Goal: Communication & Community: Answer question/provide support

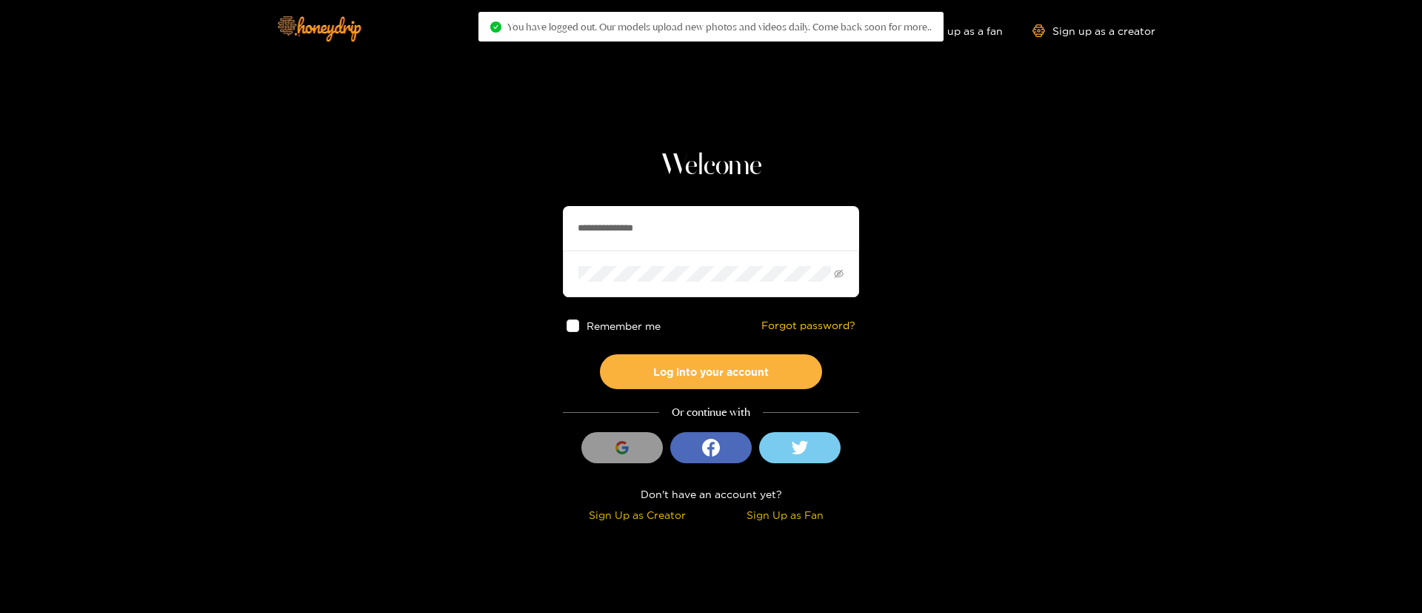
click at [679, 262] on span at bounding box center [711, 273] width 296 height 46
click at [680, 213] on input "**********" at bounding box center [711, 228] width 296 height 44
drag, startPoint x: 680, startPoint y: 213, endPoint x: 681, endPoint y: 182, distance: 30.4
click at [681, 206] on input "**********" at bounding box center [711, 228] width 296 height 44
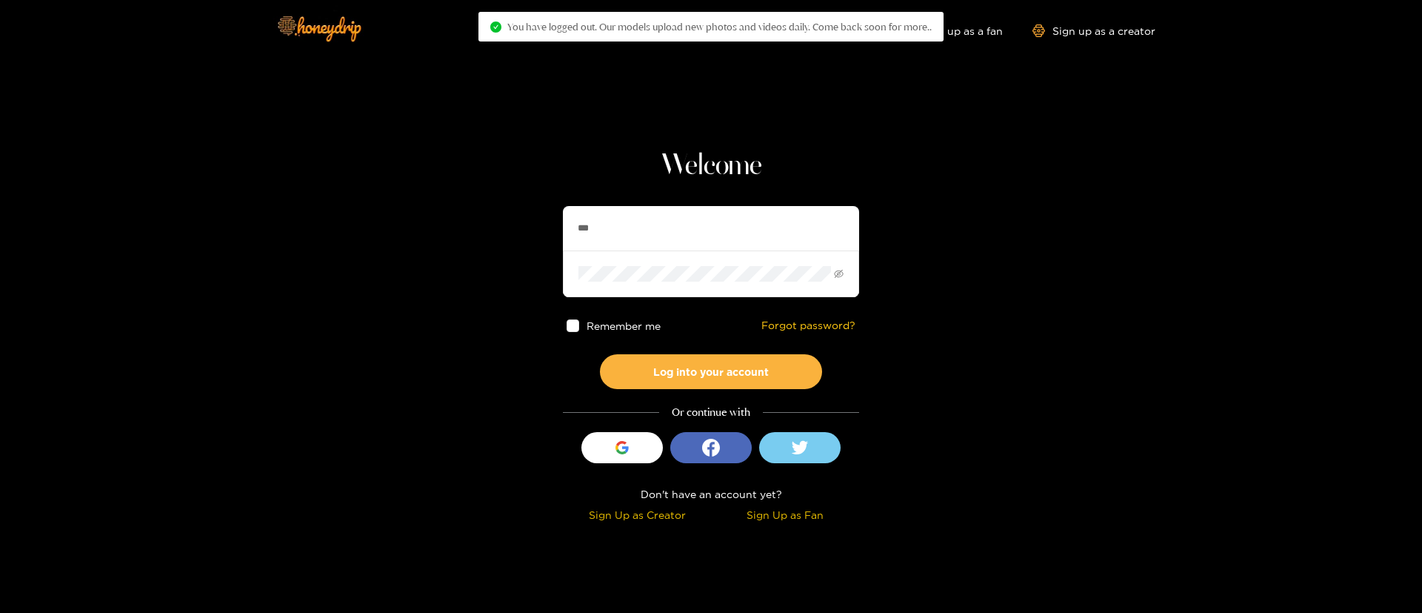
type input "*********"
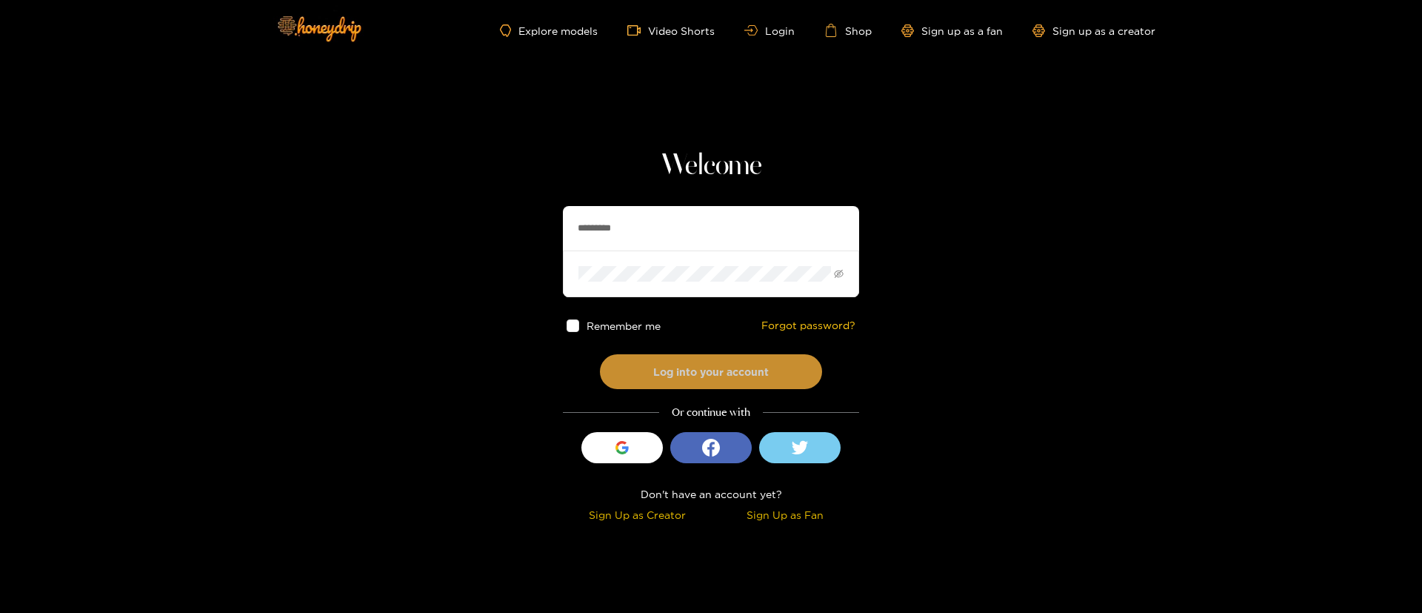
click at [725, 372] on button "Log into your account" at bounding box center [711, 371] width 222 height 35
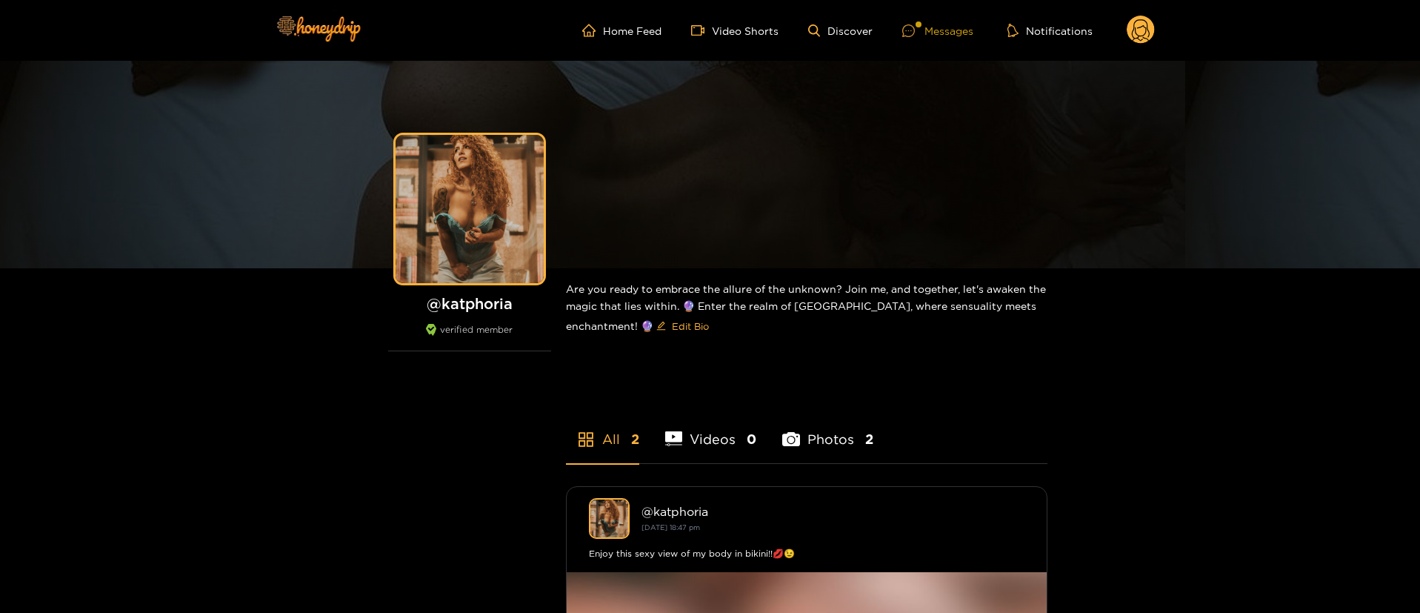
click at [940, 27] on div "Messages" at bounding box center [937, 30] width 71 height 17
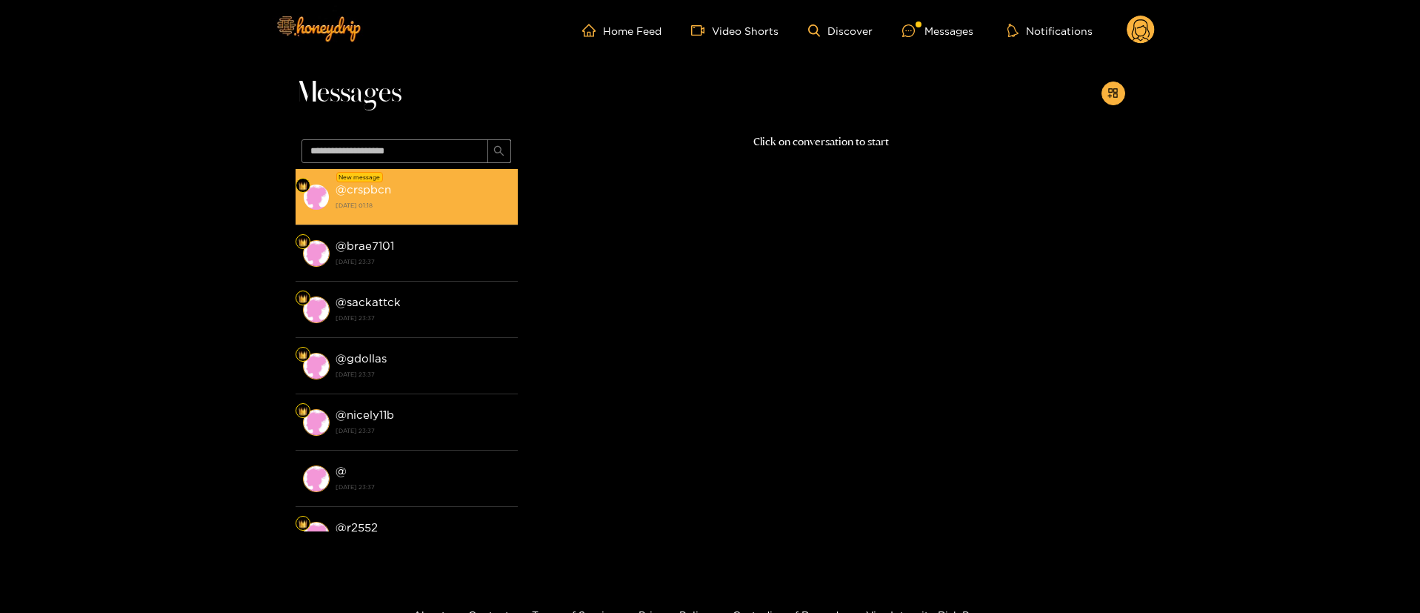
click at [488, 202] on strong "26 August 2025 01:18" at bounding box center [423, 205] width 175 height 13
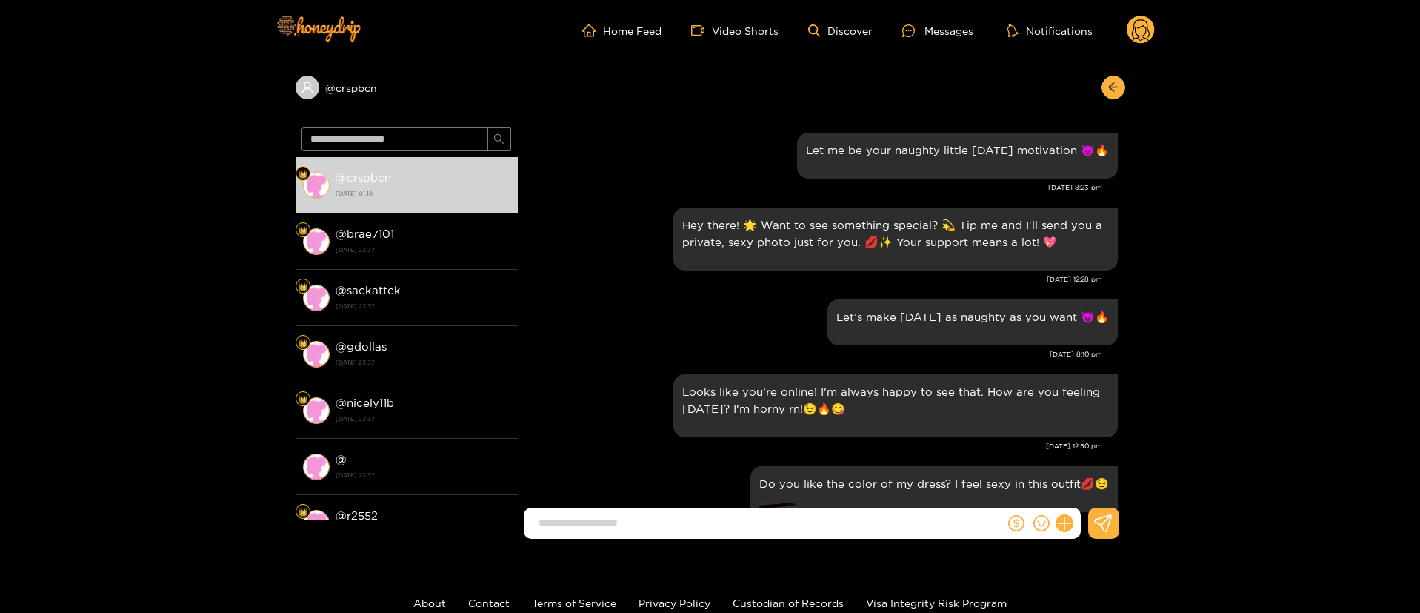
scroll to position [1823, 0]
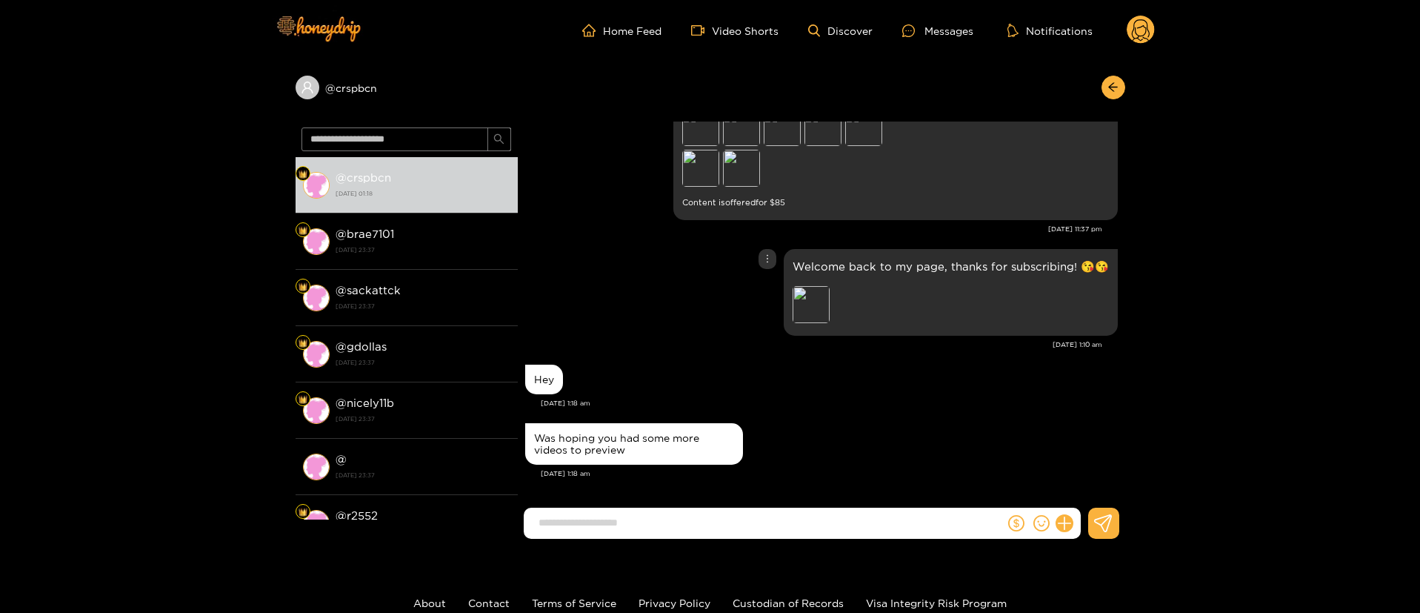
click at [674, 318] on div "Welcome back to my page, thanks for subscribing! 😘😘 Preview" at bounding box center [821, 292] width 593 height 94
click at [685, 321] on div "Welcome back to my page, thanks for subscribing! 😘😘 Preview" at bounding box center [821, 292] width 593 height 94
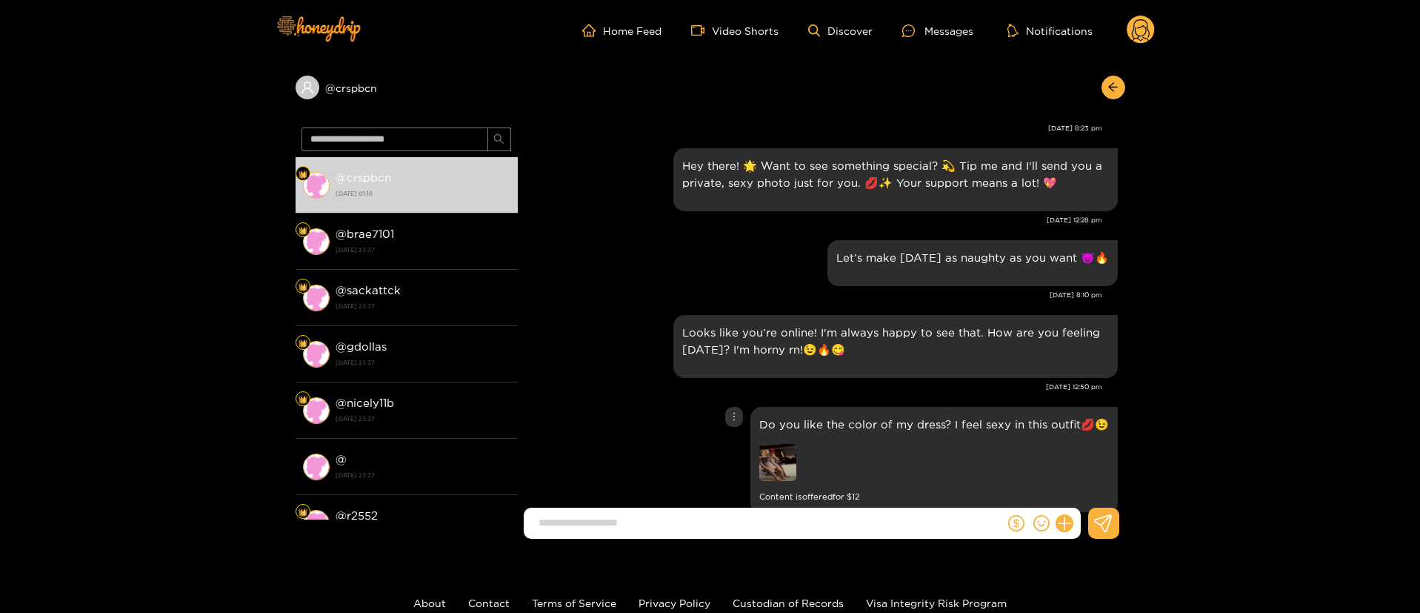
scroll to position [0, 0]
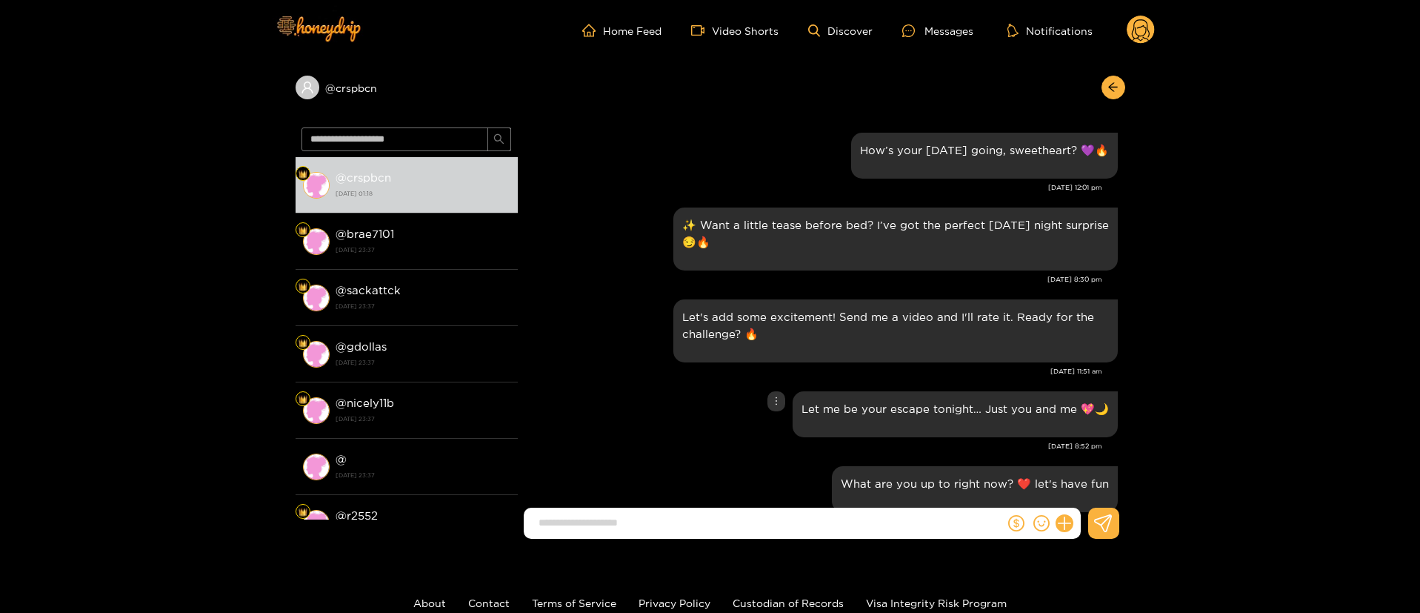
drag, startPoint x: 607, startPoint y: 391, endPoint x: 648, endPoint y: 376, distance: 43.6
click at [625, 390] on div "Let me be your escape tonight… Just you and me 💖🌙" at bounding box center [821, 413] width 593 height 53
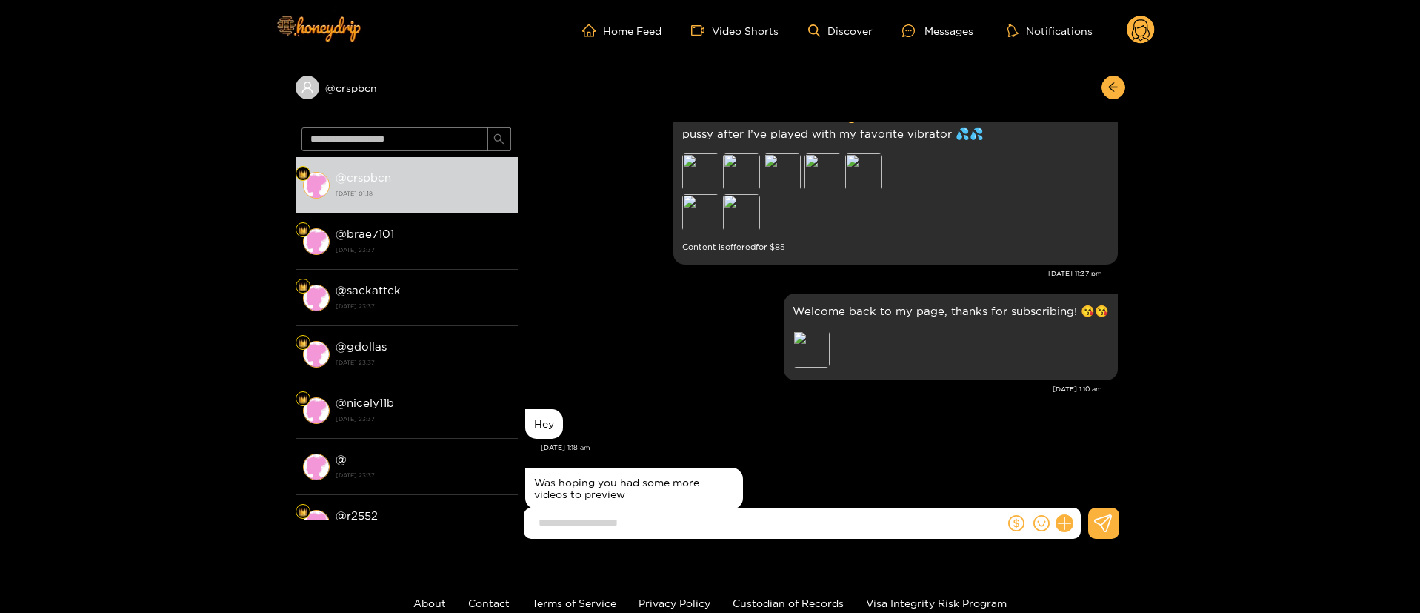
scroll to position [4210, 0]
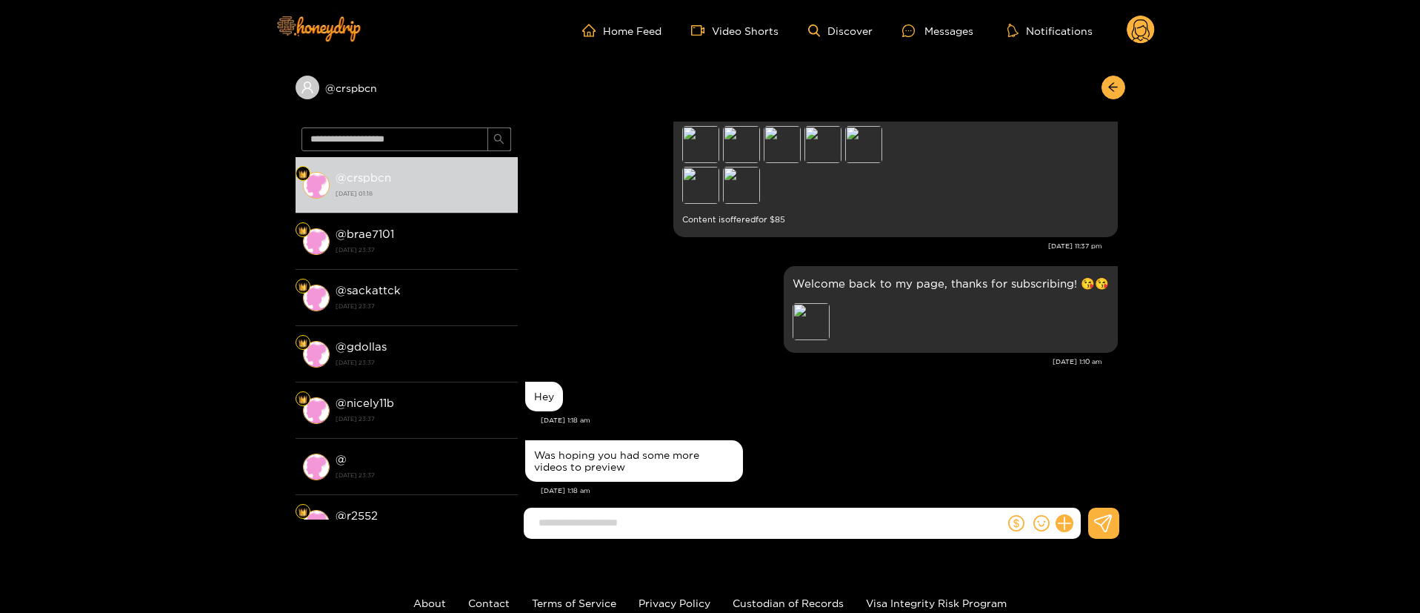
click at [598, 449] on div "Was hoping you had some more videos to preview" at bounding box center [634, 461] width 200 height 24
copy div "Was hoping you had some more videos to preview"
click at [810, 452] on div "Was hoping you had some more videos to preview" at bounding box center [821, 460] width 593 height 49
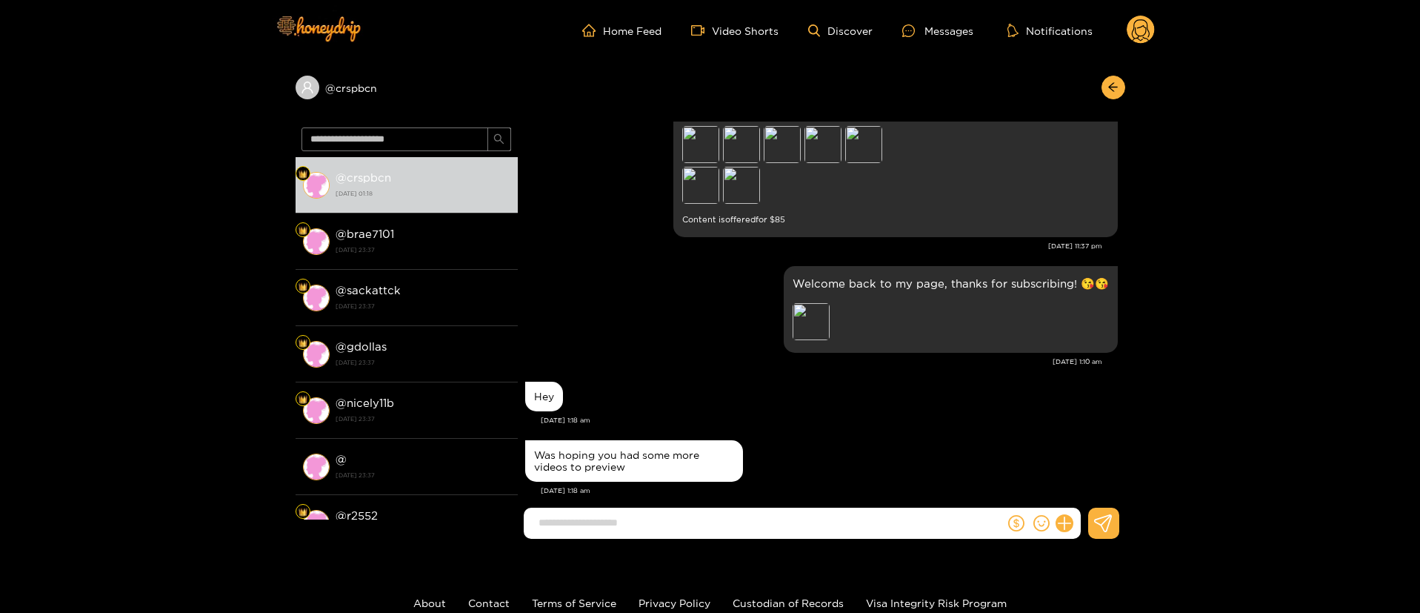
click at [678, 527] on input at bounding box center [767, 522] width 473 height 24
paste input "**********"
type input "**********"
click at [605, 323] on div "Welcome back to my page, thanks for subscribing! 😘😘 Preview" at bounding box center [821, 309] width 593 height 94
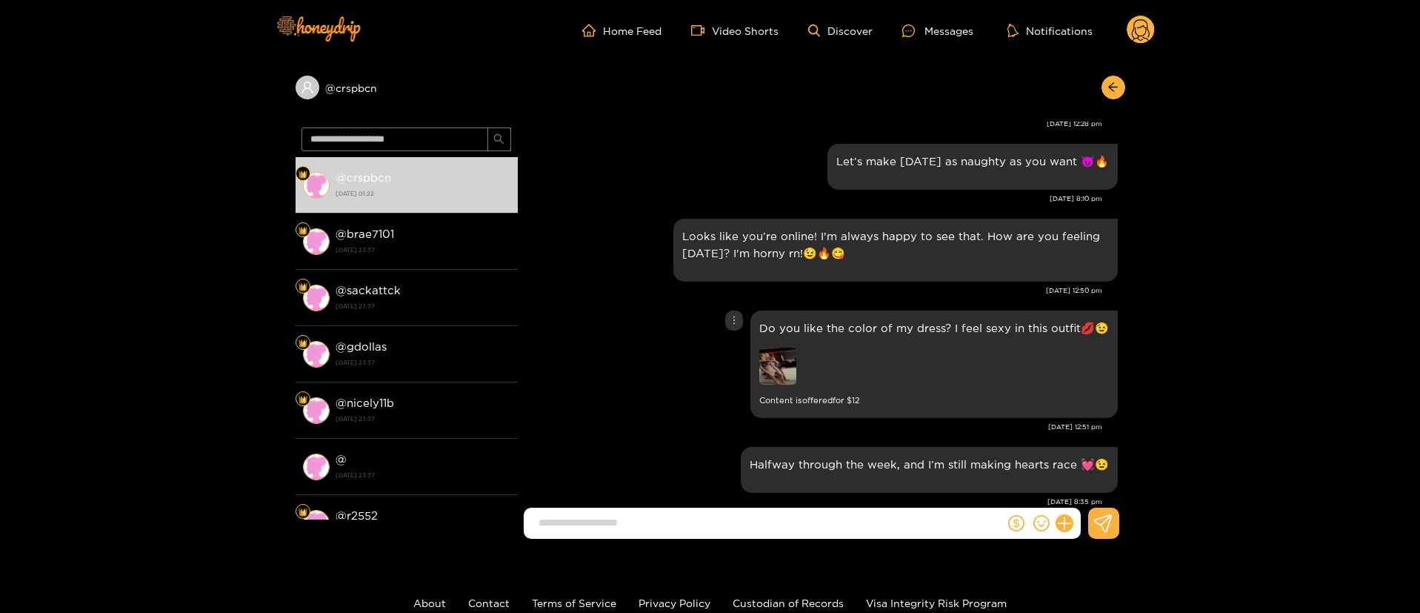
scroll to position [2654, 0]
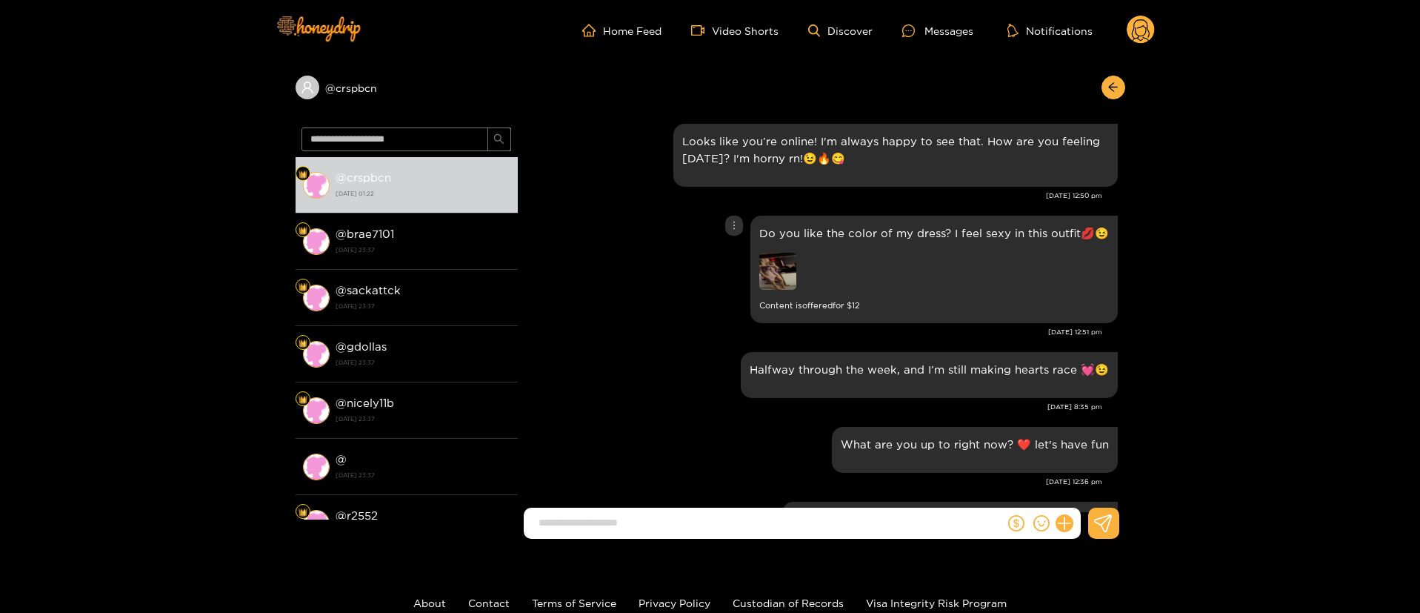
click at [788, 258] on img at bounding box center [777, 271] width 37 height 37
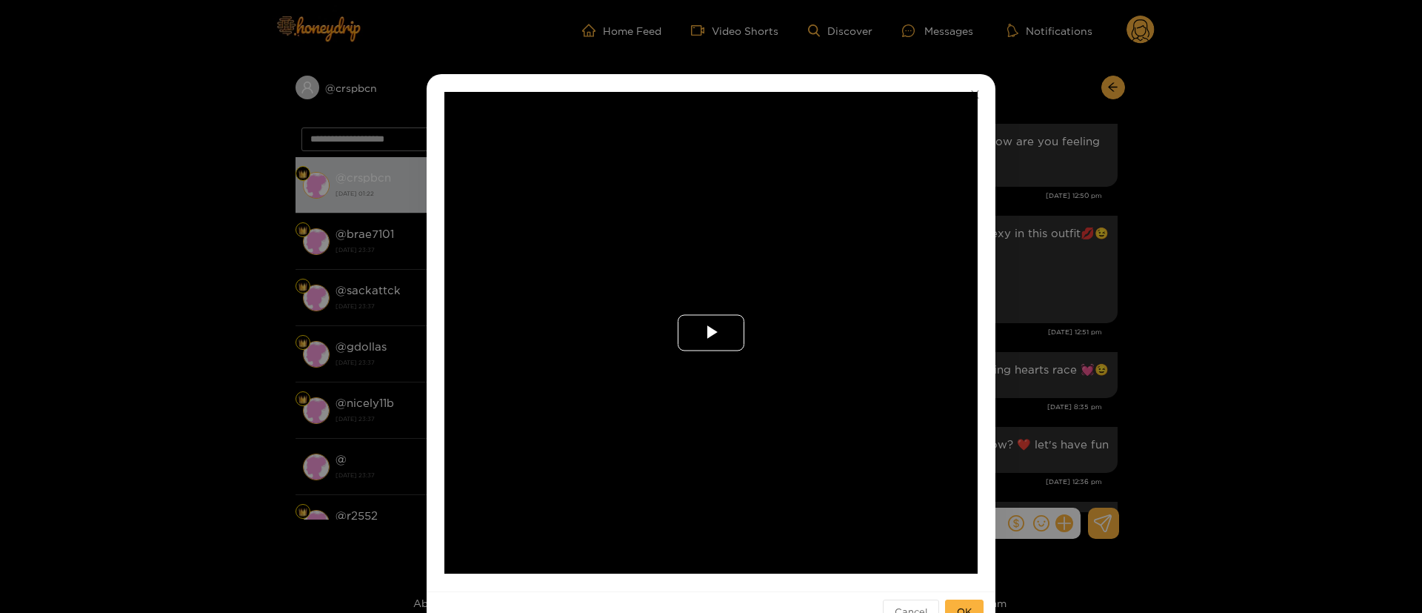
click at [711, 333] on span "Video Player" at bounding box center [711, 333] width 0 height 0
click at [1031, 292] on div "**********" at bounding box center [711, 306] width 1422 height 613
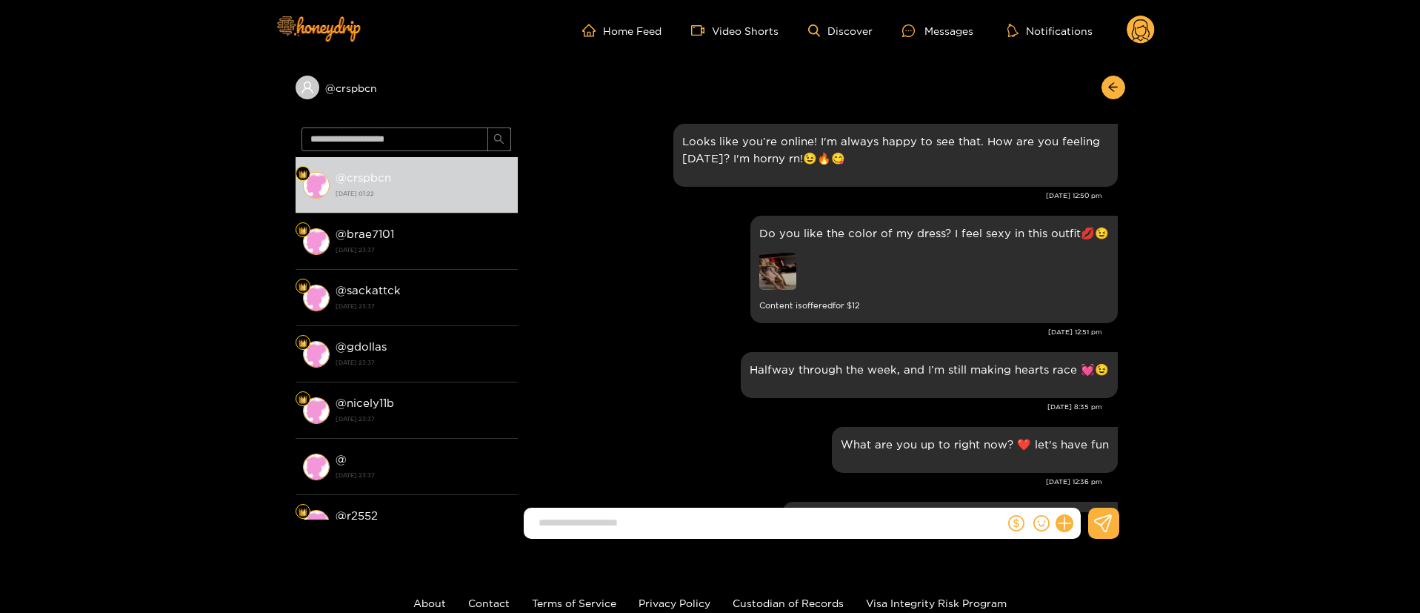
click at [1138, 34] on circle at bounding box center [1141, 30] width 28 height 28
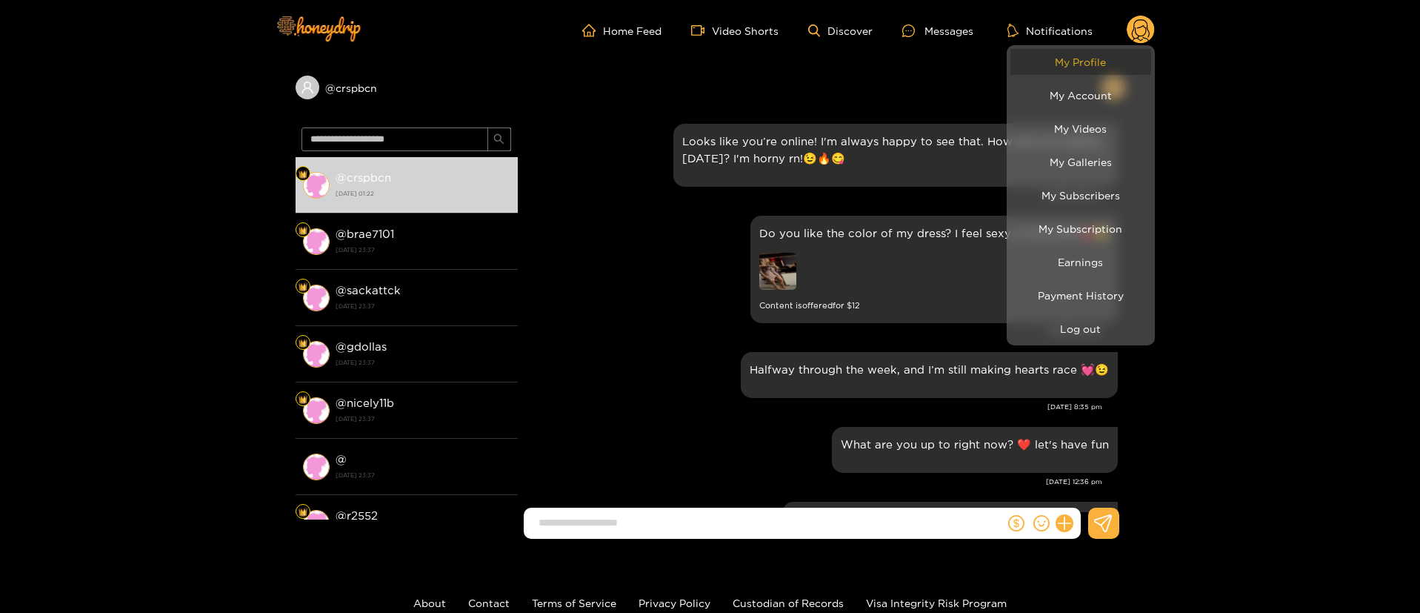
click at [1113, 68] on link "My Profile" at bounding box center [1081, 62] width 141 height 26
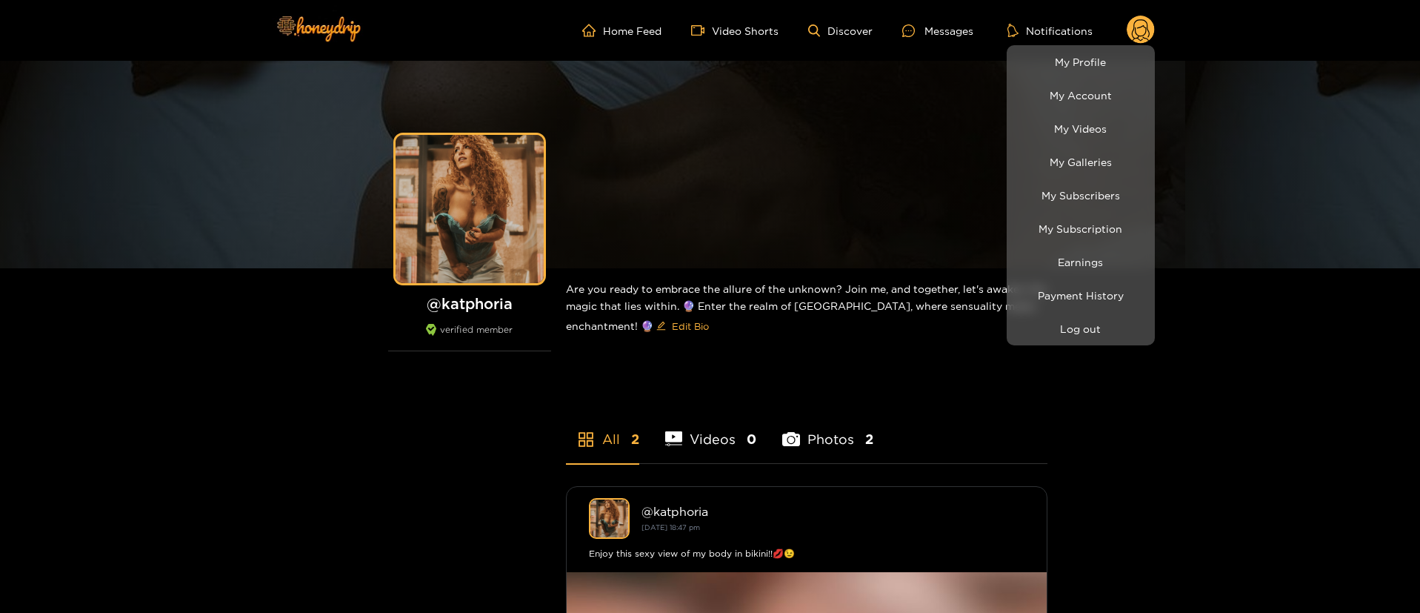
click at [953, 33] on div at bounding box center [710, 306] width 1420 height 613
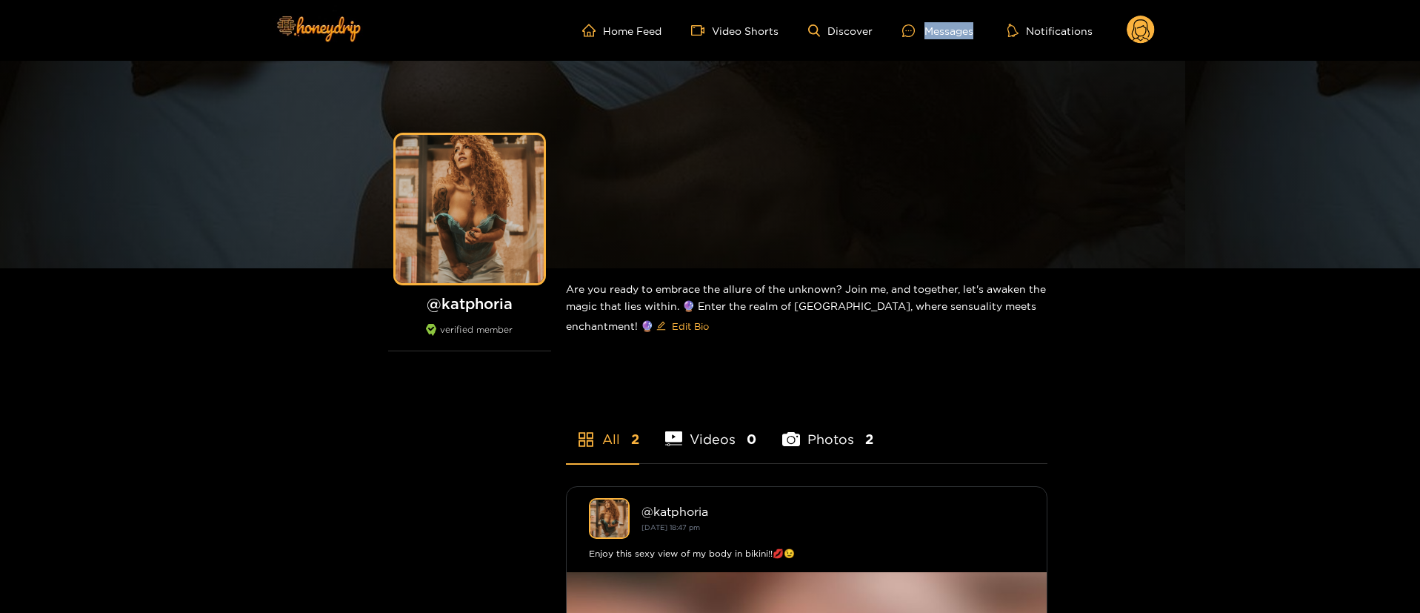
click at [953, 33] on div "Messages" at bounding box center [937, 30] width 71 height 17
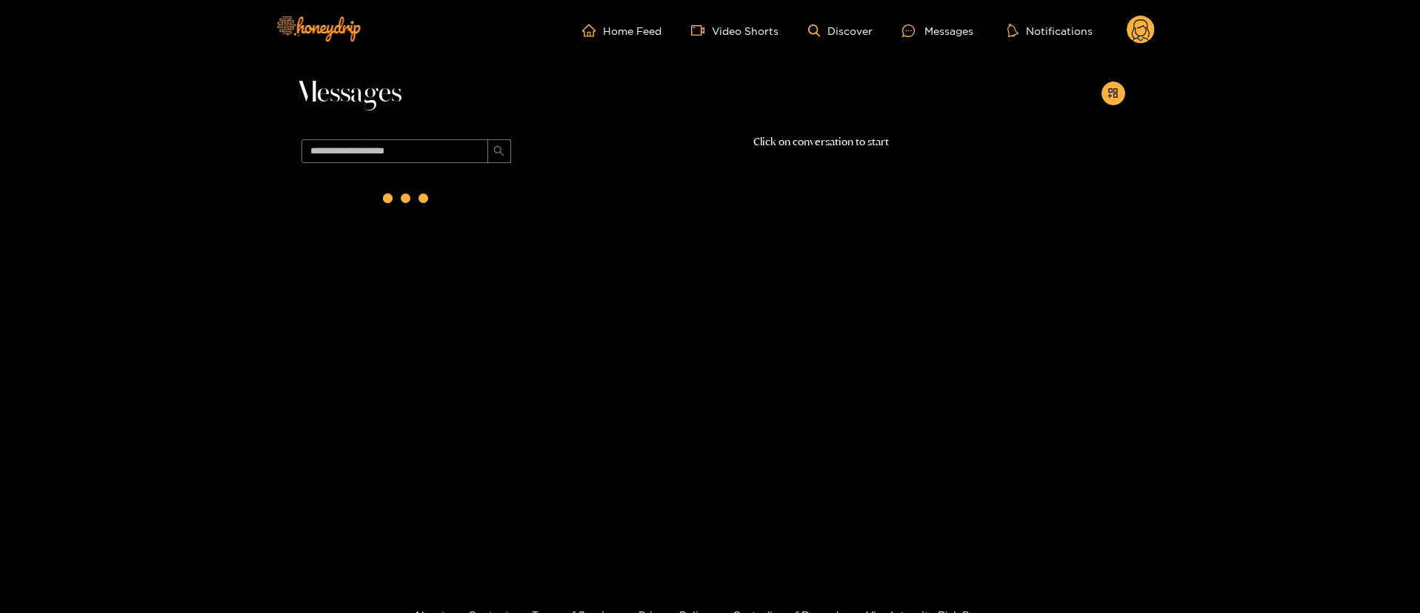
click at [1134, 24] on g at bounding box center [1141, 31] width 28 height 30
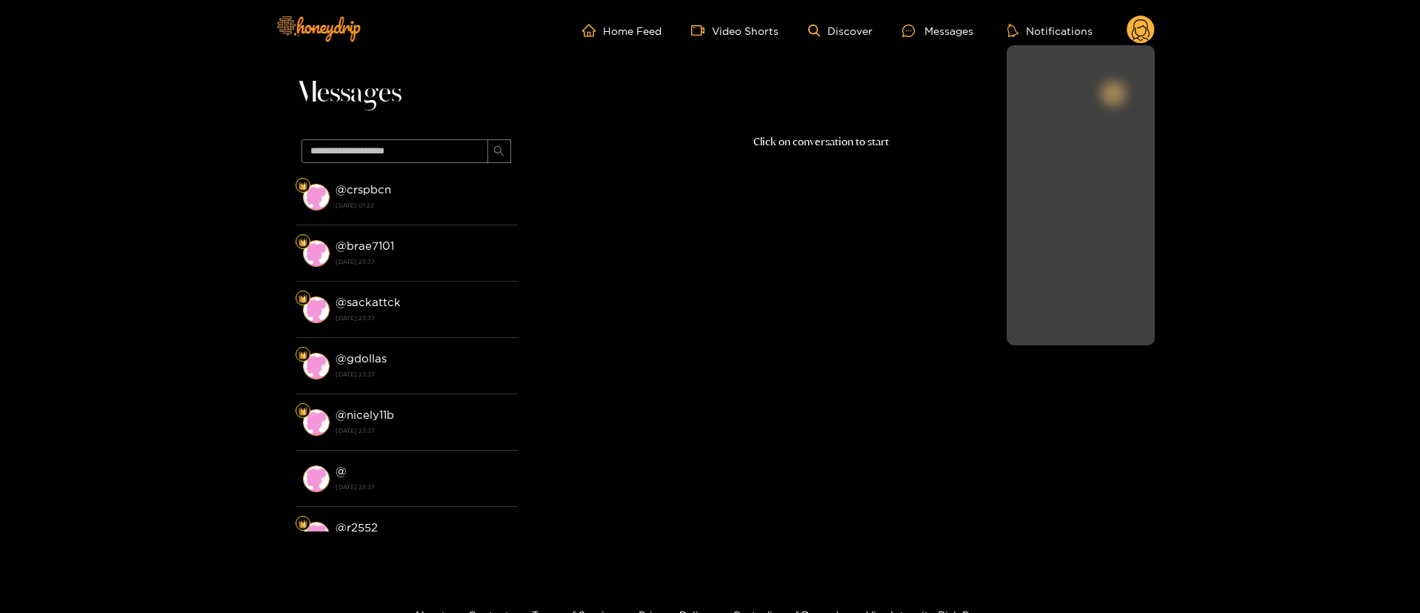
click at [1097, 191] on link "My Subscribers" at bounding box center [1081, 195] width 141 height 26
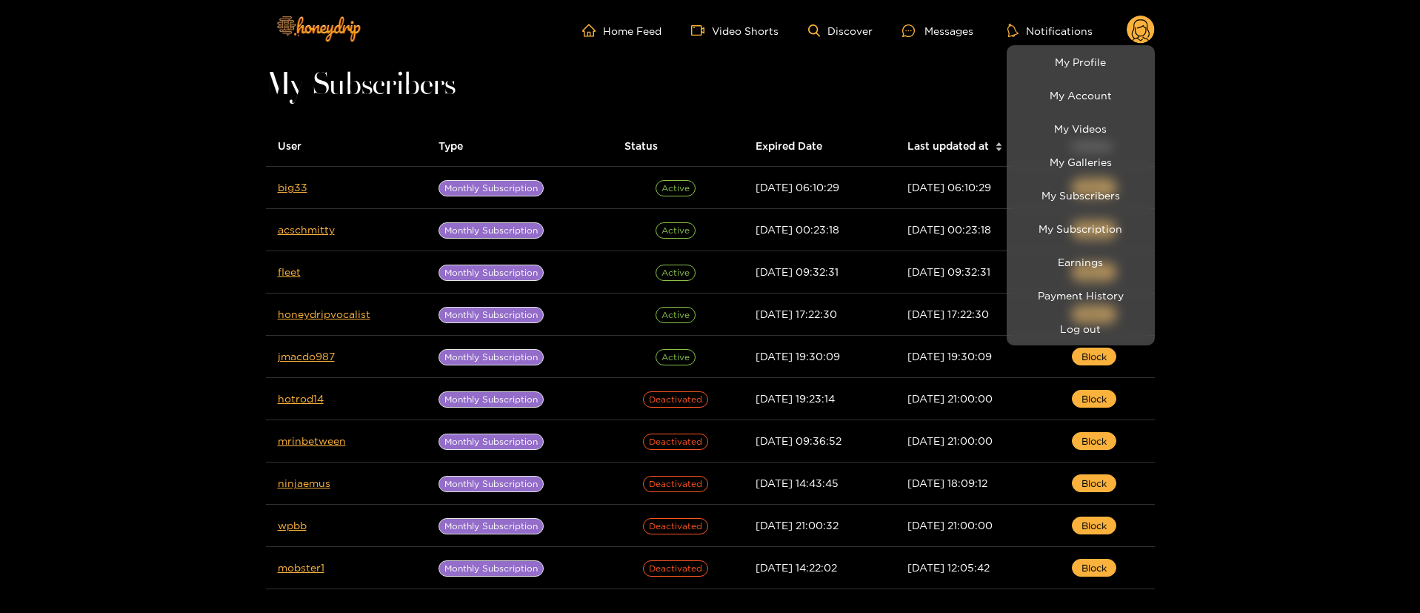
drag, startPoint x: 299, startPoint y: 183, endPoint x: 284, endPoint y: 182, distance: 14.9
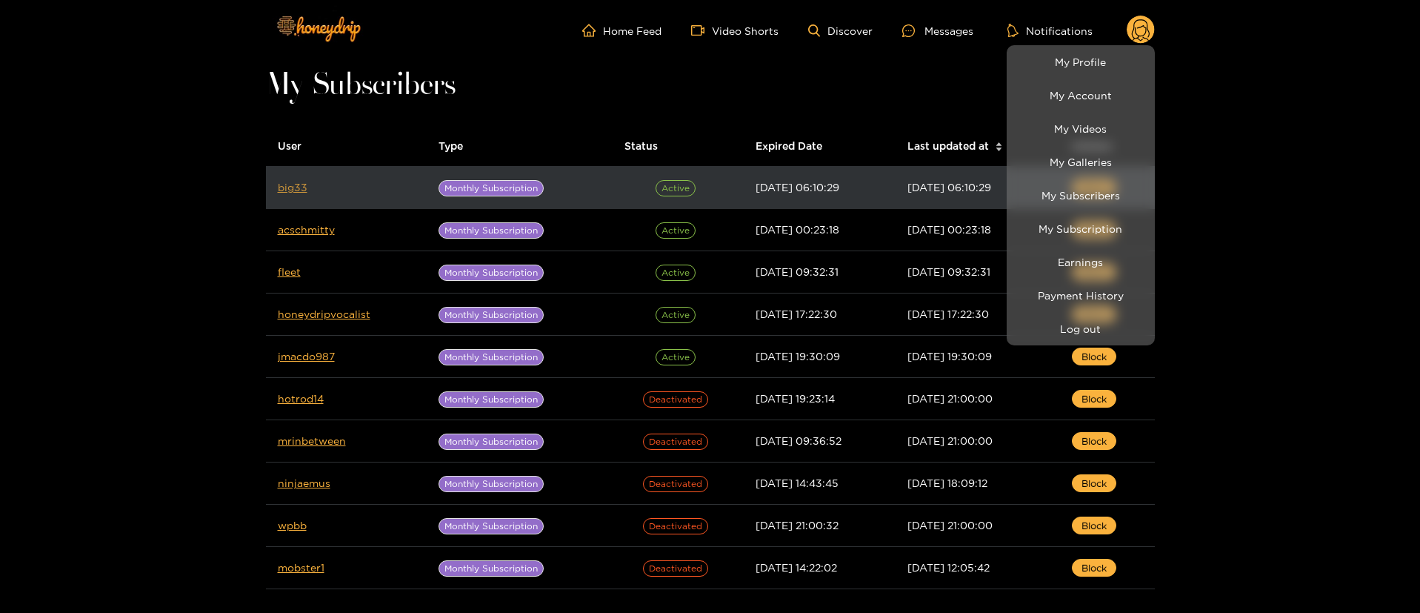
drag, startPoint x: 284, startPoint y: 182, endPoint x: 297, endPoint y: 187, distance: 14.6
click at [233, 204] on div at bounding box center [710, 306] width 1420 height 613
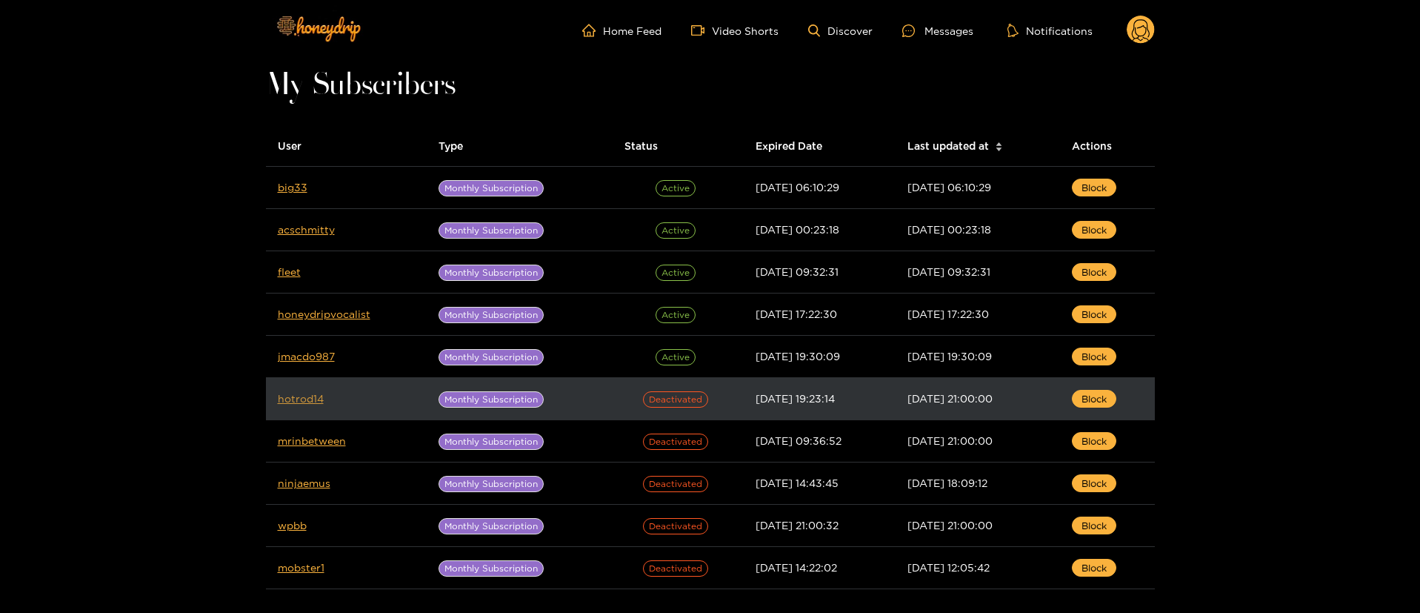
drag, startPoint x: 302, startPoint y: 410, endPoint x: 290, endPoint y: 403, distance: 14.0
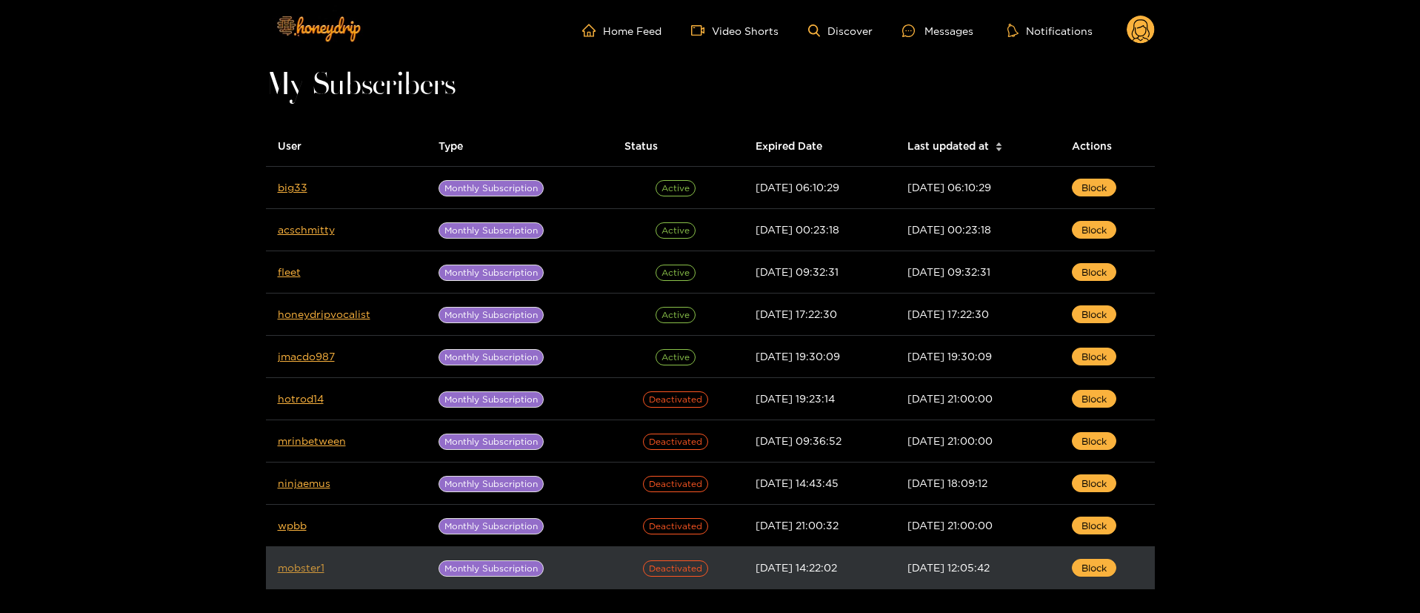
drag, startPoint x: 299, startPoint y: 556, endPoint x: 285, endPoint y: 565, distance: 16.6
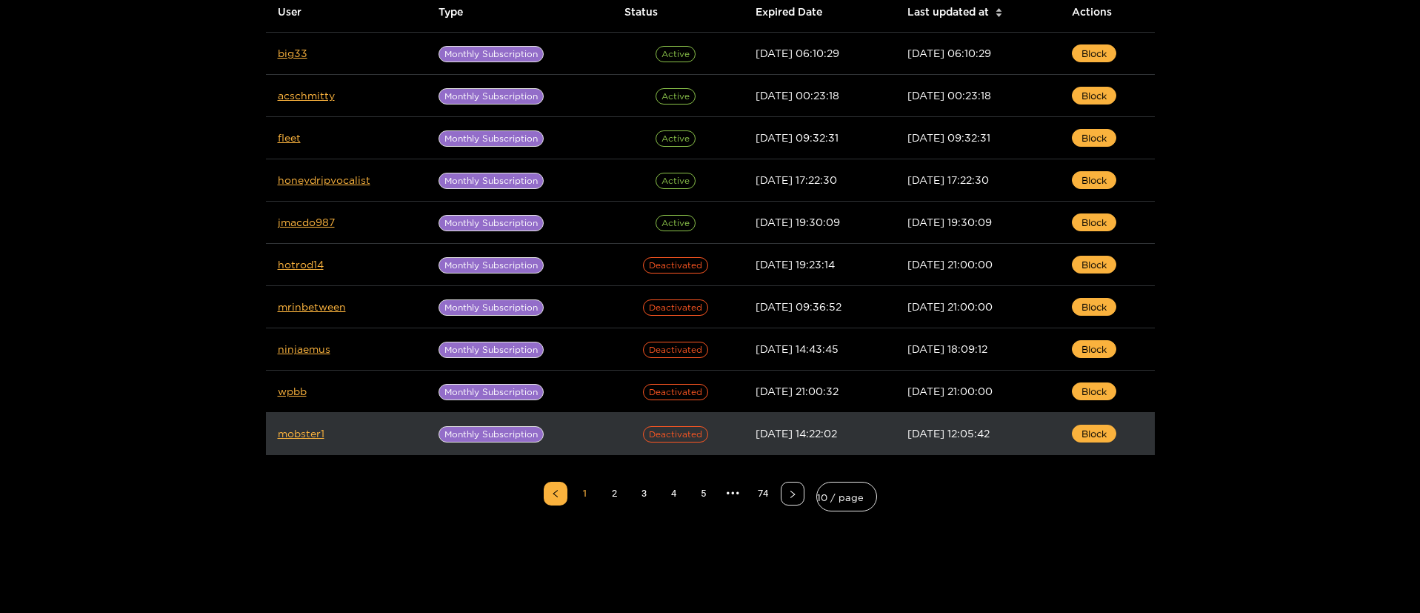
scroll to position [268, 0]
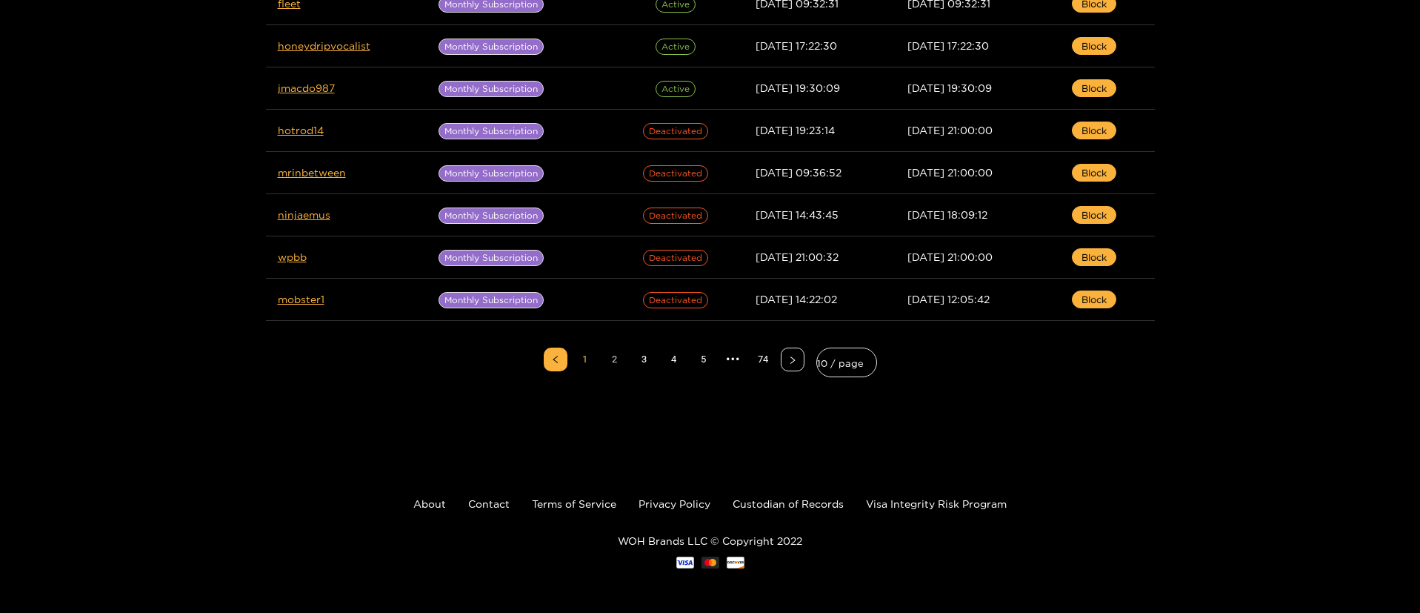
click at [609, 358] on link "2" at bounding box center [615, 359] width 22 height 22
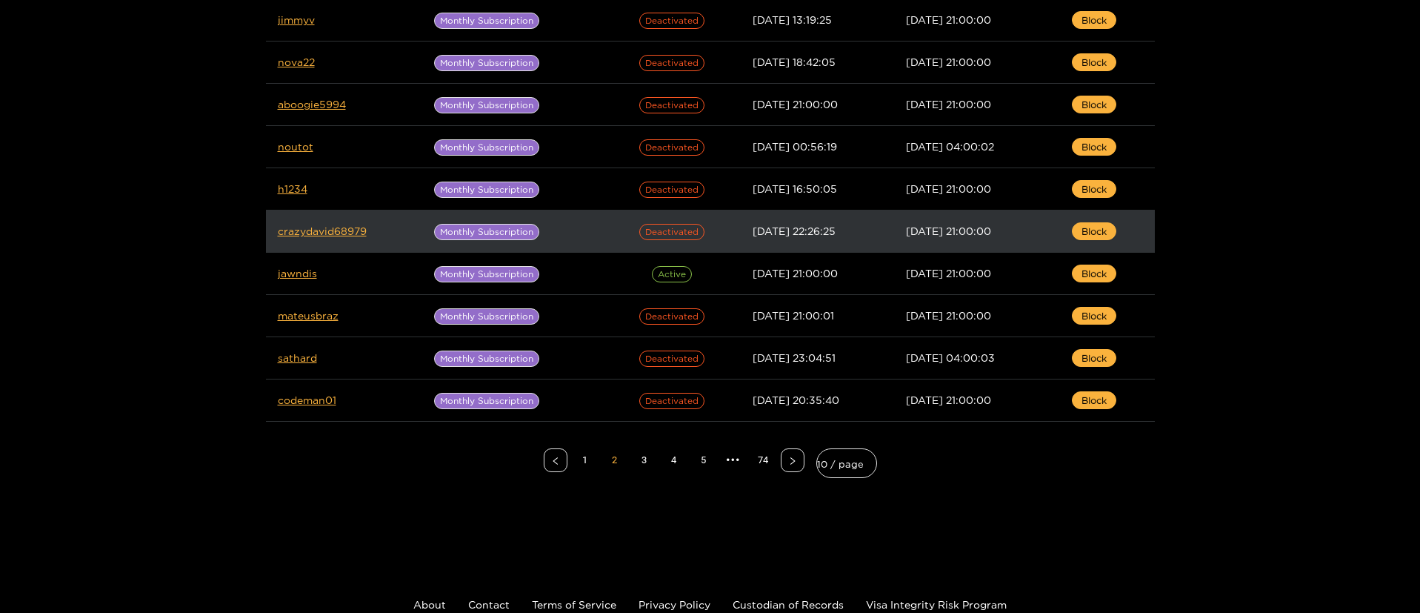
scroll to position [46, 0]
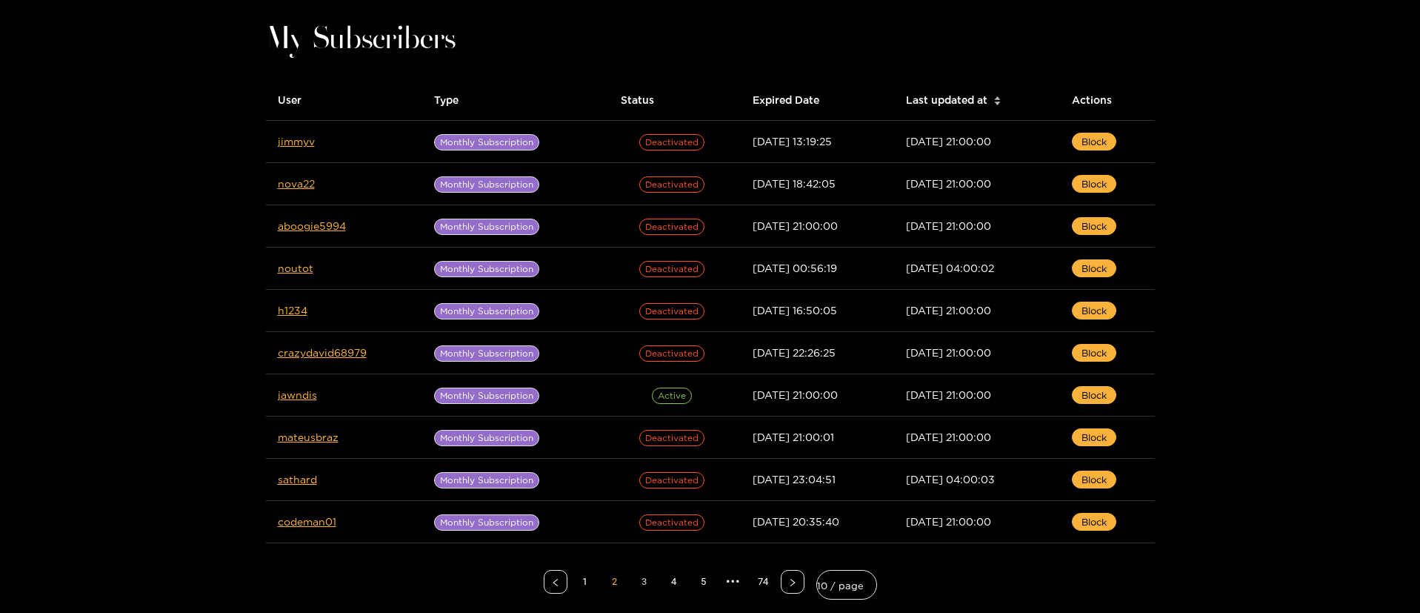
click at [651, 585] on link "3" at bounding box center [644, 581] width 22 height 22
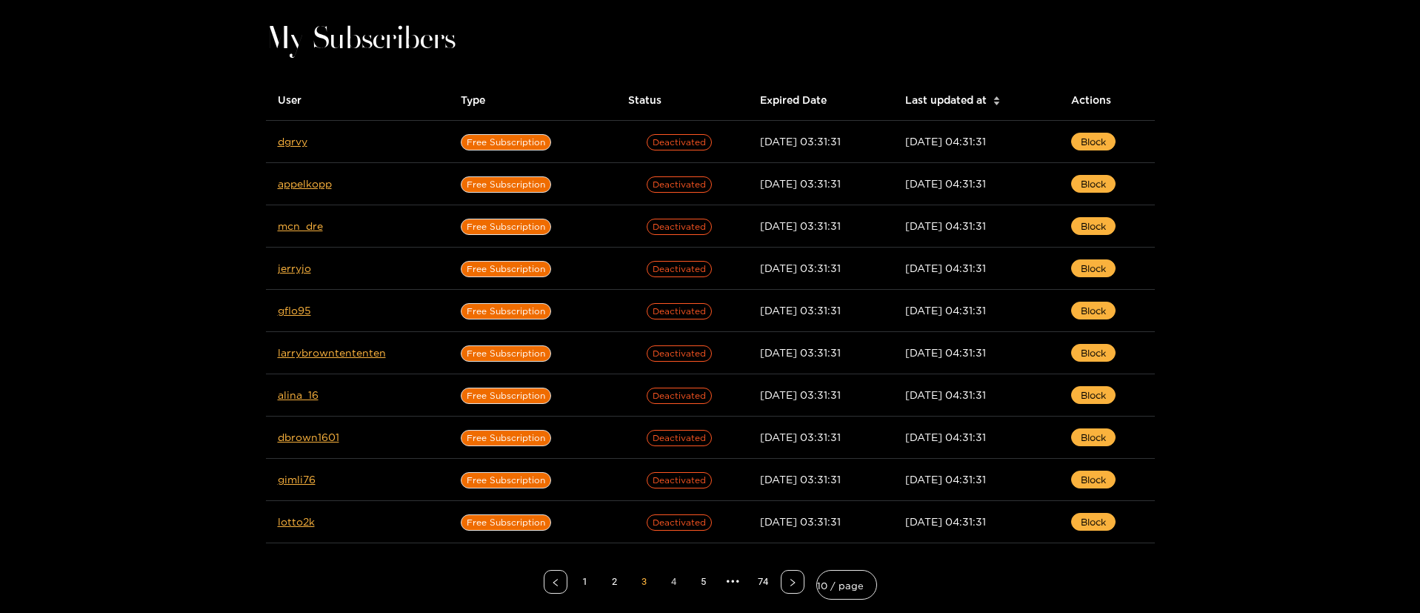
click at [665, 576] on link "4" at bounding box center [674, 581] width 22 height 22
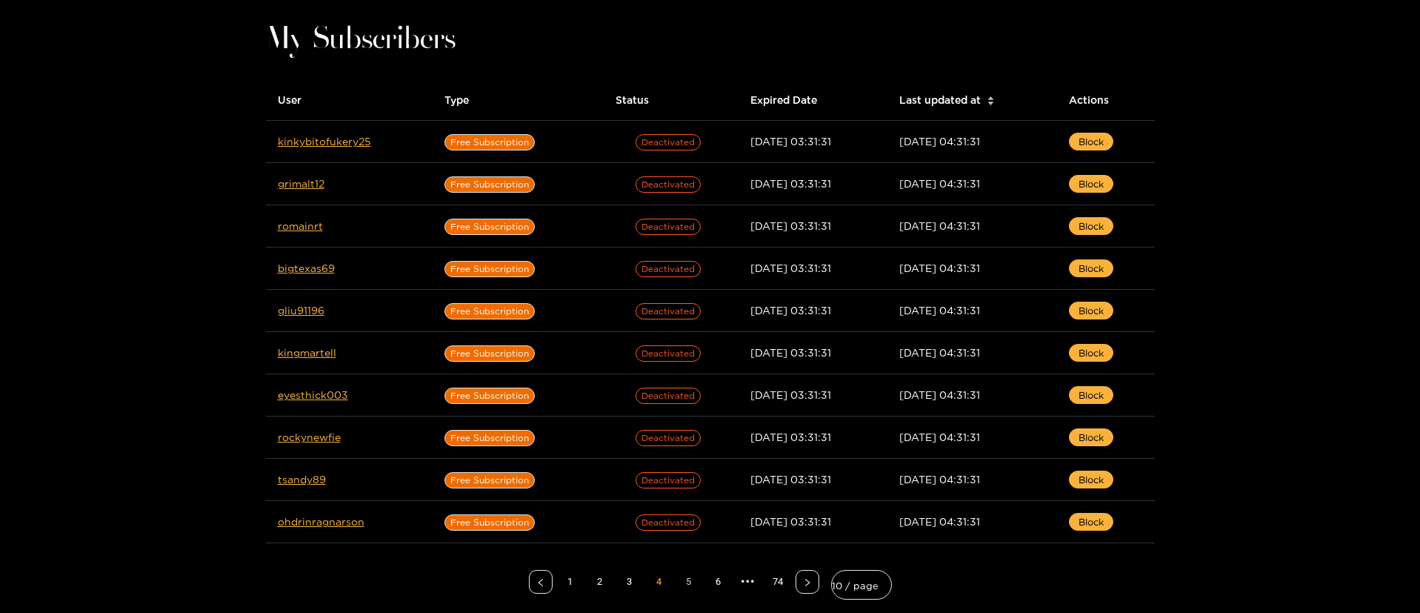
click at [699, 586] on link "5" at bounding box center [689, 581] width 22 height 22
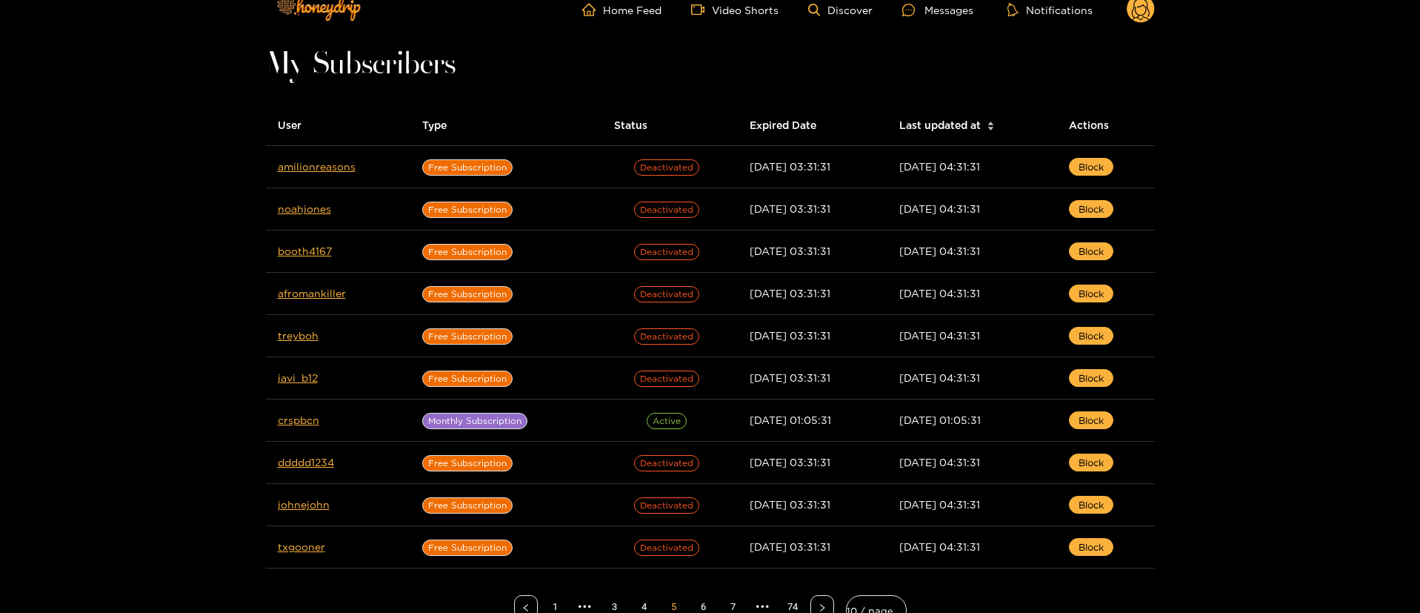
scroll to position [0, 0]
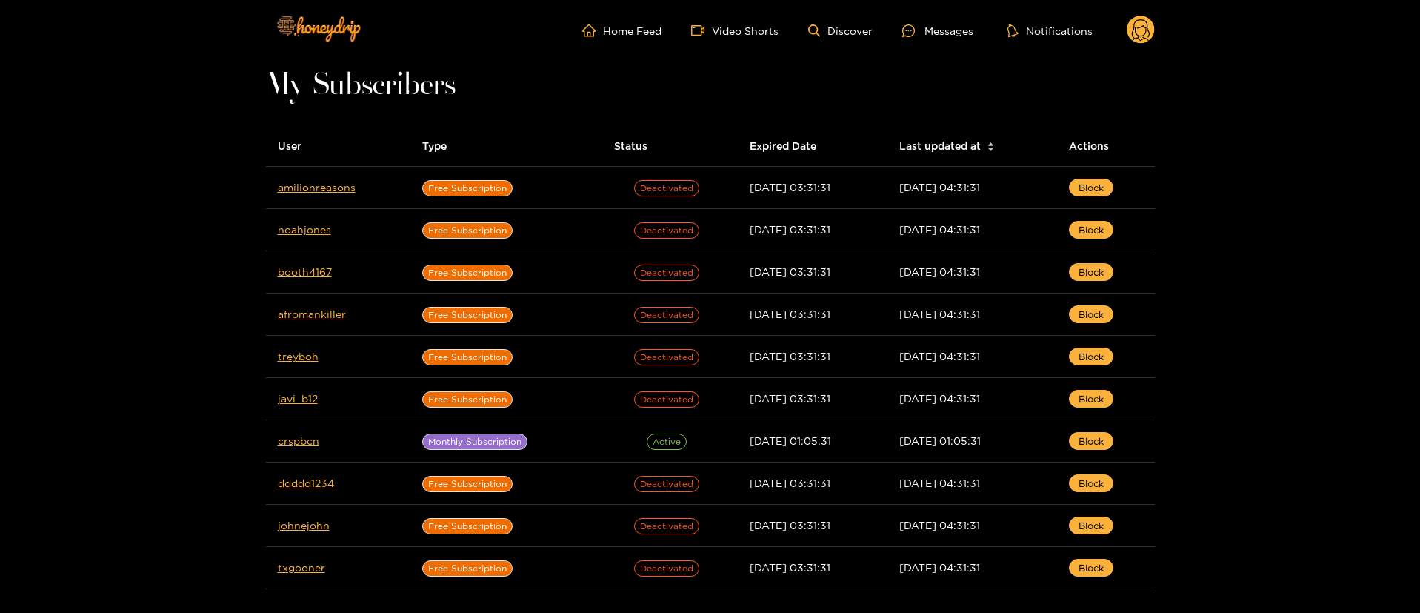
click at [1146, 31] on icon at bounding box center [1141, 32] width 18 height 26
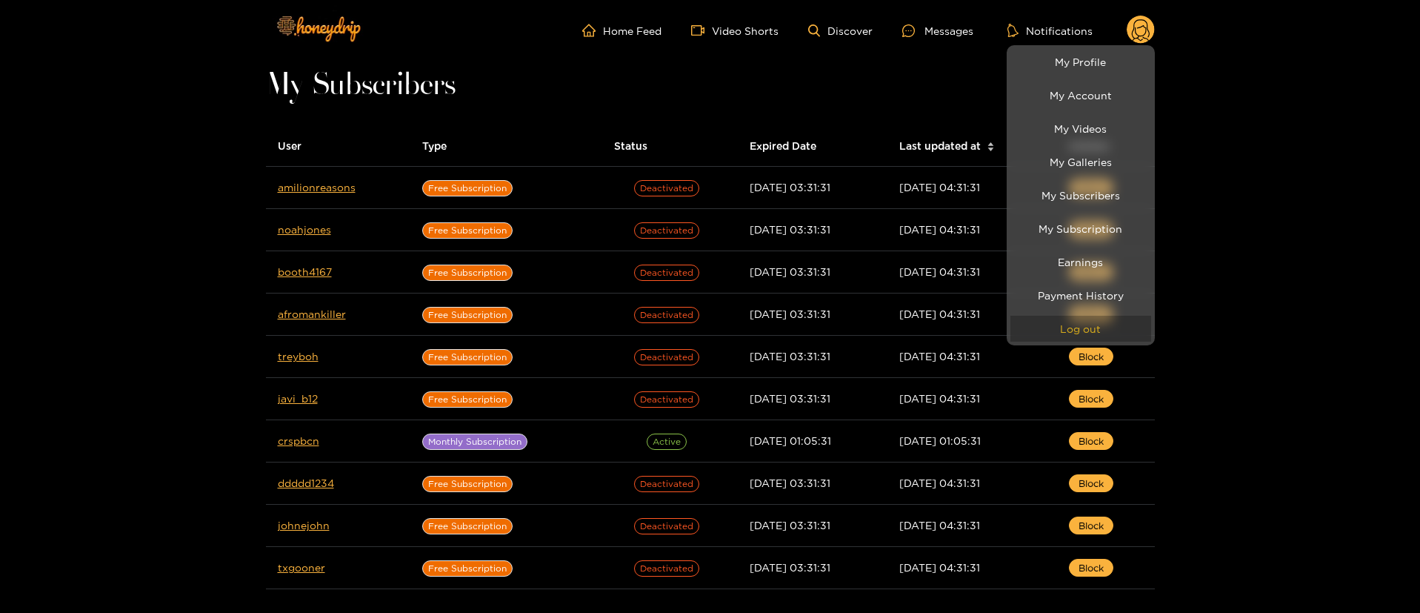
click at [1072, 322] on button "Log out" at bounding box center [1081, 329] width 141 height 26
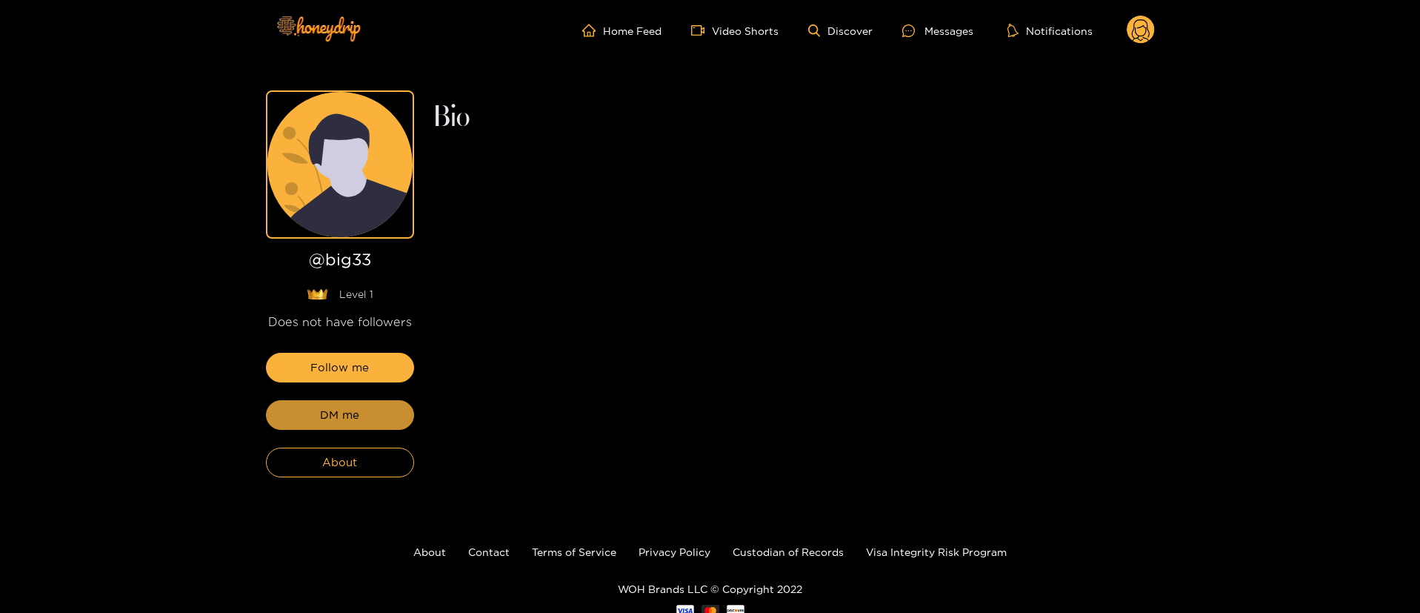
click at [370, 410] on button "DM me" at bounding box center [340, 415] width 148 height 30
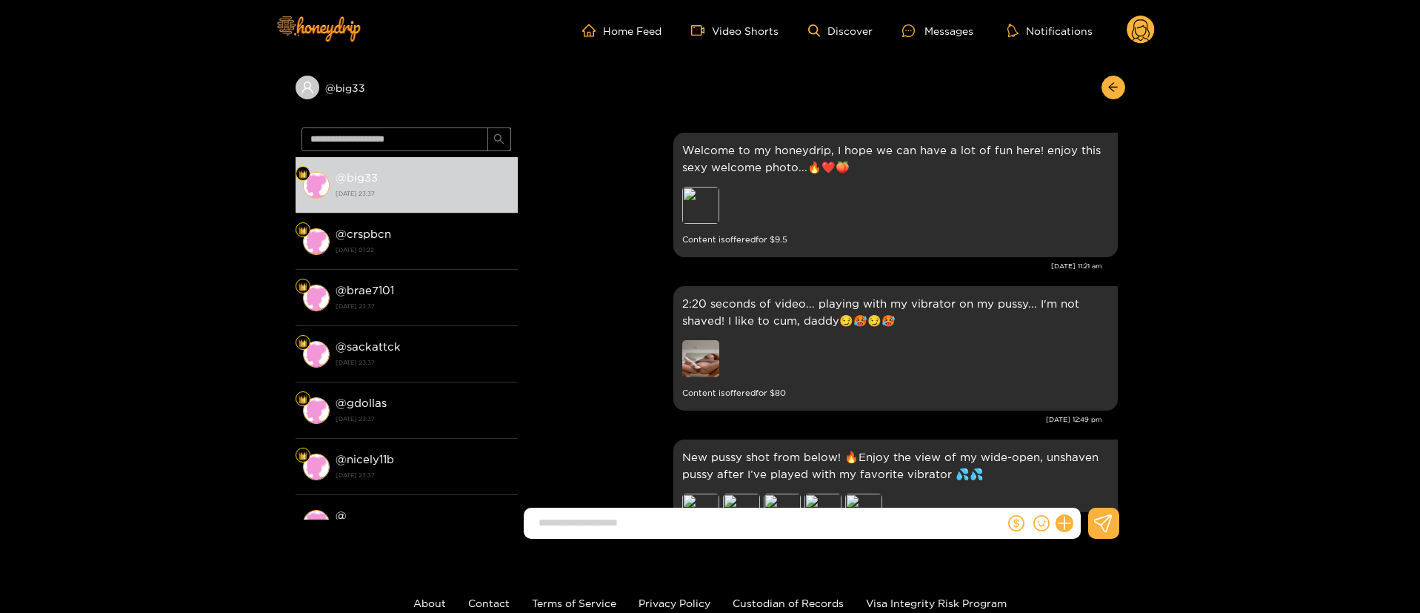
scroll to position [140, 0]
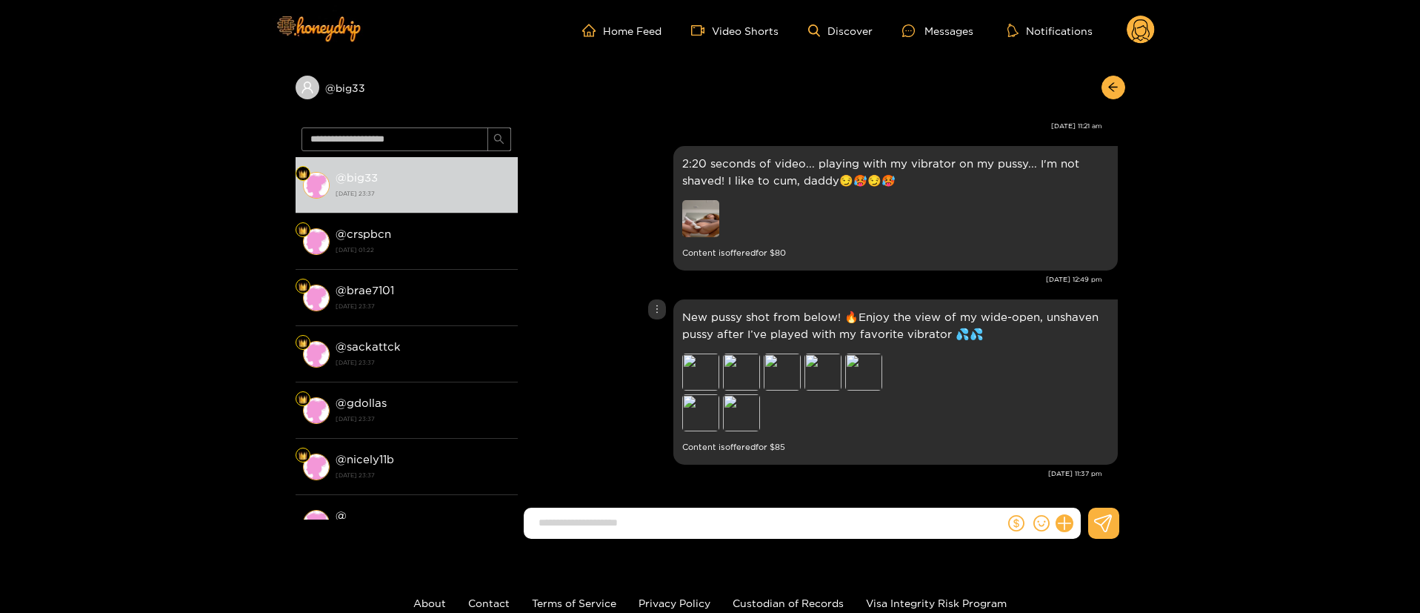
click at [599, 373] on div "New pussy shot from below! 🔥Enjoy the view of my wide-open, unshaven pussy afte…" at bounding box center [821, 382] width 593 height 173
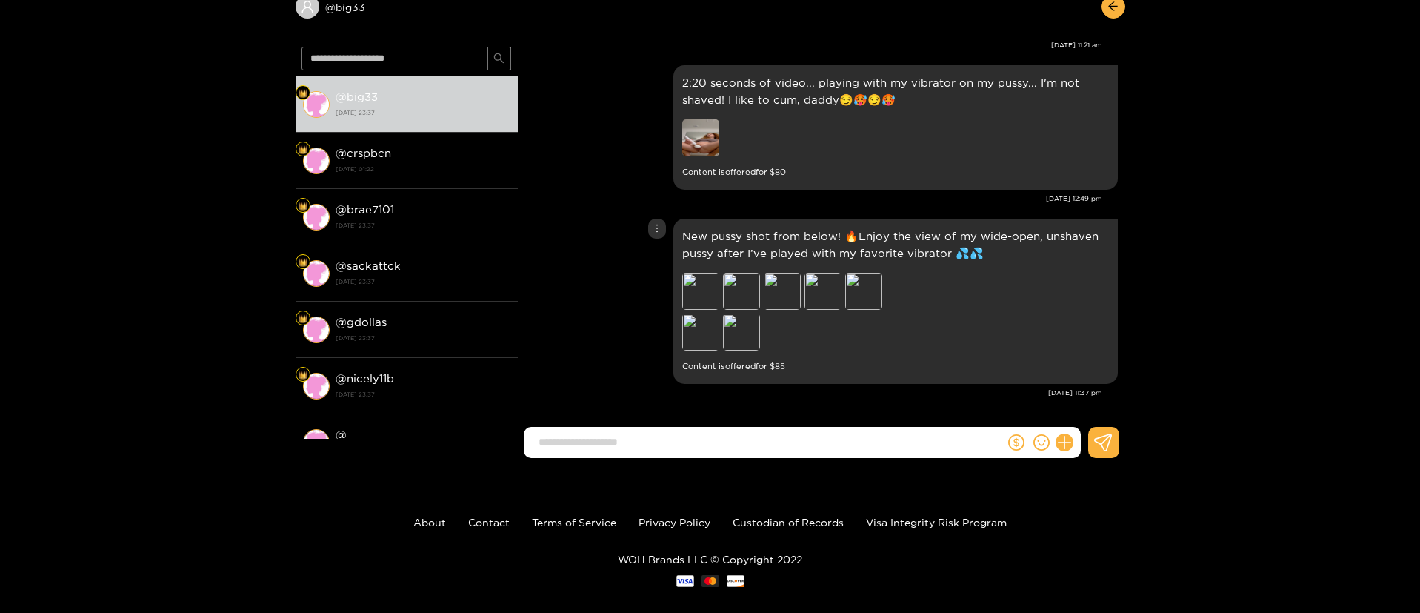
scroll to position [99, 0]
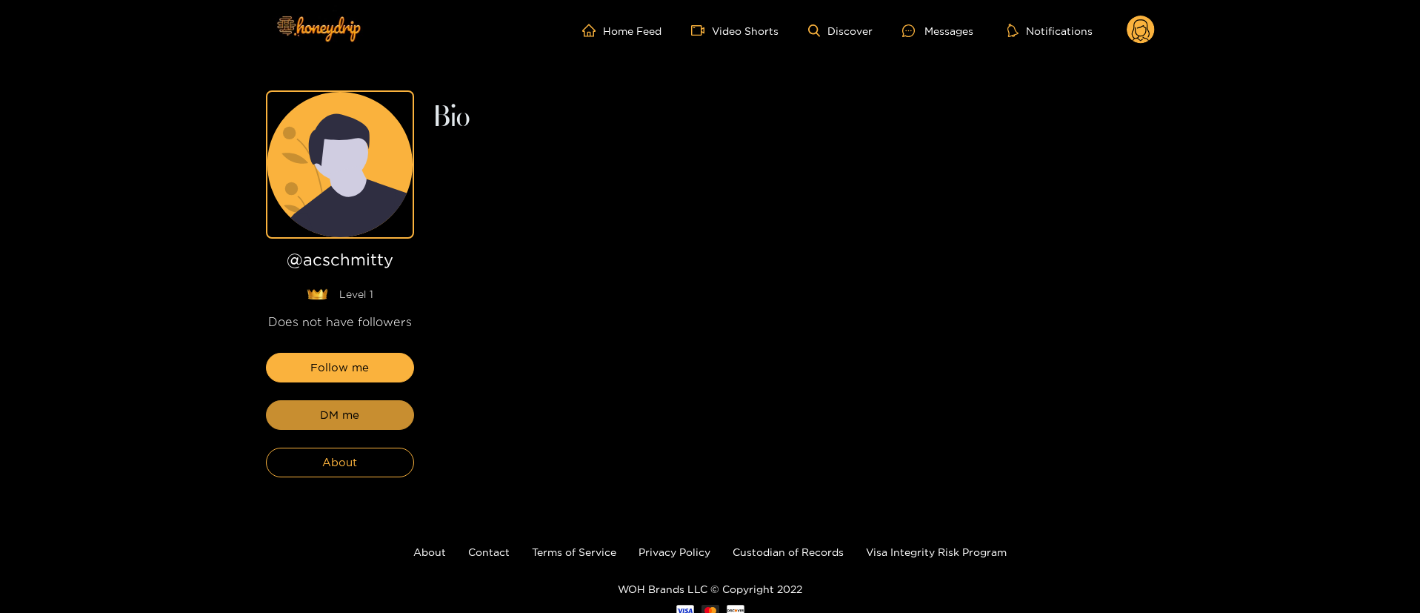
click at [370, 410] on button "DM me" at bounding box center [340, 415] width 148 height 30
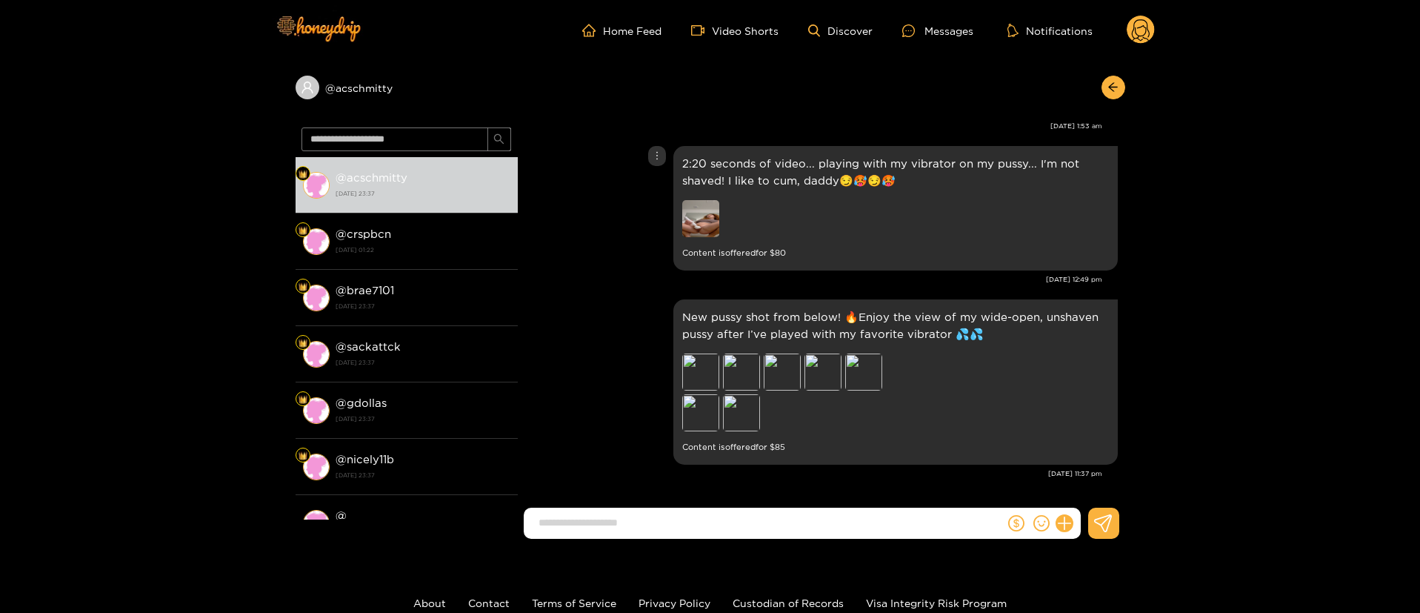
click at [667, 253] on div "2:20 seconds of video... playing with my vibrator on my pussy... I'm not shaved…" at bounding box center [821, 208] width 593 height 132
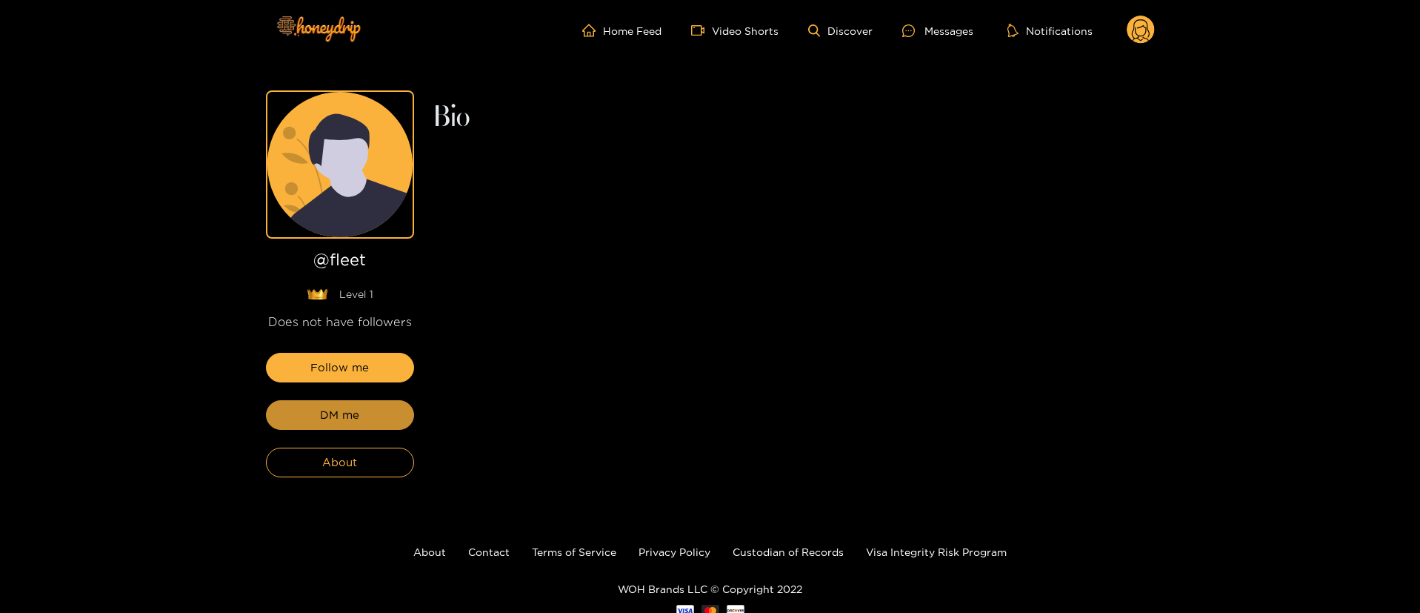
click at [370, 410] on button "DM me" at bounding box center [340, 415] width 148 height 30
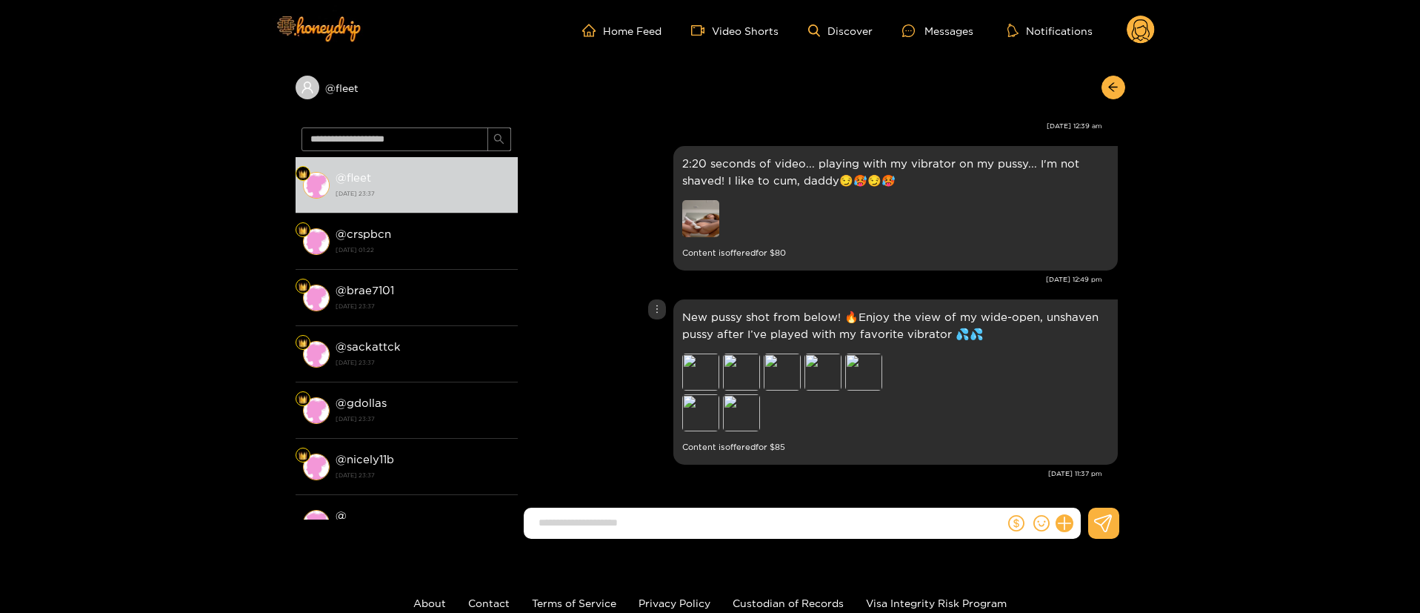
click at [633, 398] on div "New pussy shot from below! 🔥Enjoy the view of my wide-open, unshaven pussy afte…" at bounding box center [821, 382] width 593 height 173
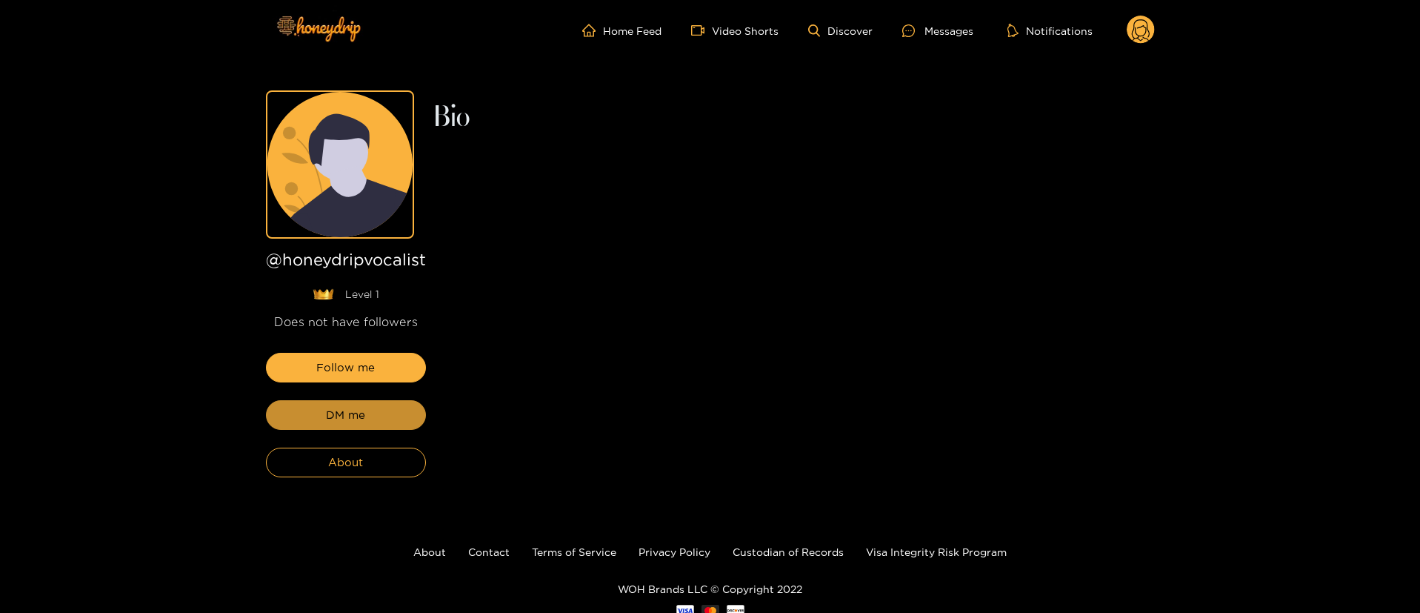
click at [370, 408] on button "DM me" at bounding box center [346, 415] width 160 height 30
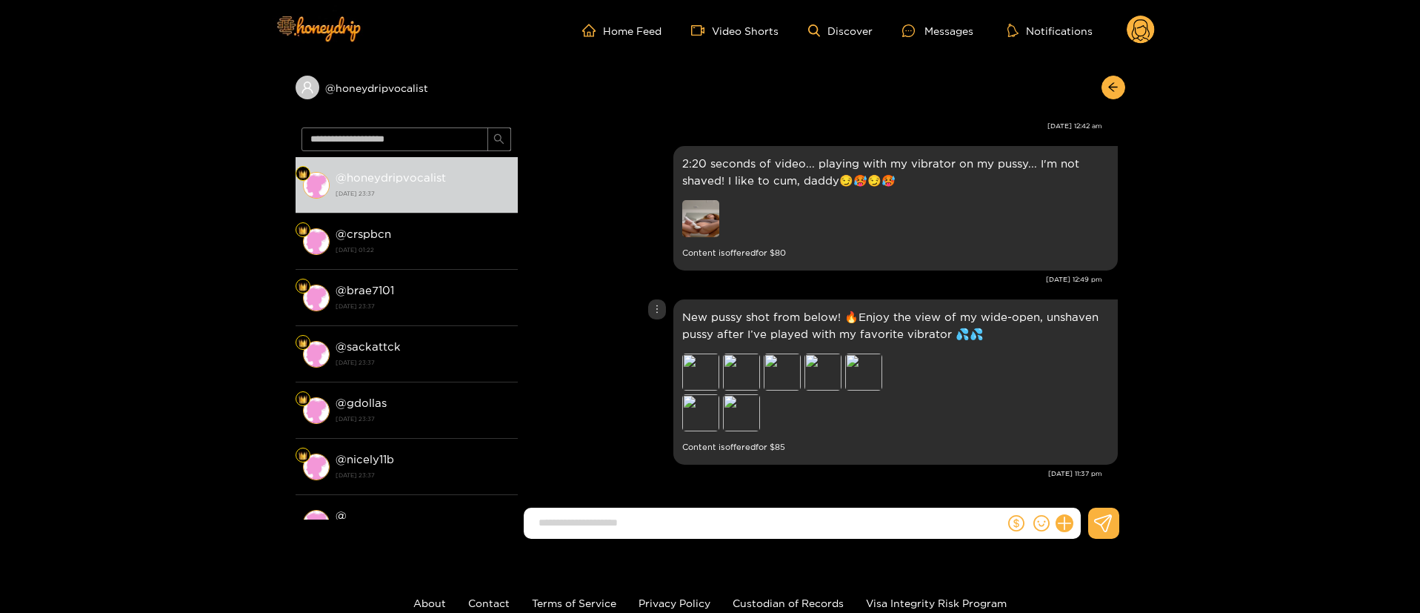
click at [611, 407] on div "New pussy shot from below! 🔥Enjoy the view of my wide-open, unshaven pussy afte…" at bounding box center [821, 382] width 593 height 173
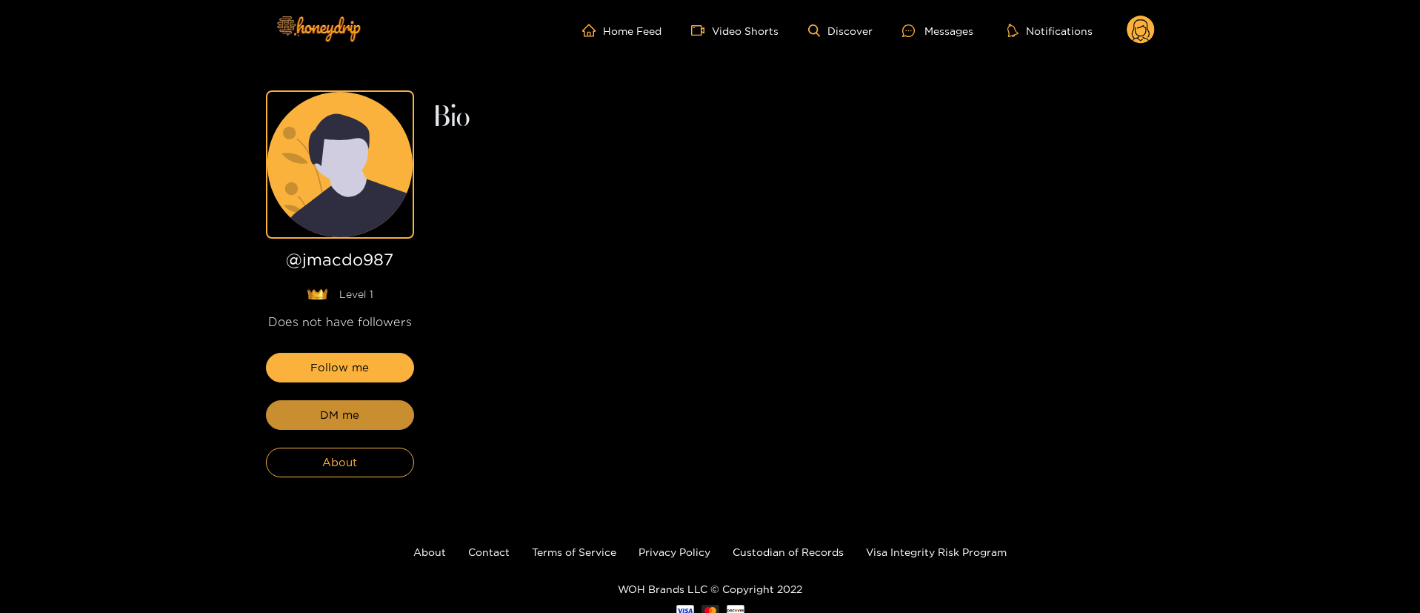
click at [370, 408] on button "DM me" at bounding box center [340, 415] width 148 height 30
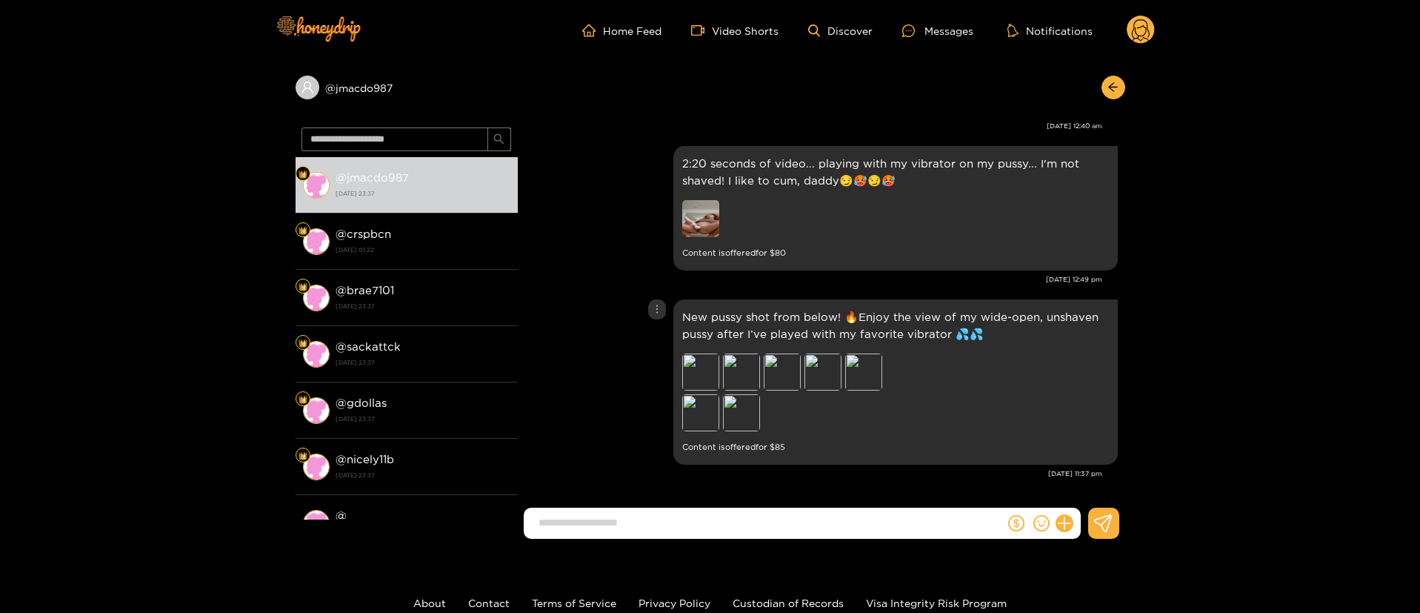
click at [616, 390] on div "New pussy shot from below! 🔥Enjoy the view of my wide-open, unshaven pussy afte…" at bounding box center [821, 382] width 593 height 173
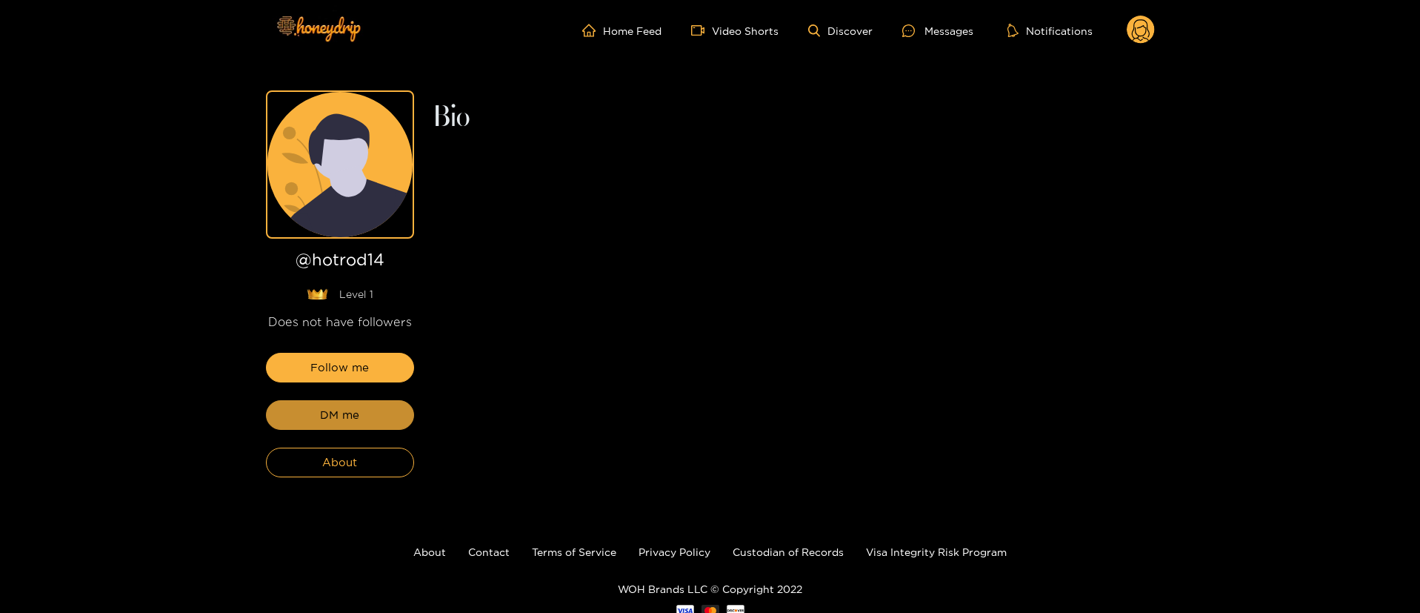
click at [370, 408] on button "DM me" at bounding box center [340, 415] width 148 height 30
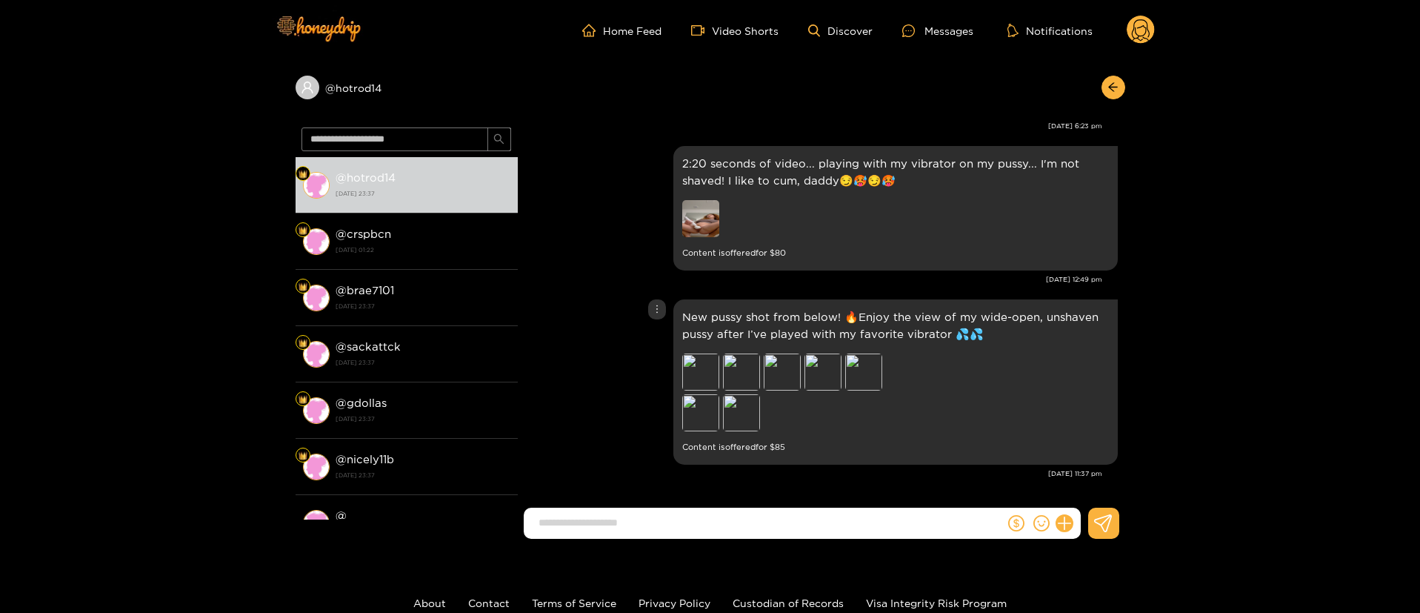
click at [589, 407] on div "New pussy shot from below! 🔥Enjoy the view of my wide-open, unshaven pussy afte…" at bounding box center [821, 382] width 593 height 173
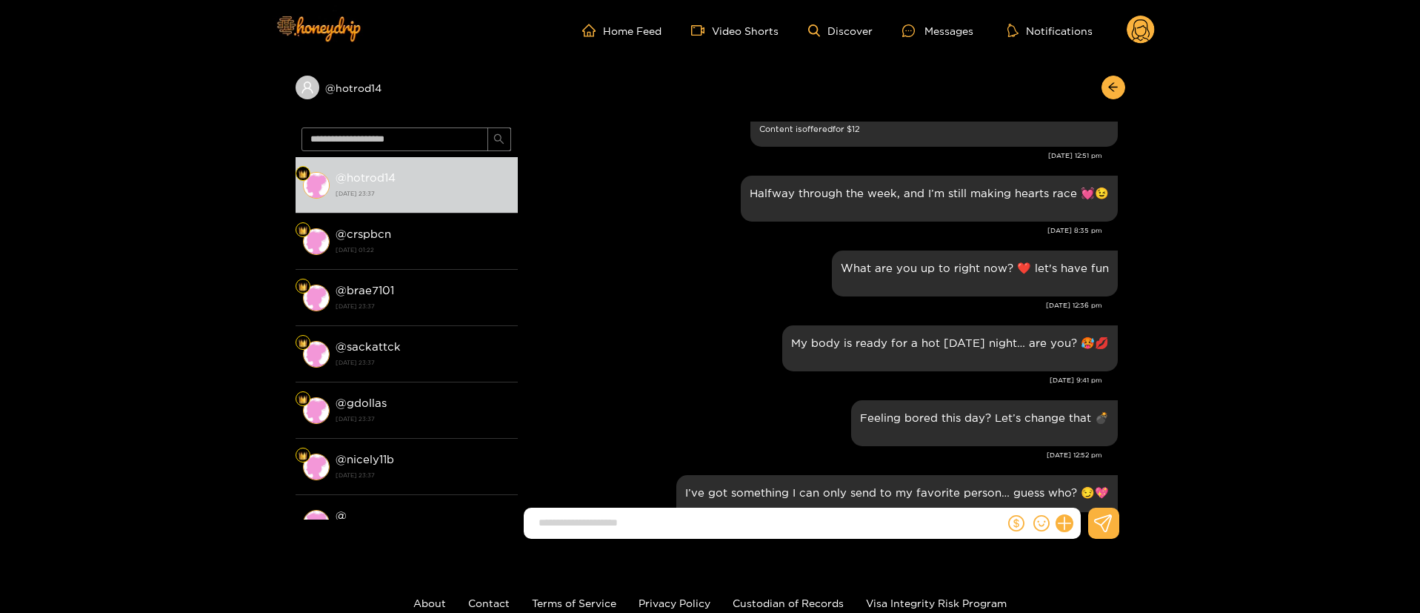
scroll to position [5112, 0]
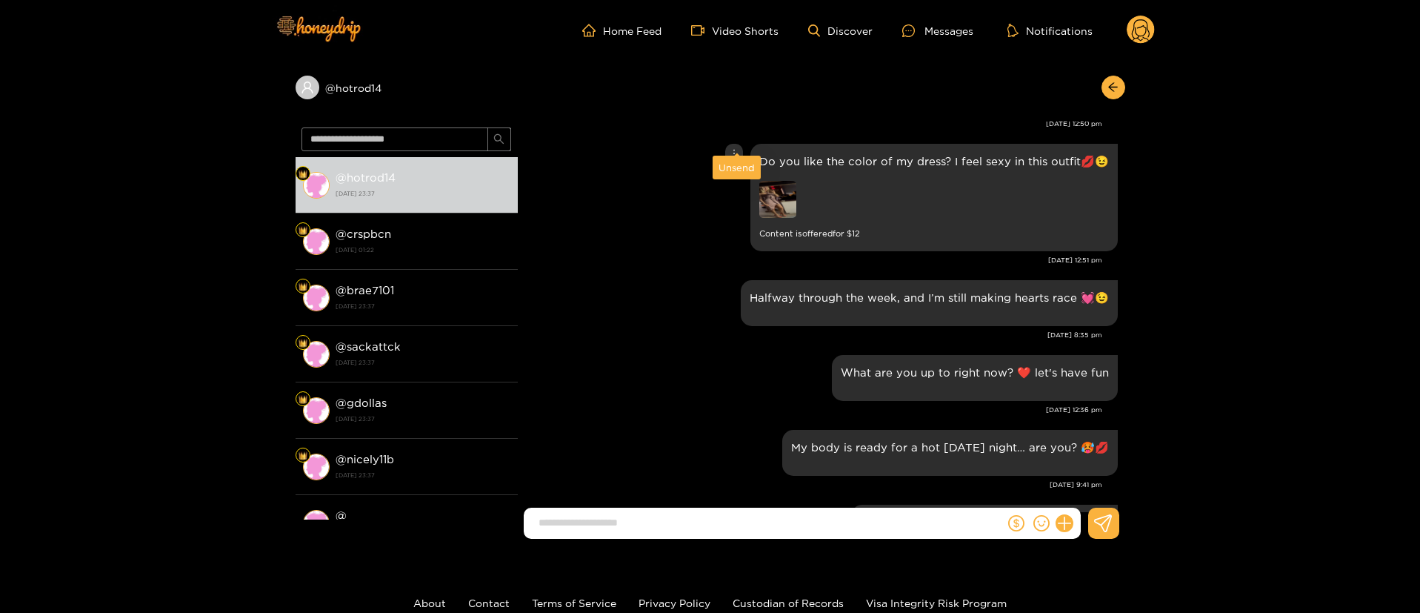
drag, startPoint x: 731, startPoint y: 144, endPoint x: 732, endPoint y: 153, distance: 8.9
click at [732, 144] on div at bounding box center [734, 154] width 18 height 20
click at [794, 181] on img at bounding box center [777, 199] width 37 height 37
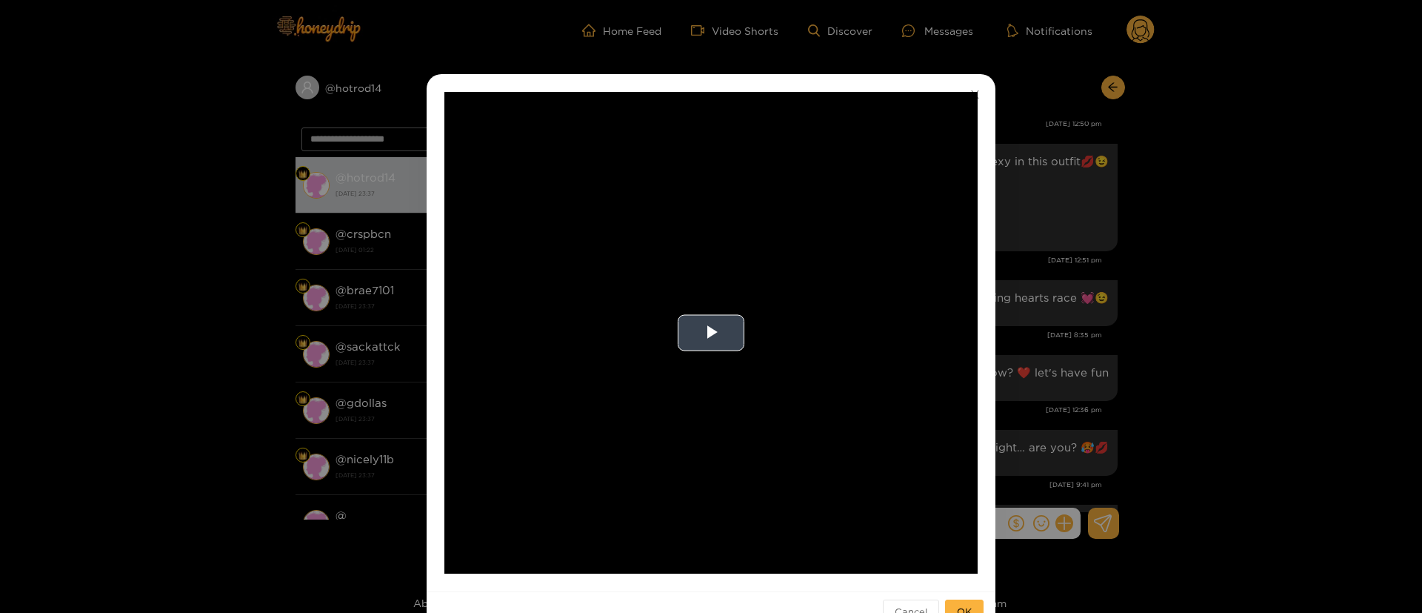
click at [753, 368] on video "Video Player" at bounding box center [711, 333] width 533 height 482
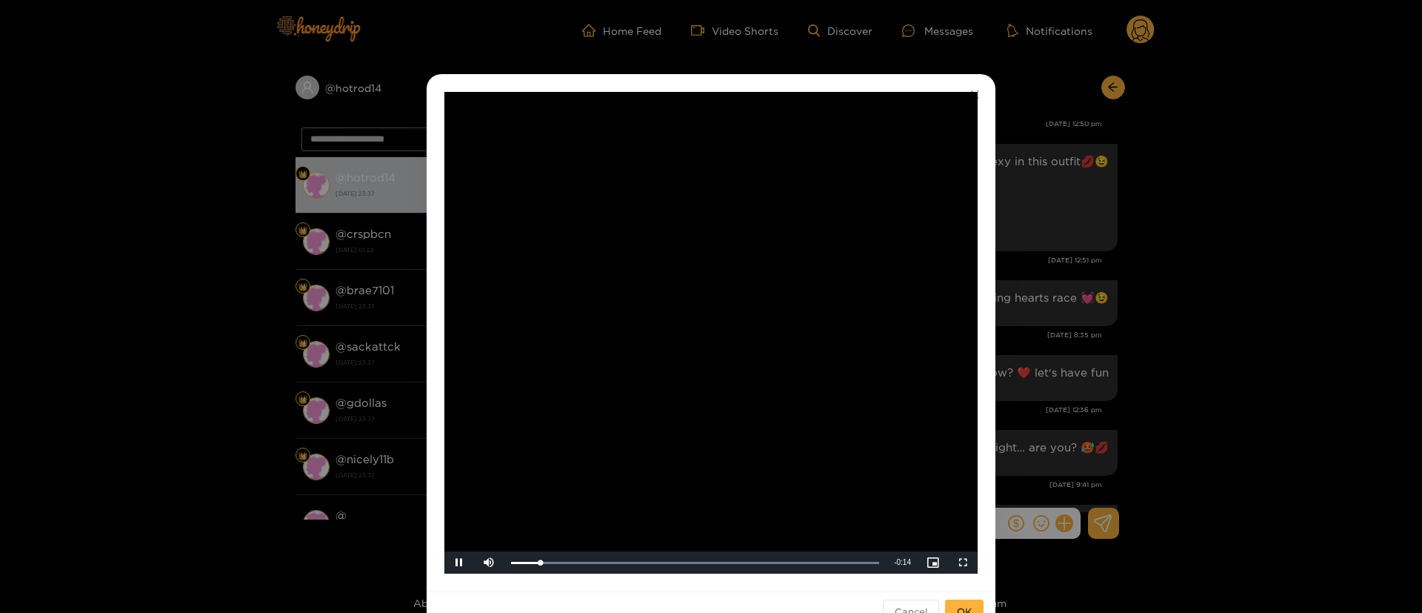
click at [977, 319] on div "**********" at bounding box center [711, 332] width 569 height 517
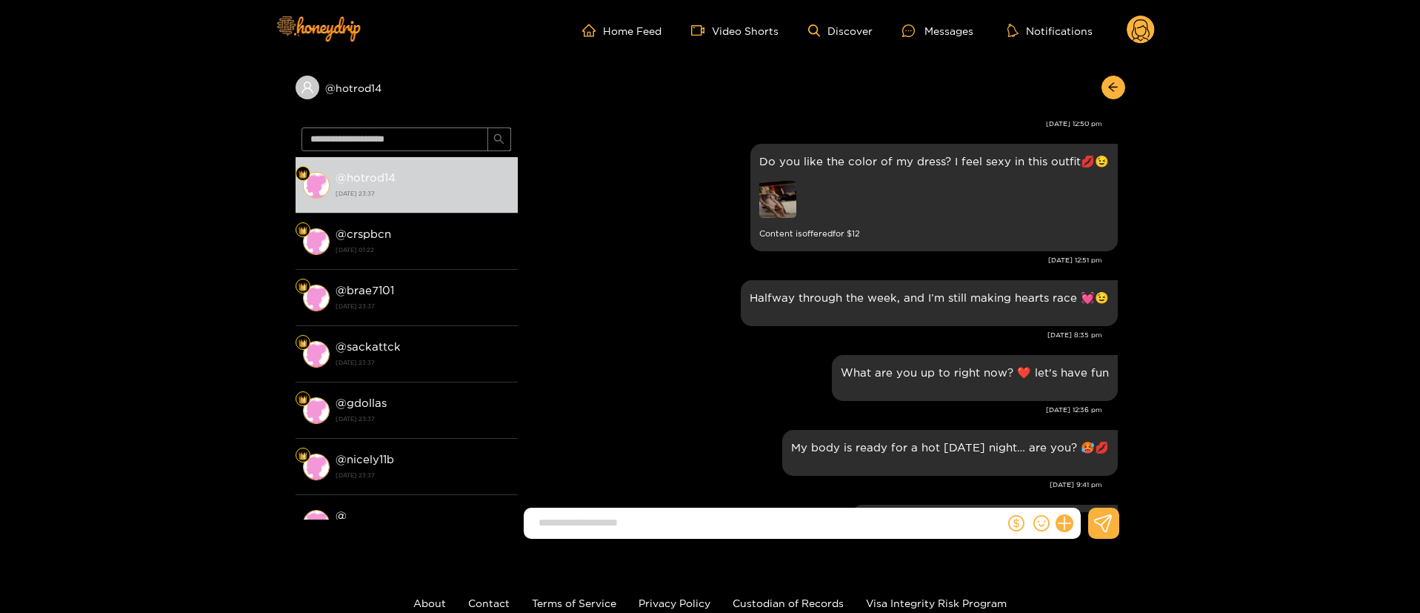
click at [1061, 249] on div "Do you like the color of my dress? I feel sexy in this outfit💋😉 Content is offe…" at bounding box center [821, 208] width 593 height 136
click at [1061, 255] on div "[DATE] 12:51 pm" at bounding box center [813, 260] width 577 height 10
copy div "[DATE] 12:51 pm"
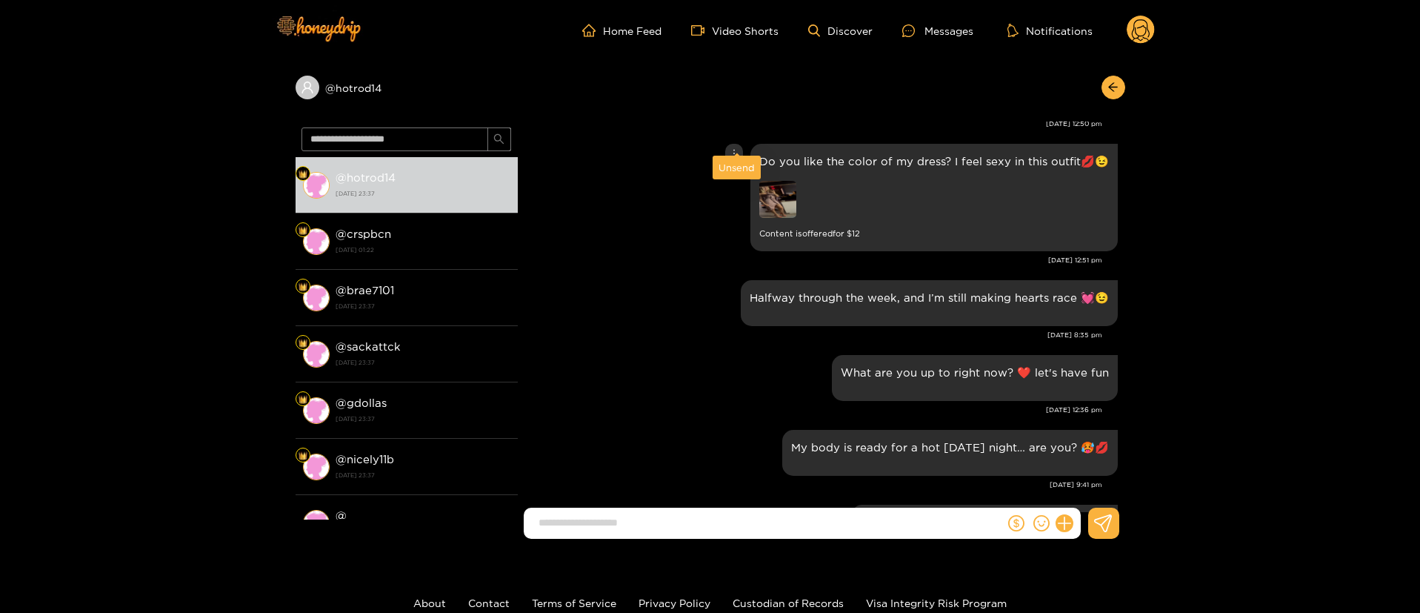
click at [733, 148] on icon "more" at bounding box center [734, 153] width 10 height 10
click at [741, 170] on div "Unsend" at bounding box center [737, 167] width 36 height 15
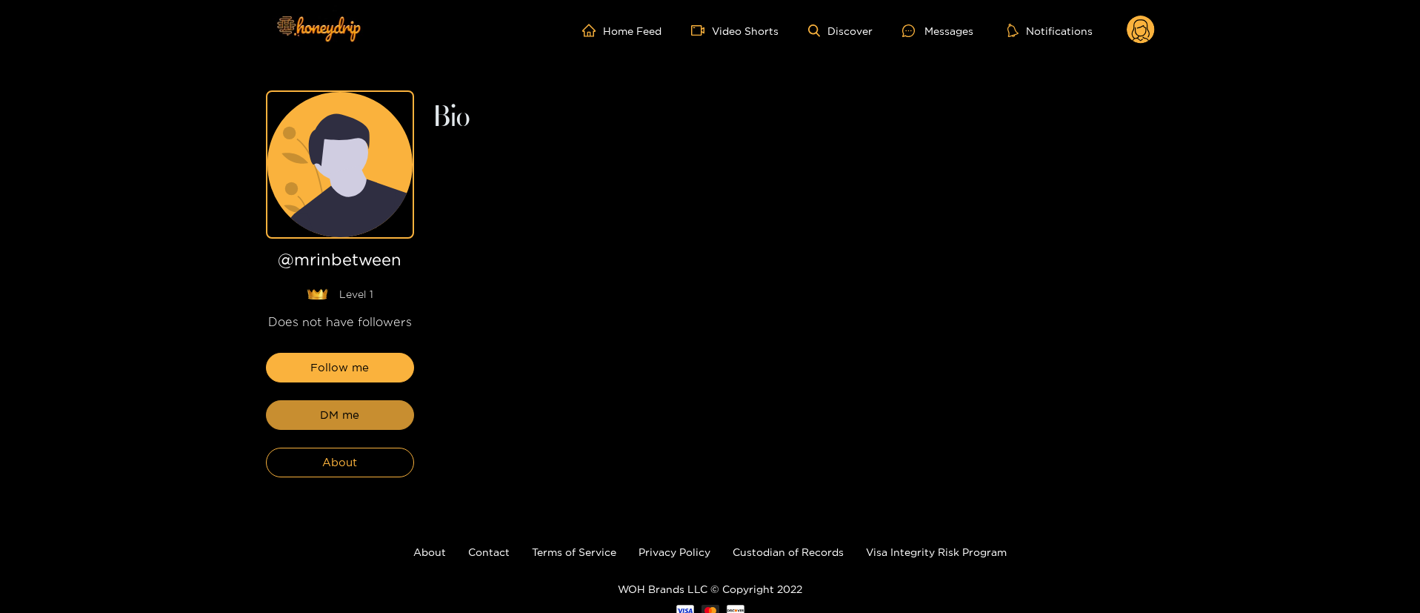
click at [370, 408] on button "DM me" at bounding box center [340, 415] width 148 height 30
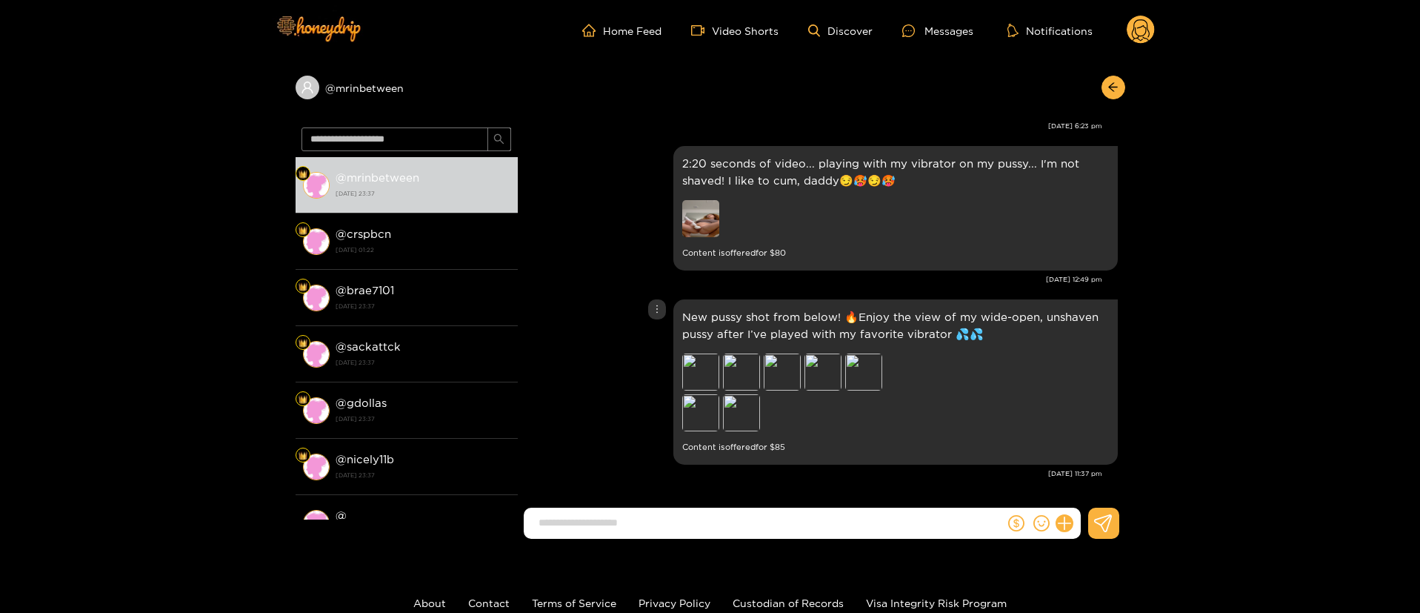
drag, startPoint x: 659, startPoint y: 320, endPoint x: 676, endPoint y: 304, distance: 23.1
click at [659, 321] on div "New pussy shot from below! 🔥Enjoy the view of my wide-open, unshaven pussy afte…" at bounding box center [821, 382] width 593 height 173
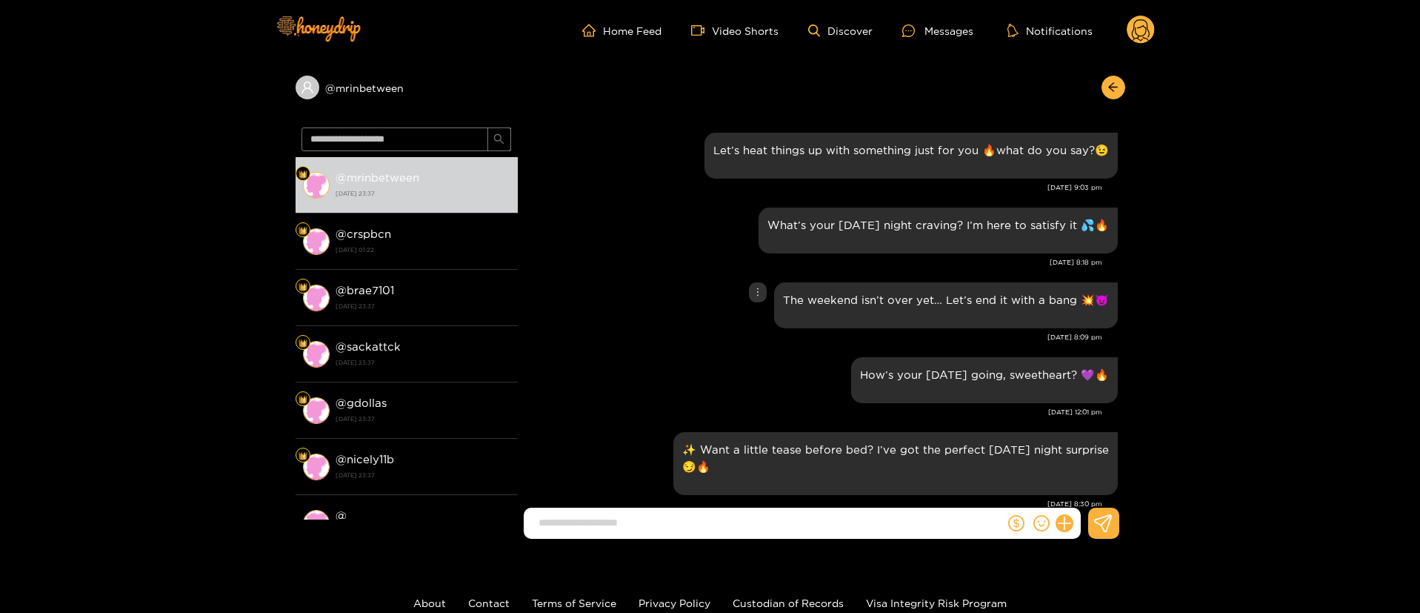
click at [676, 284] on div "The weekend isn’t over yet… Let’s end it with a bang 💥😈" at bounding box center [821, 305] width 593 height 53
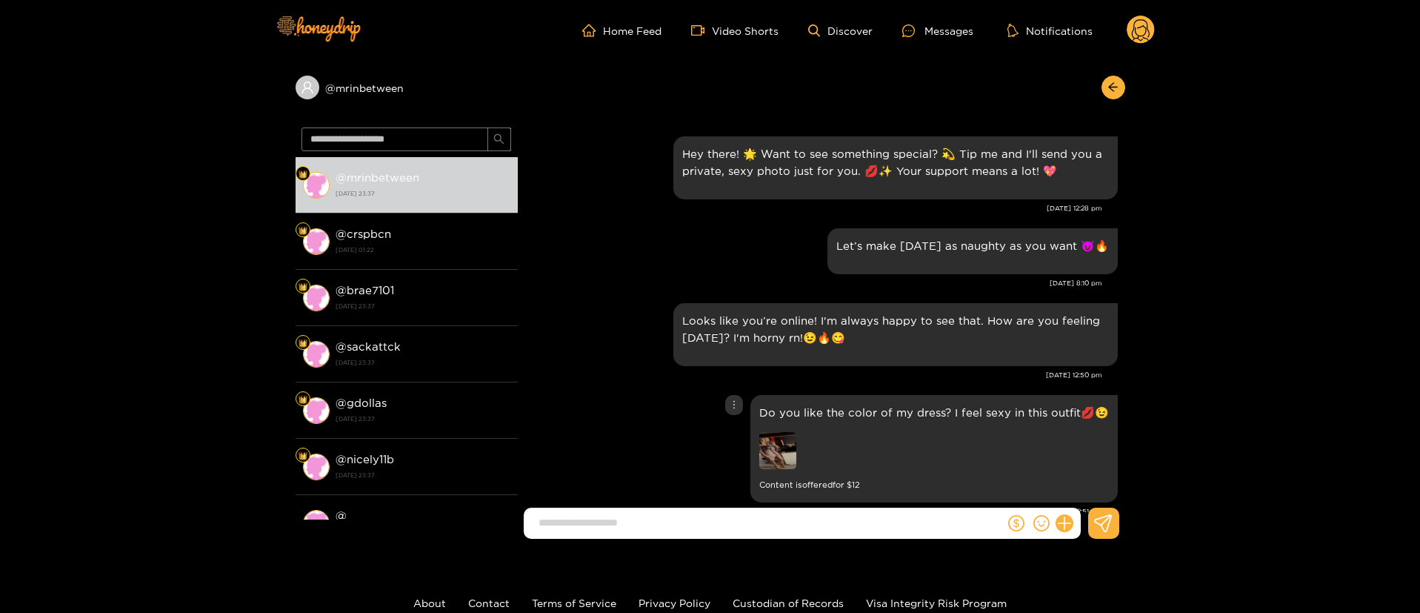
scroll to position [2778, 0]
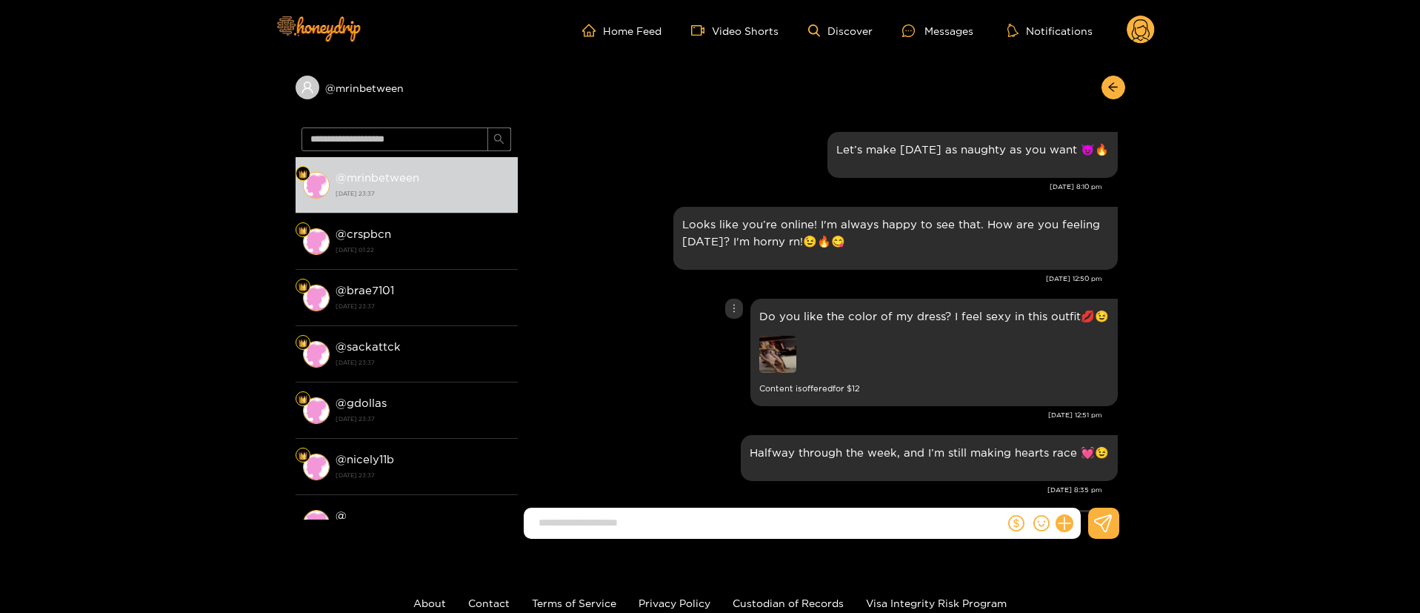
click at [737, 305] on icon "more" at bounding box center [734, 308] width 10 height 10
click at [742, 342] on div "Unsend" at bounding box center [737, 339] width 36 height 15
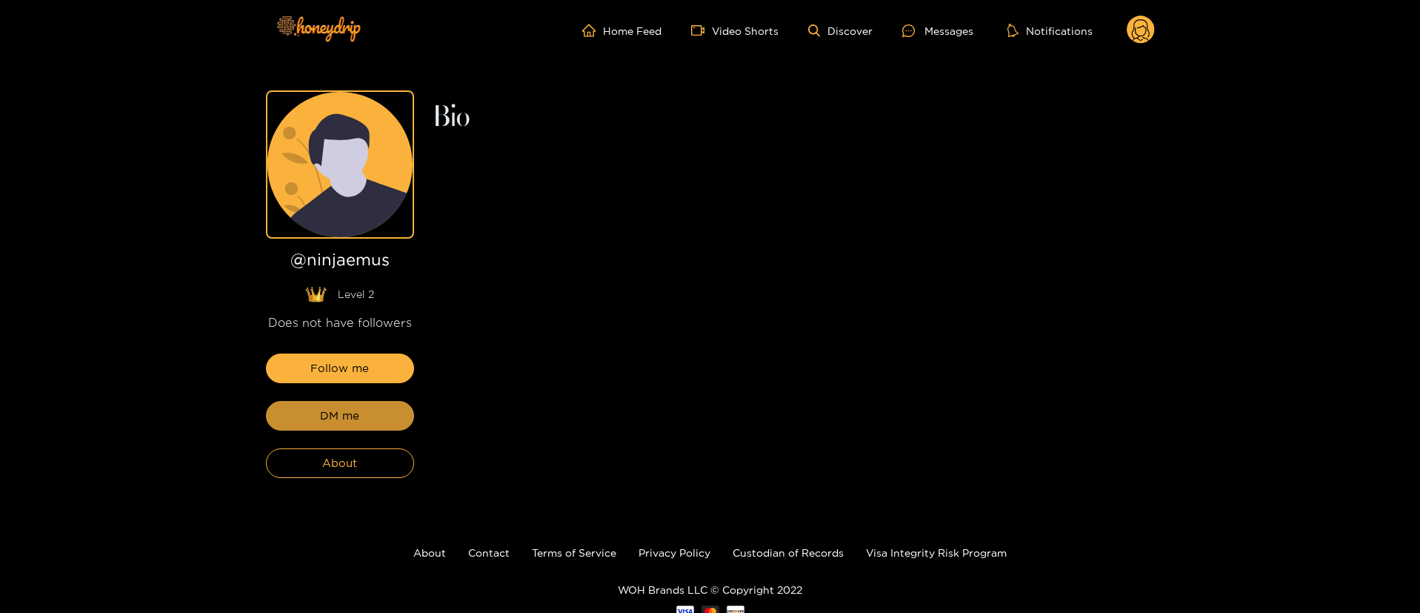
click at [370, 408] on button "DM me" at bounding box center [340, 416] width 148 height 30
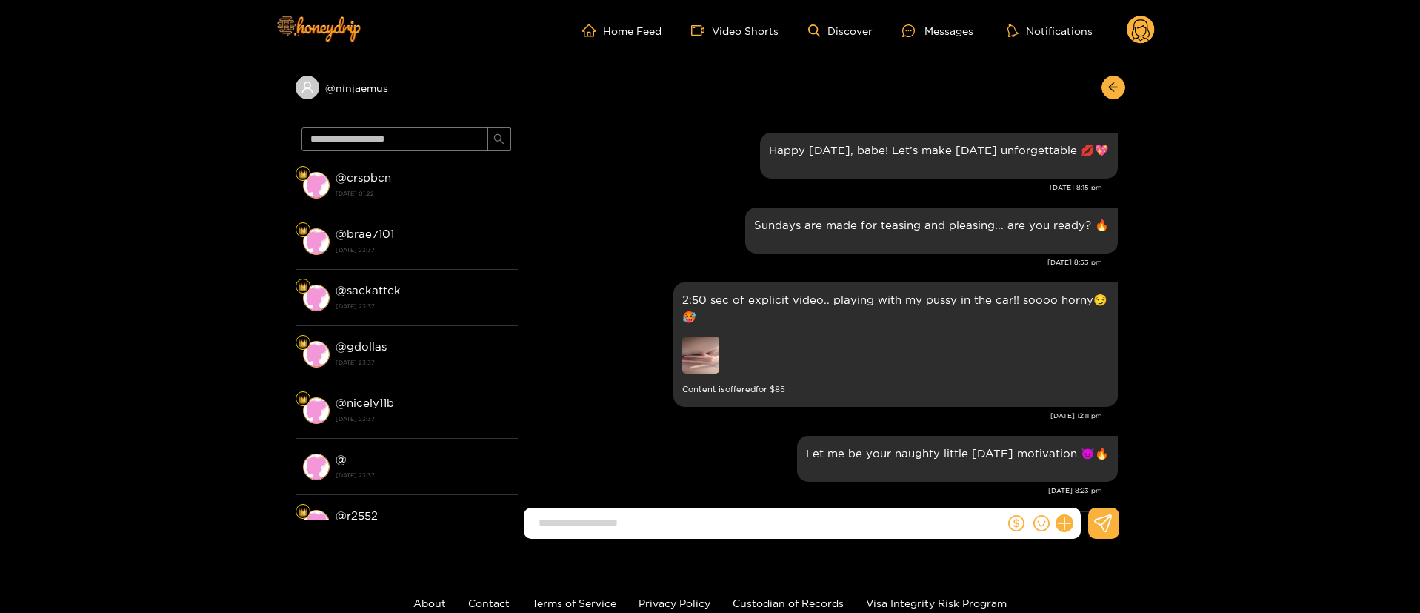
scroll to position [1882, 0]
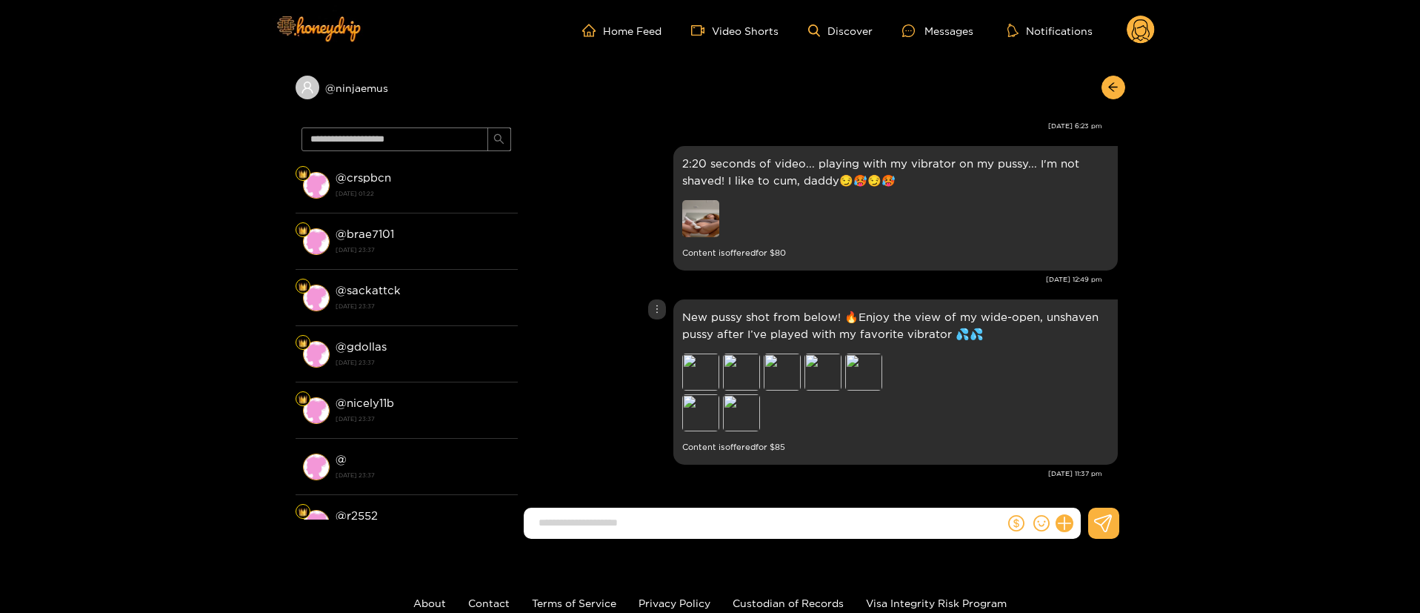
click at [670, 348] on div "New pussy shot from below! 🔥Enjoy the view of my wide-open, unshaven pussy afte…" at bounding box center [821, 382] width 593 height 173
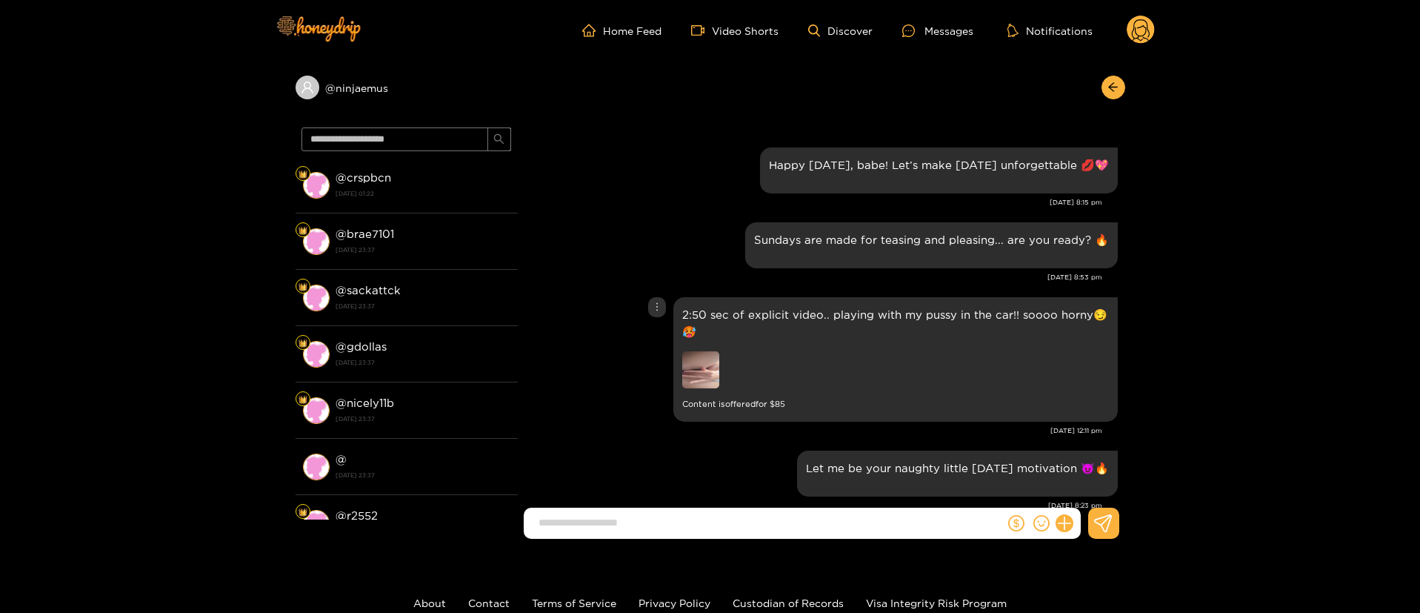
scroll to position [0, 0]
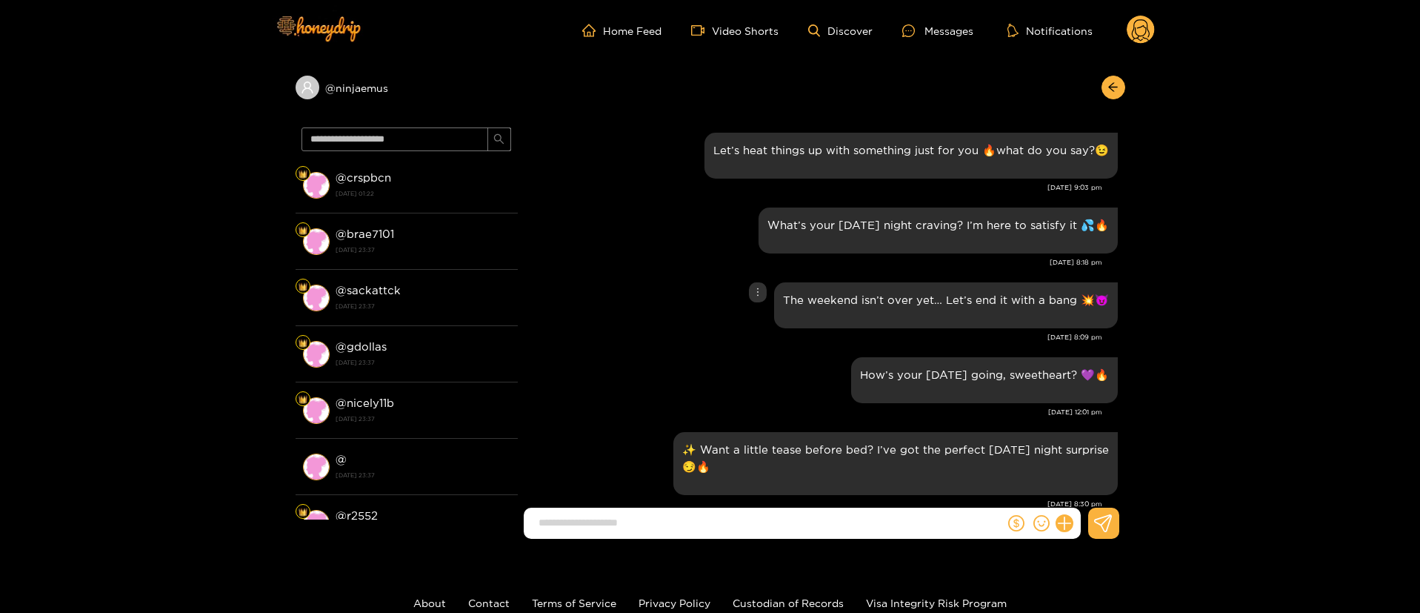
click at [675, 315] on div "The weekend isn’t over yet… Let’s end it with a bang 💥😈" at bounding box center [821, 305] width 593 height 53
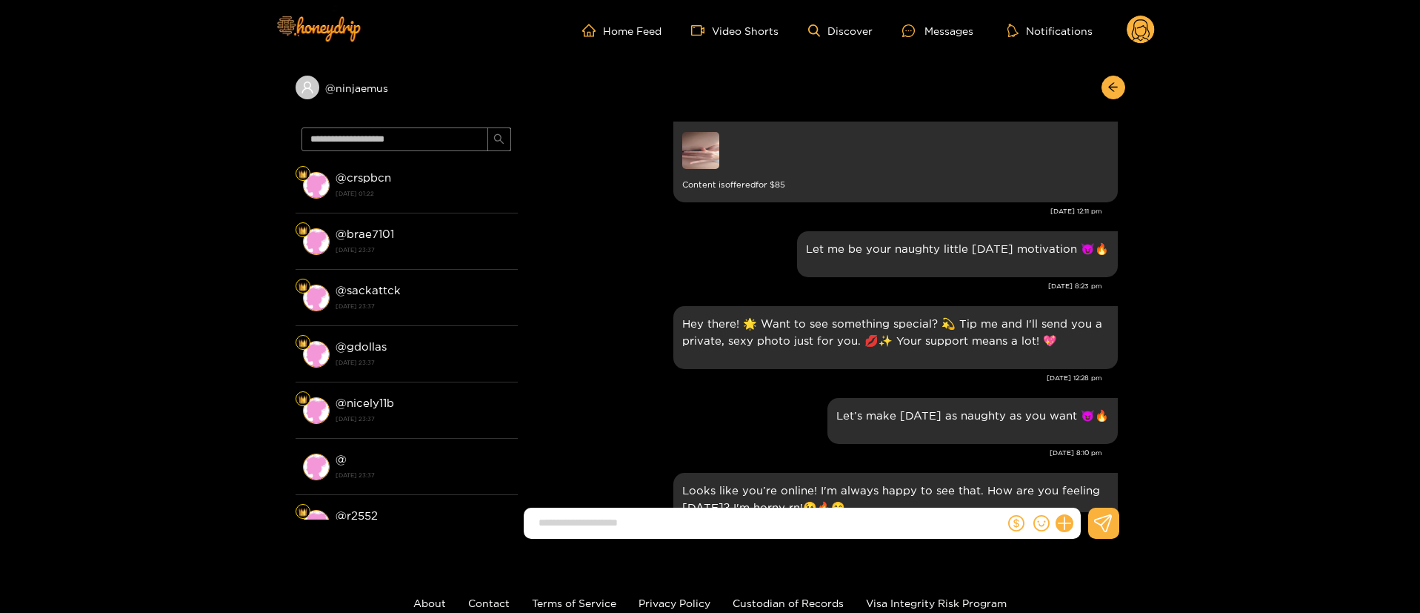
scroll to position [2778, 0]
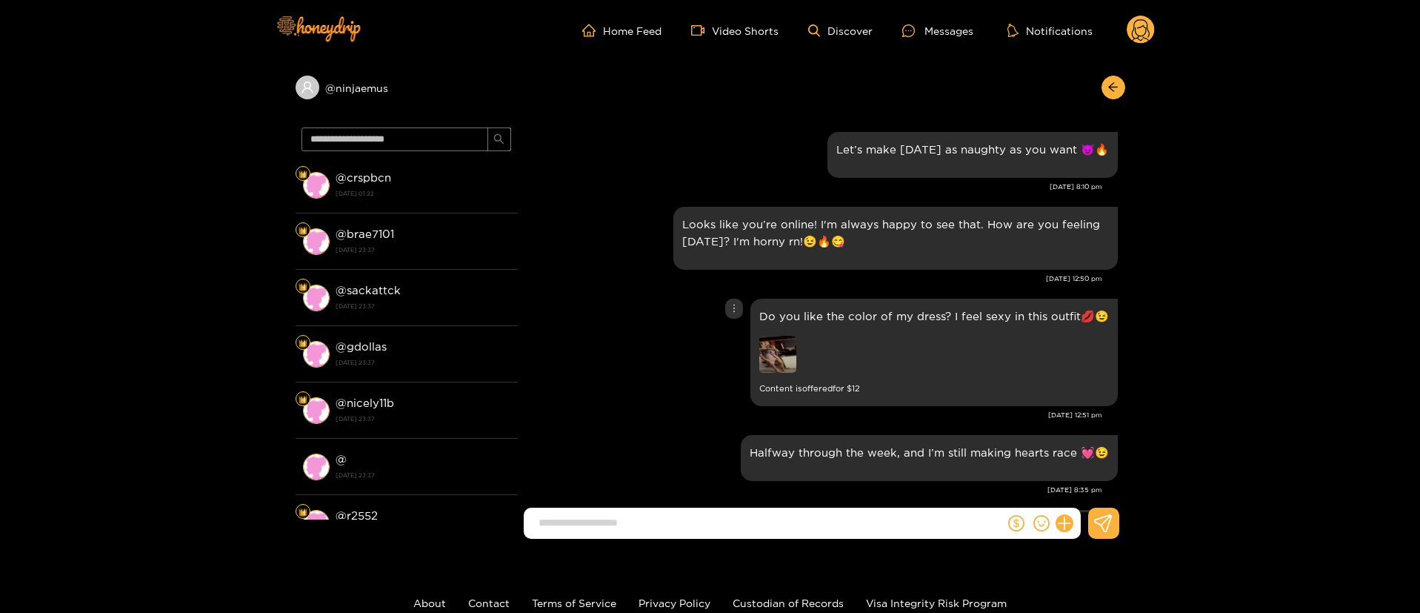
click at [745, 310] on div "Do you like the color of my dress? I feel sexy in this outfit💋😉 Content is offe…" at bounding box center [821, 352] width 593 height 115
click at [739, 310] on icon "more" at bounding box center [734, 308] width 10 height 10
click at [736, 342] on div "Unsend" at bounding box center [737, 339] width 36 height 15
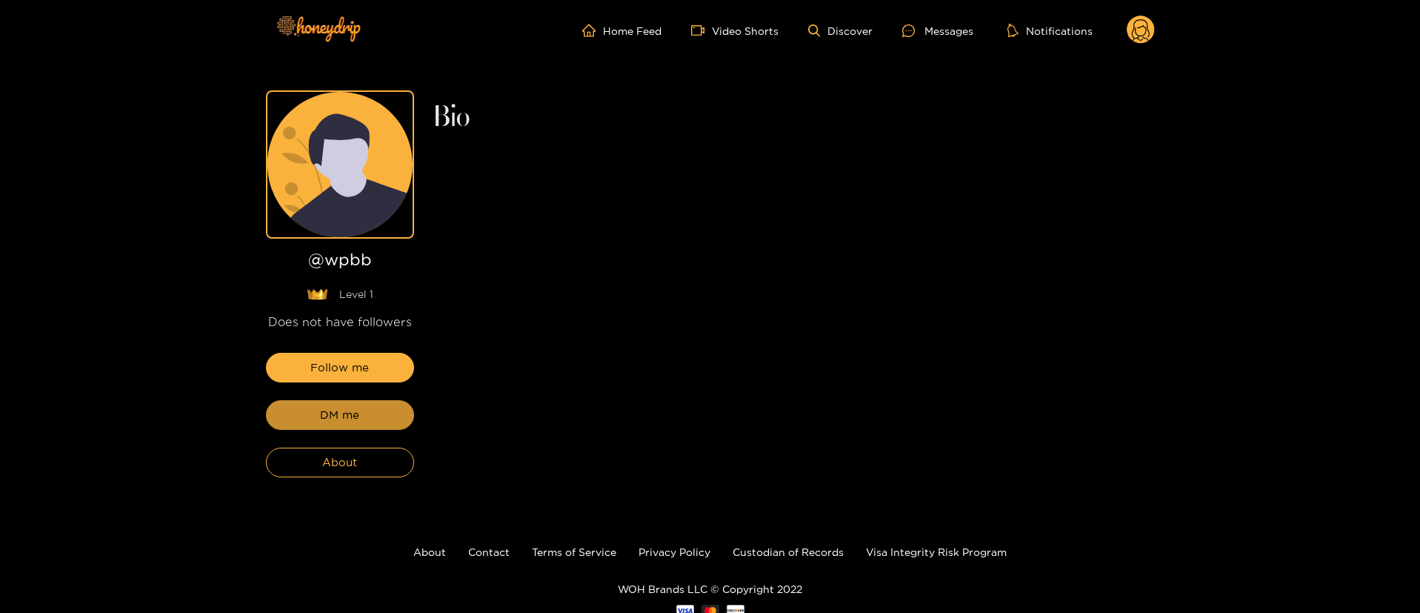
click at [370, 408] on button "DM me" at bounding box center [340, 415] width 148 height 30
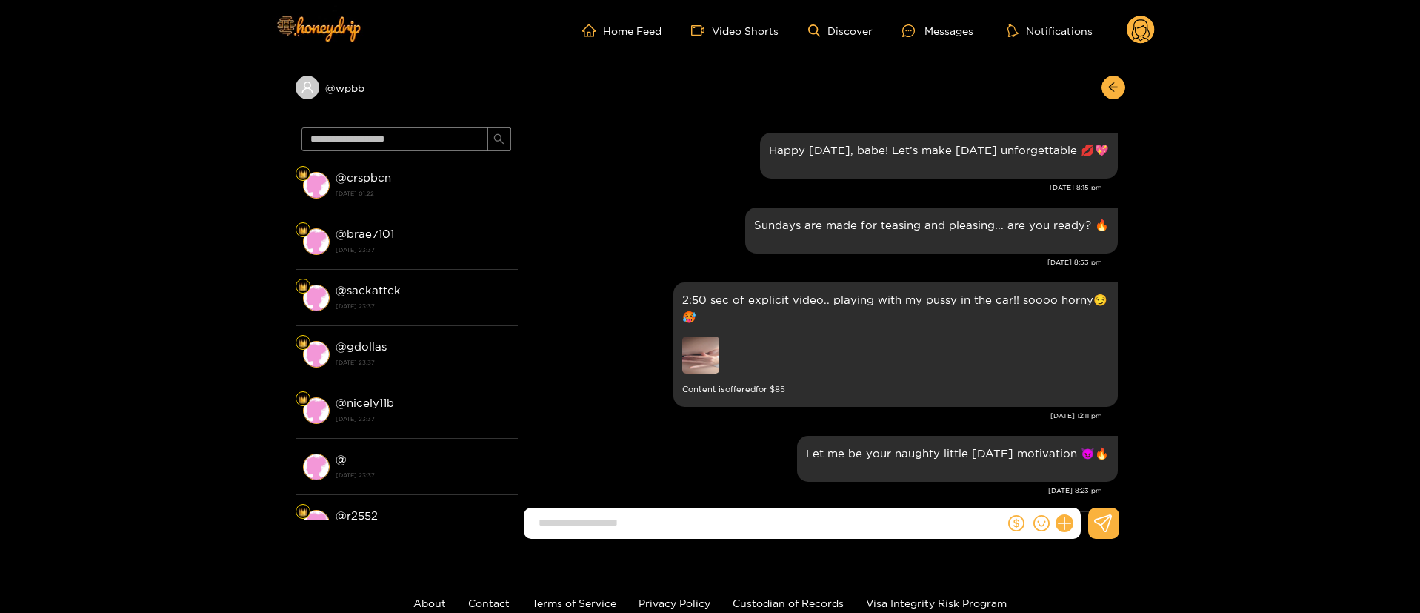
scroll to position [1882, 0]
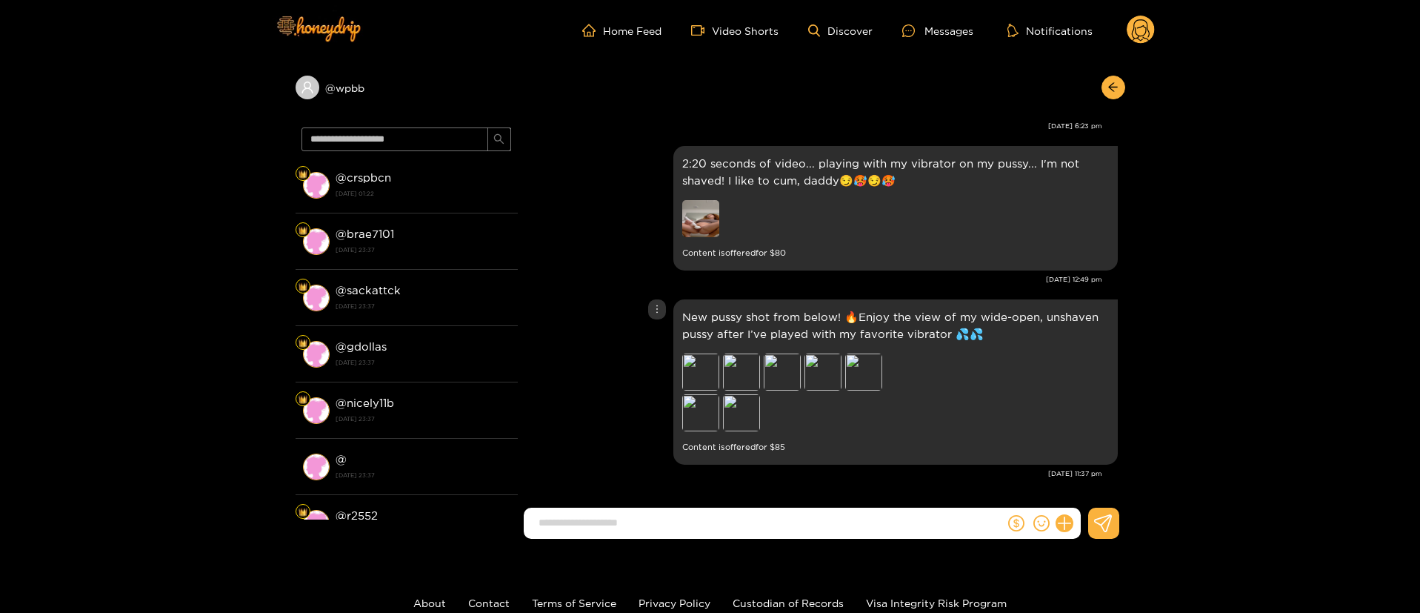
drag, startPoint x: 648, startPoint y: 384, endPoint x: 635, endPoint y: 383, distance: 12.6
click at [648, 384] on div "New pussy shot from below! 🔥Enjoy the view of my wide-open, unshaven pussy afte…" at bounding box center [821, 382] width 593 height 173
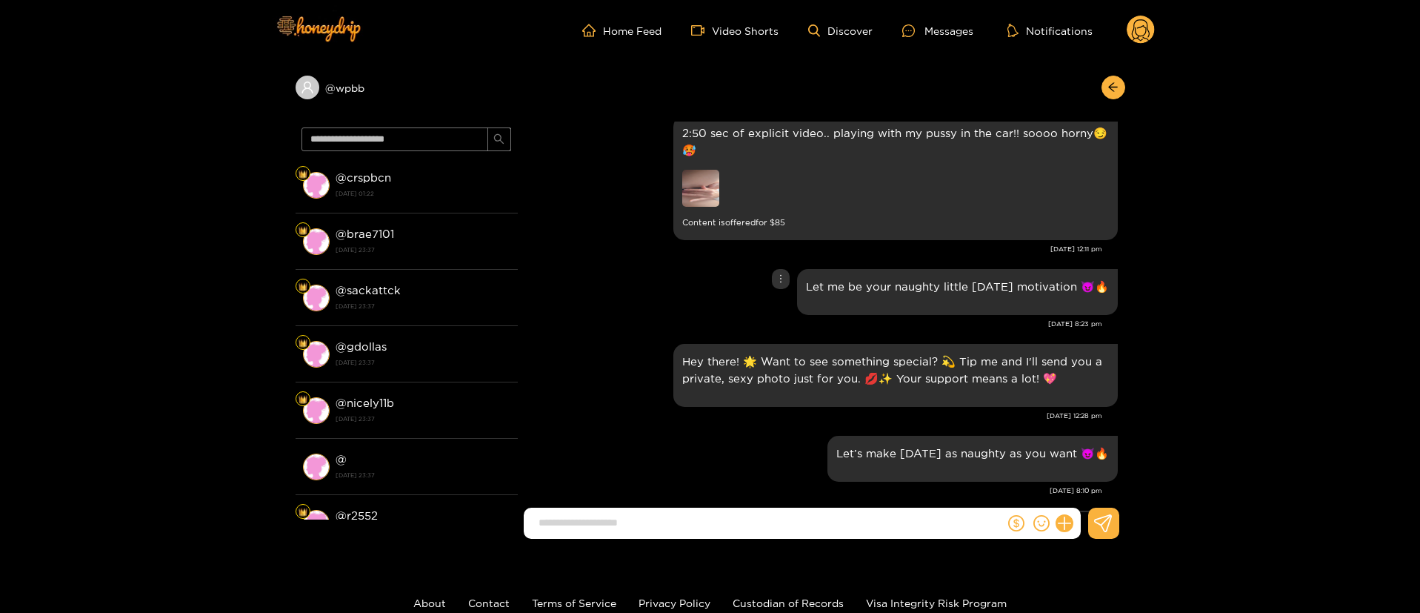
scroll to position [0, 0]
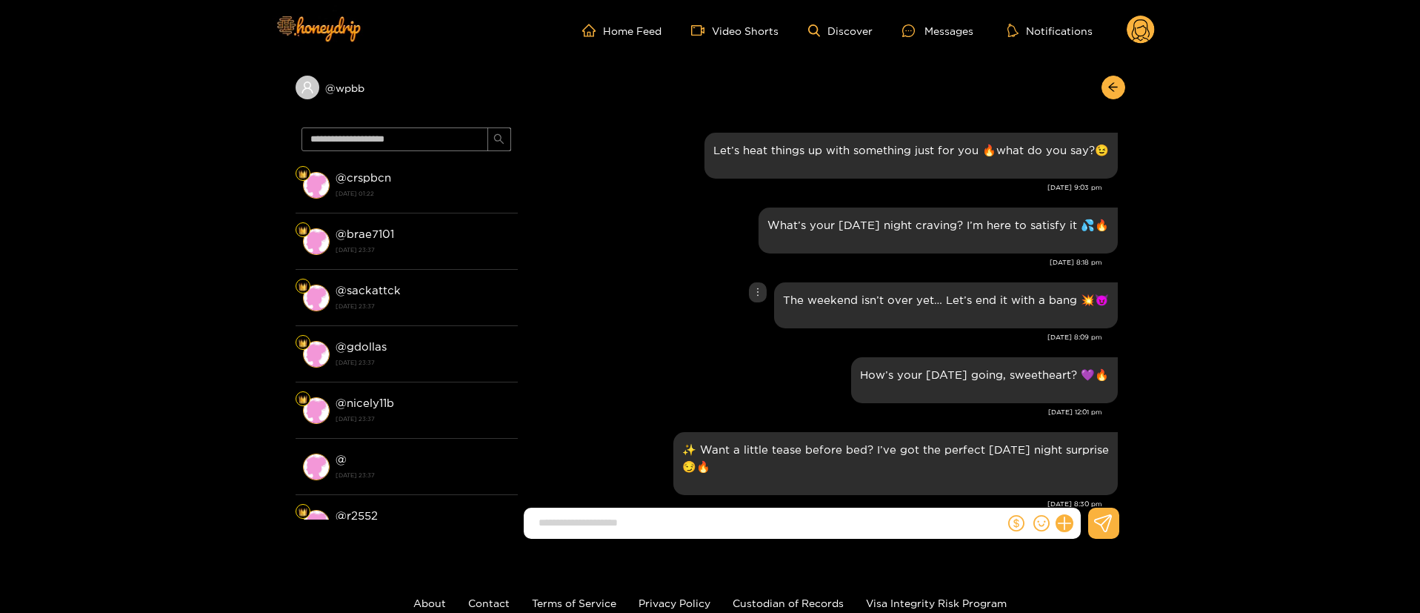
click at [670, 322] on div "The weekend isn’t over yet… Let’s end it with a bang 💥😈" at bounding box center [821, 305] width 593 height 53
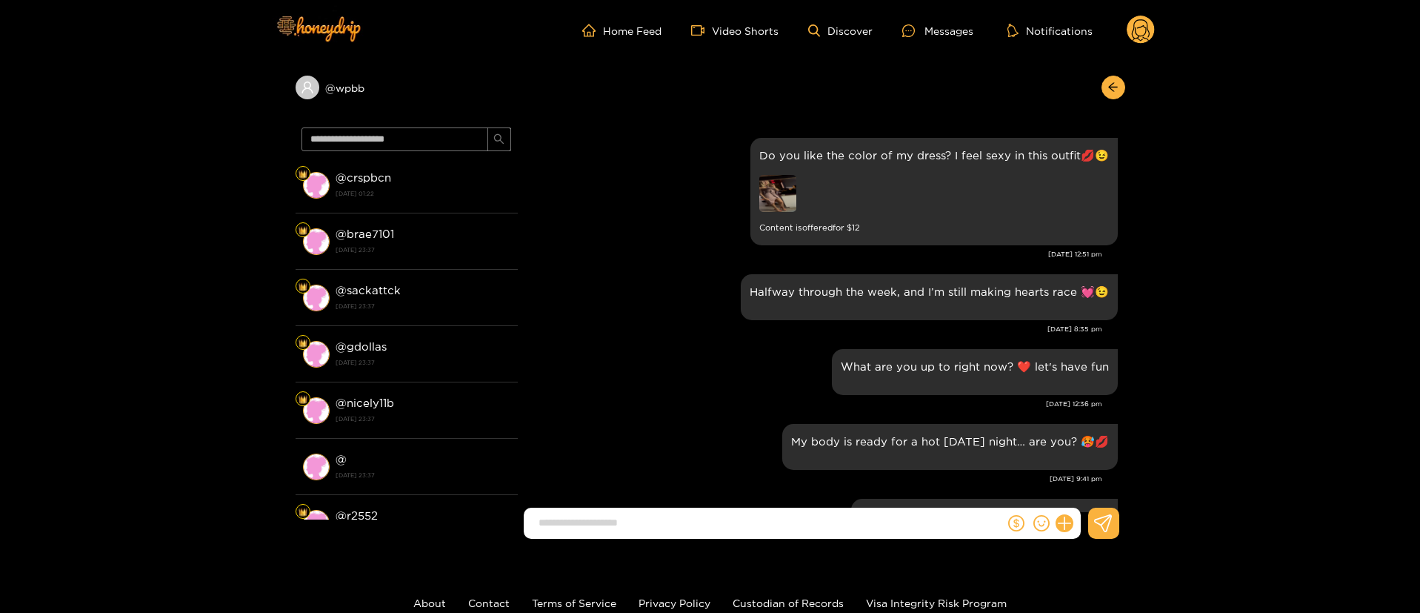
scroll to position [2889, 0]
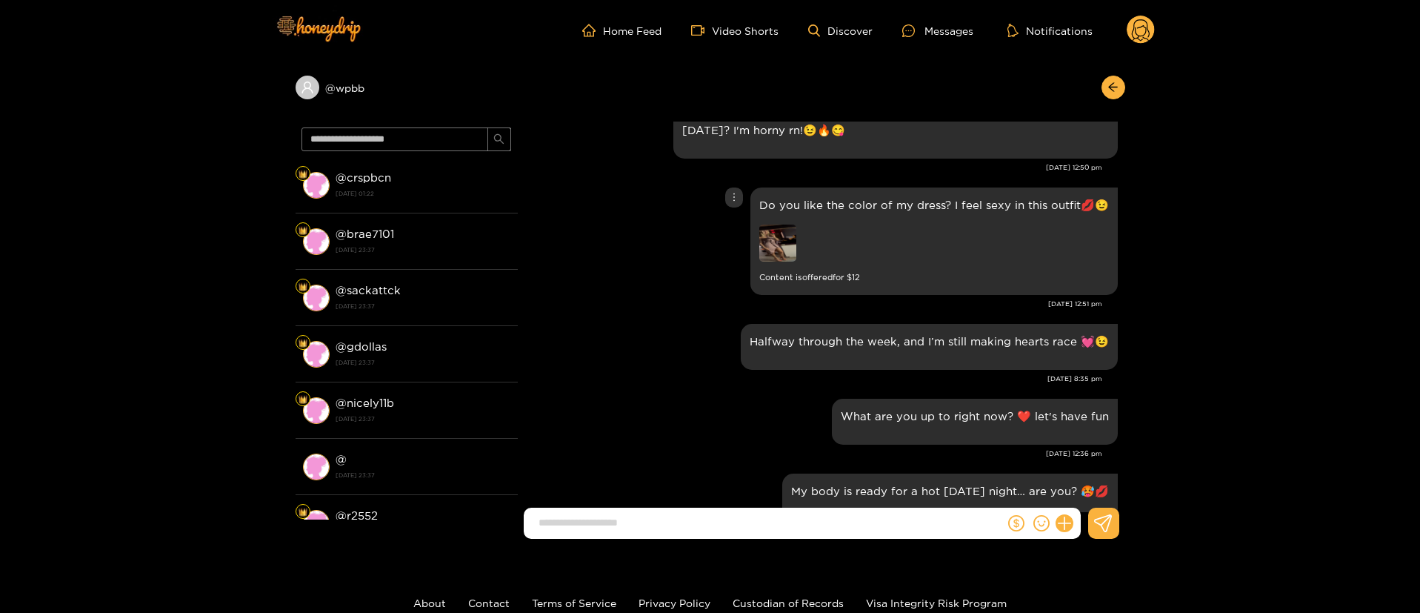
click at [735, 190] on div at bounding box center [734, 197] width 18 height 20
click at [733, 224] on div "Do you like the color of my dress? I feel sexy in this outfit💋😉 Content is offe…" at bounding box center [821, 241] width 593 height 115
click at [736, 196] on icon "more" at bounding box center [734, 197] width 10 height 10
click at [734, 229] on div "Unsend" at bounding box center [737, 228] width 36 height 15
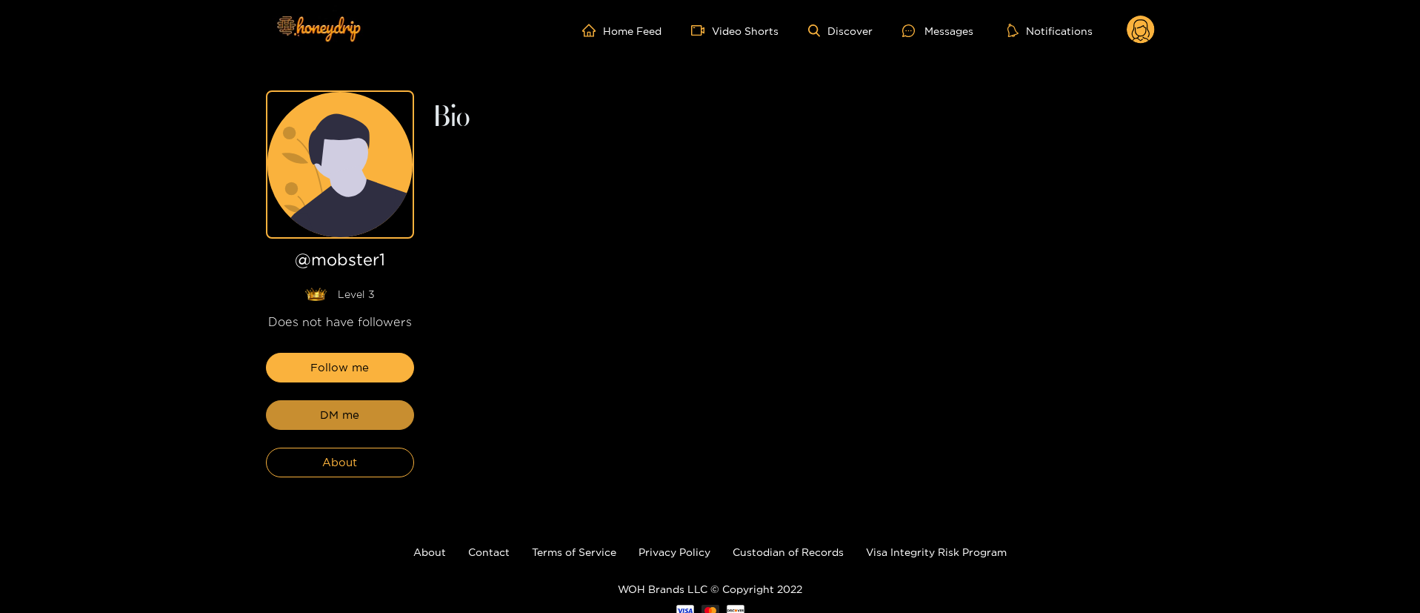
click at [370, 408] on button "DM me" at bounding box center [340, 415] width 148 height 30
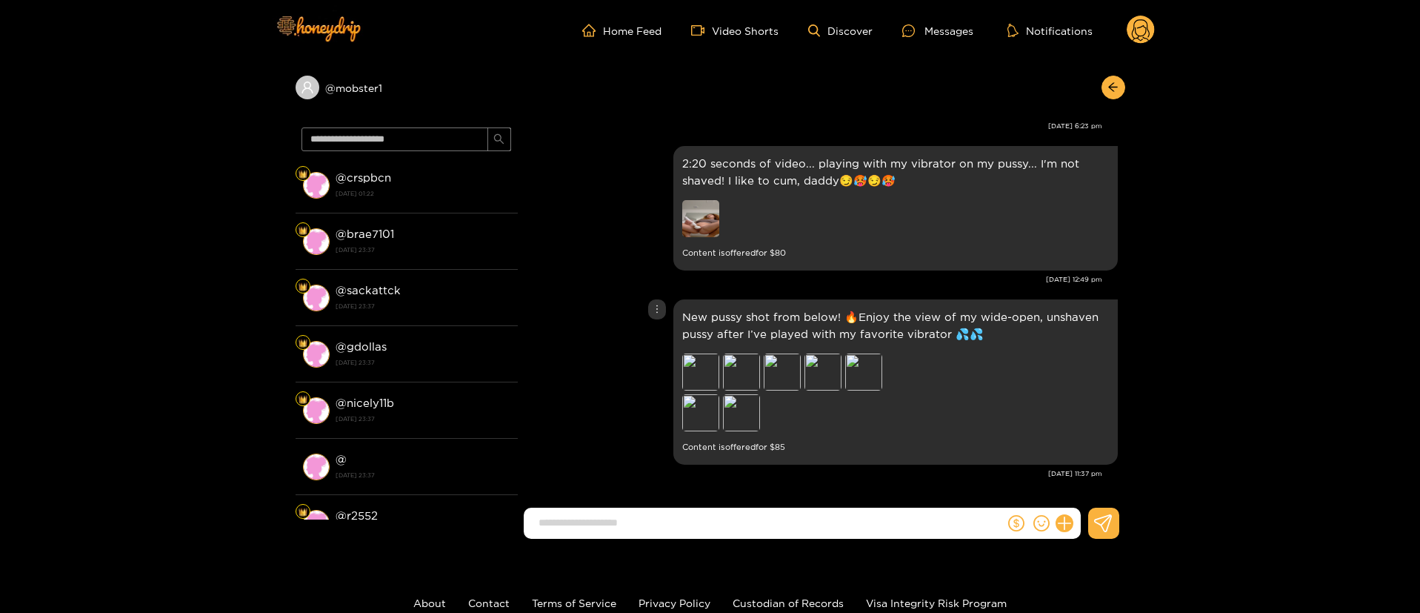
click at [639, 320] on div "New pussy shot from below! 🔥Enjoy the view of my wide-open, unshaven pussy afte…" at bounding box center [821, 382] width 593 height 173
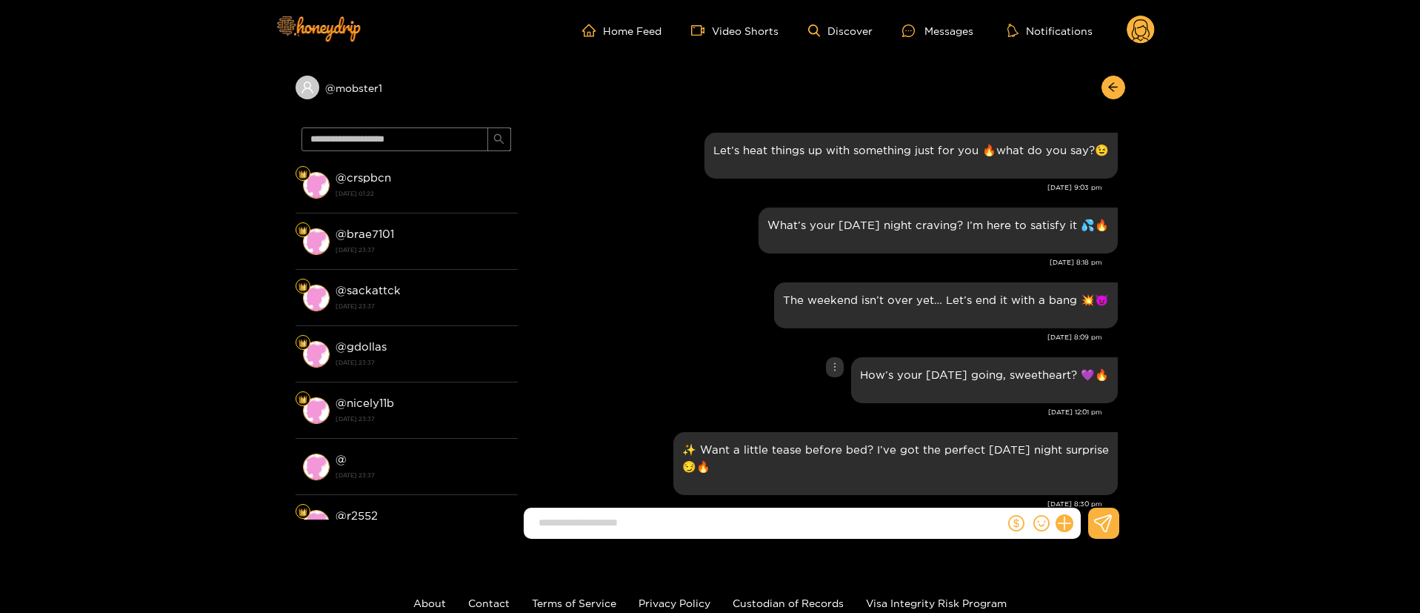
drag, startPoint x: 650, startPoint y: 353, endPoint x: 653, endPoint y: 345, distance: 8.7
click at [650, 355] on div "How’s your [DATE] going, sweetheart? 💜🔥" at bounding box center [821, 379] width 593 height 53
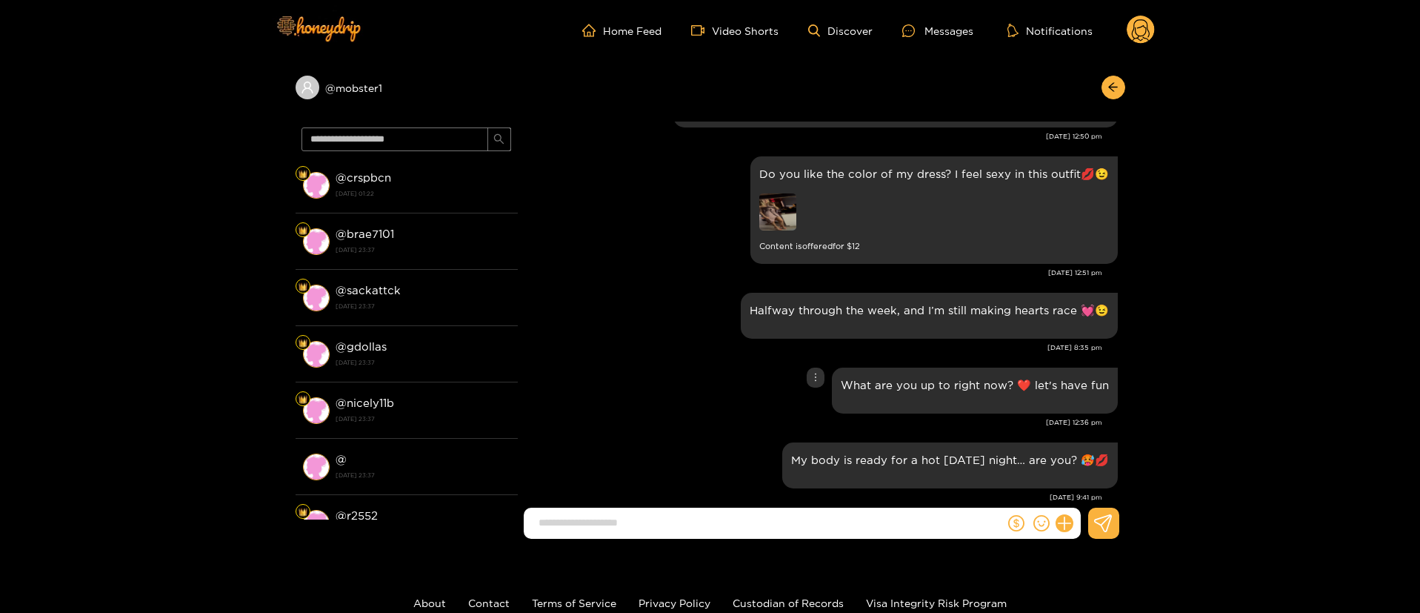
scroll to position [2889, 0]
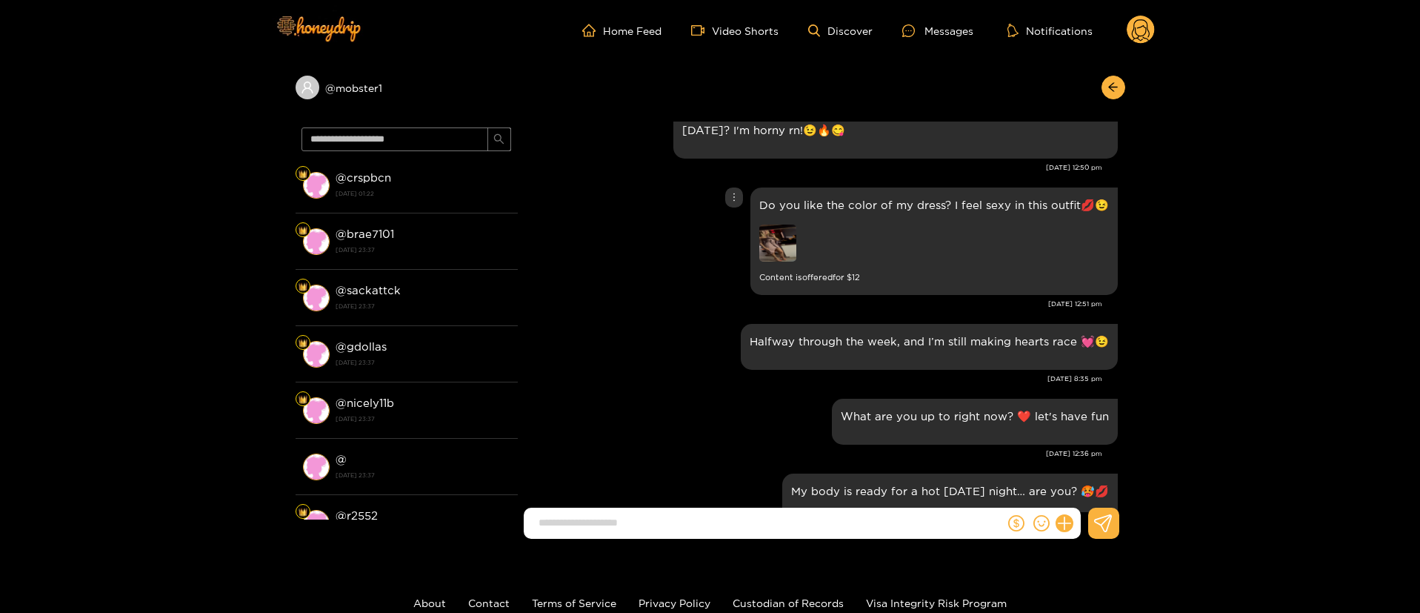
click at [739, 197] on icon "more" at bounding box center [734, 197] width 10 height 10
click at [742, 225] on div "Unsend" at bounding box center [737, 228] width 36 height 15
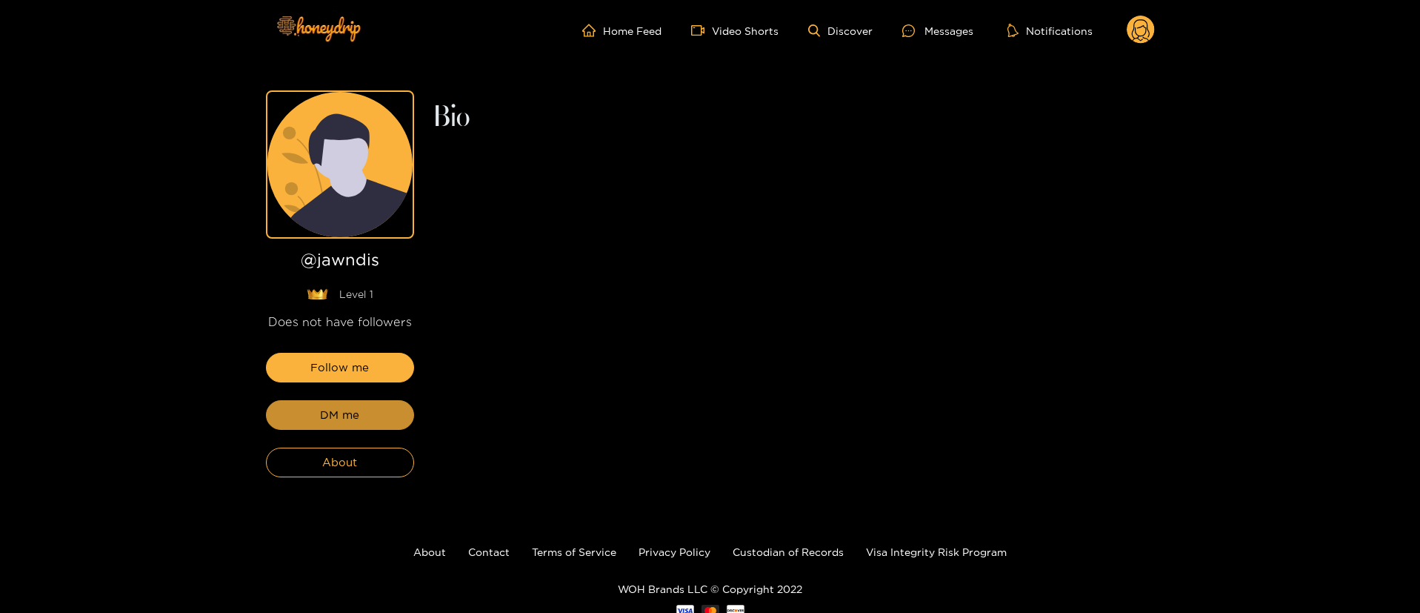
click at [374, 422] on button "DM me" at bounding box center [340, 415] width 148 height 30
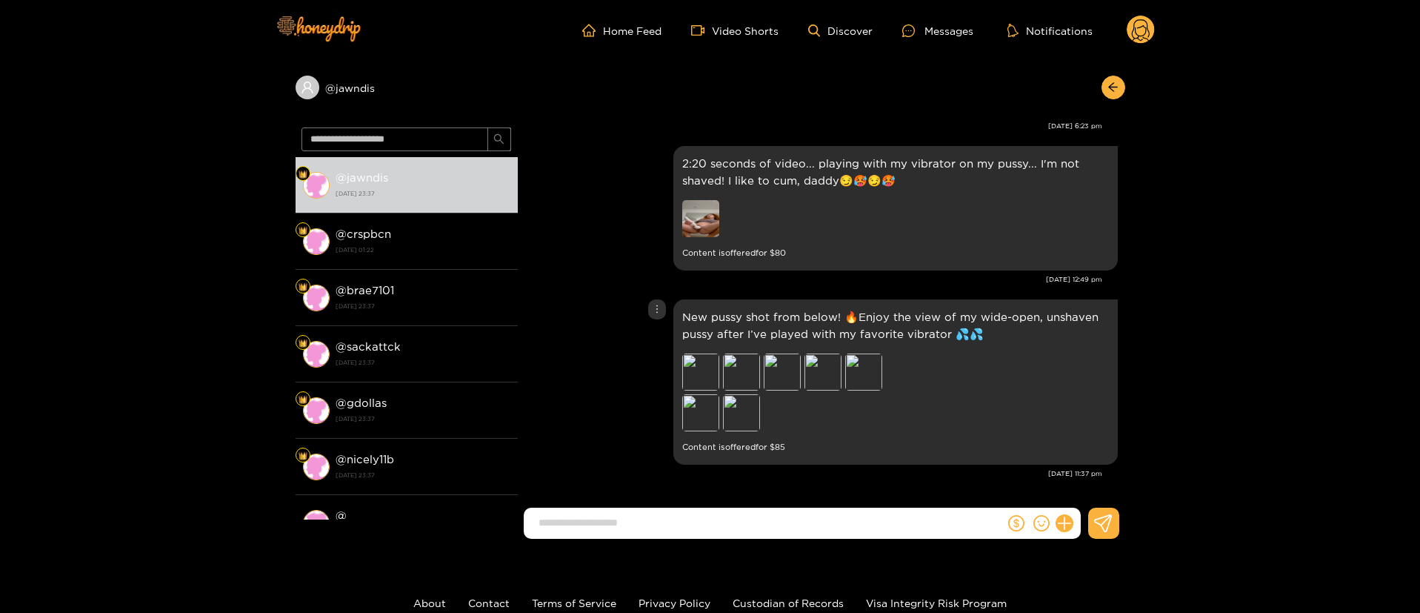
click at [631, 360] on div "New pussy shot from below! 🔥Enjoy the view of my wide-open, unshaven pussy afte…" at bounding box center [821, 382] width 593 height 173
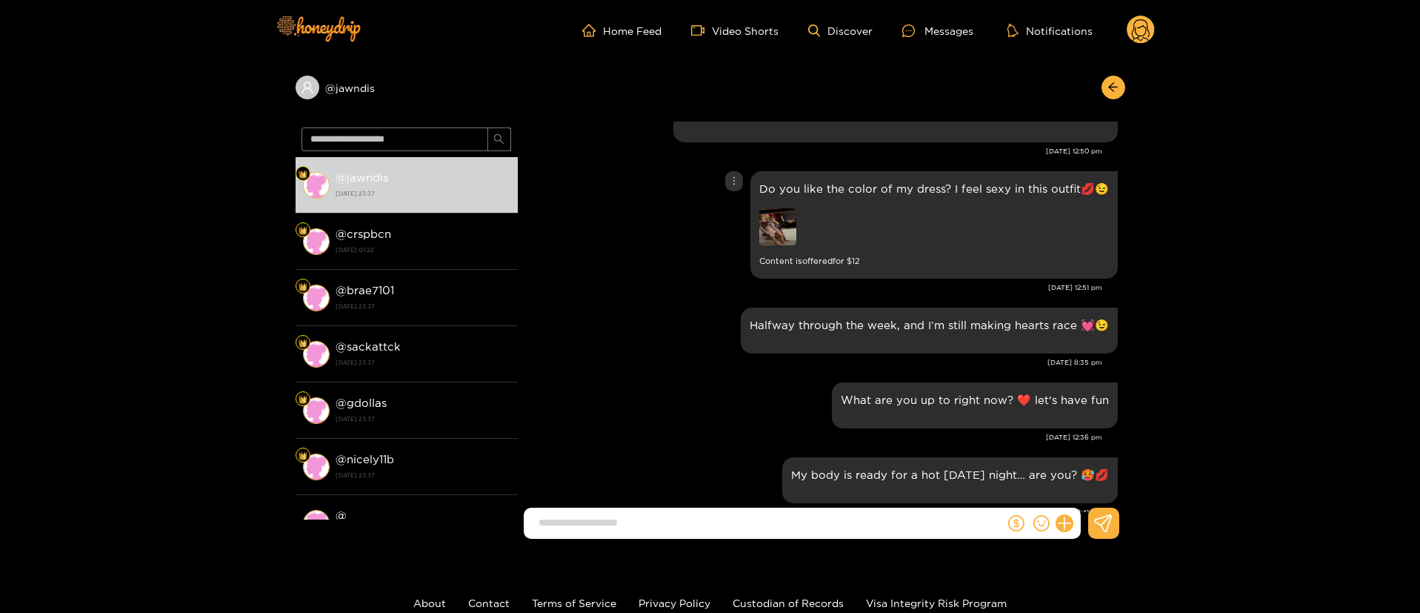
scroll to position [2746, 0]
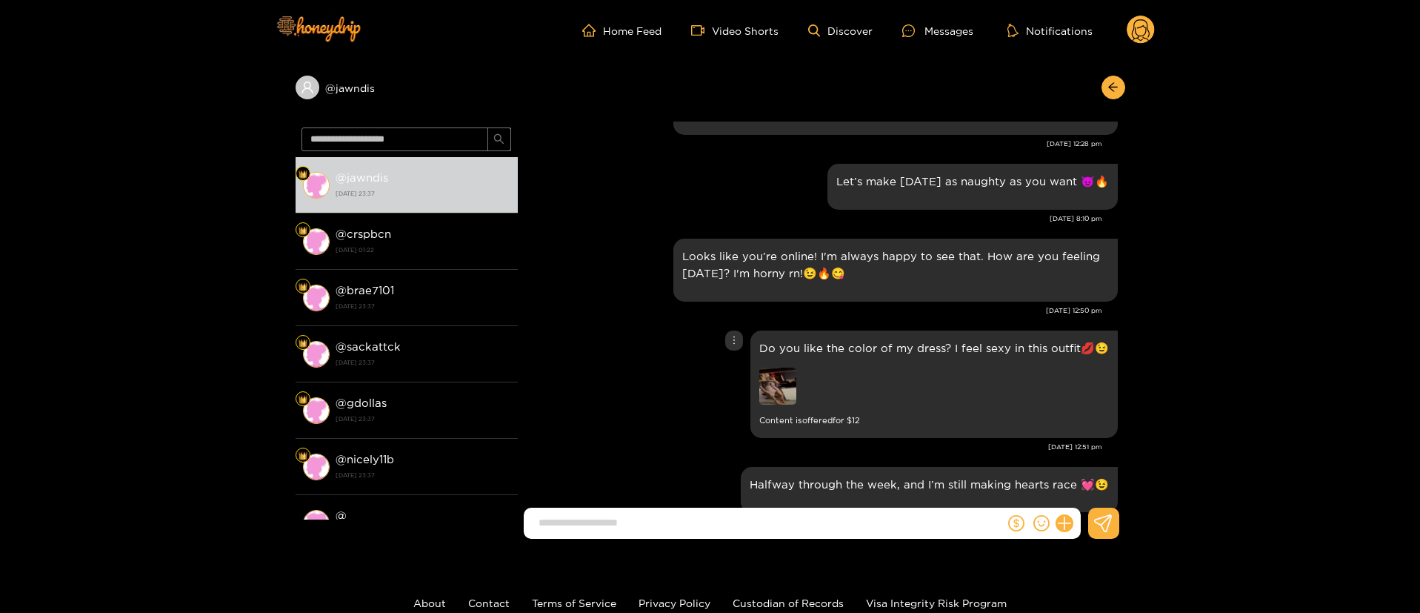
drag, startPoint x: 736, startPoint y: 342, endPoint x: 736, endPoint y: 352, distance: 10.4
click at [734, 339] on icon "more" at bounding box center [734, 340] width 10 height 10
click at [742, 364] on div "Unsend" at bounding box center [737, 371] width 36 height 15
